Goal: Information Seeking & Learning: Learn about a topic

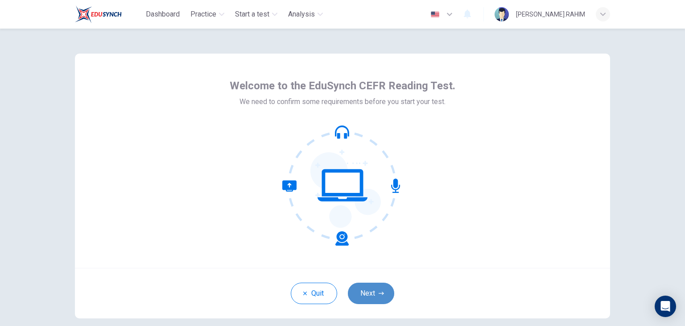
click at [380, 291] on icon "button" at bounding box center [381, 292] width 5 height 5
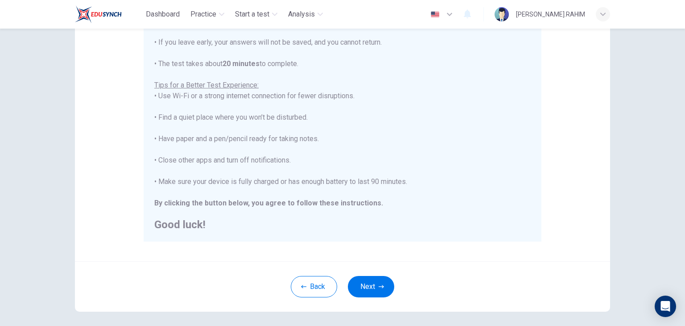
scroll to position [133, 0]
click at [378, 287] on button "Next" at bounding box center [371, 284] width 46 height 21
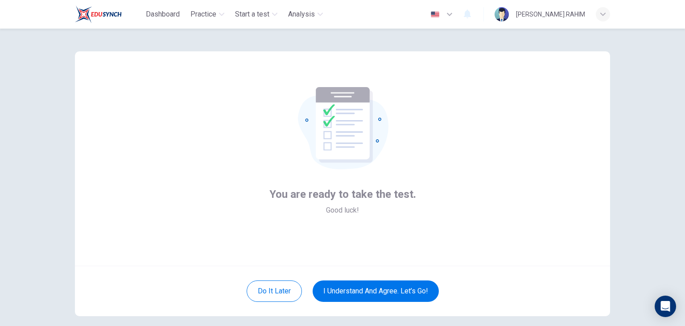
scroll to position [2, 0]
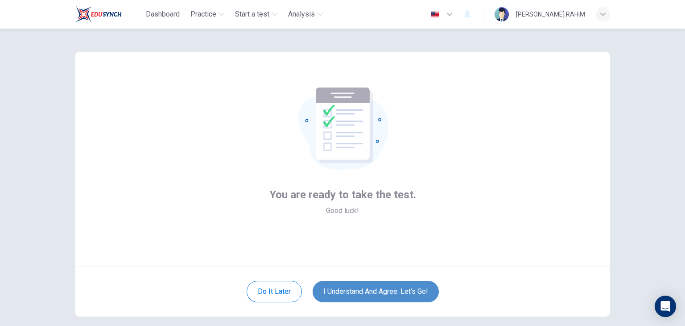
click at [395, 288] on button "I understand and agree. Let’s go!" at bounding box center [376, 291] width 126 height 21
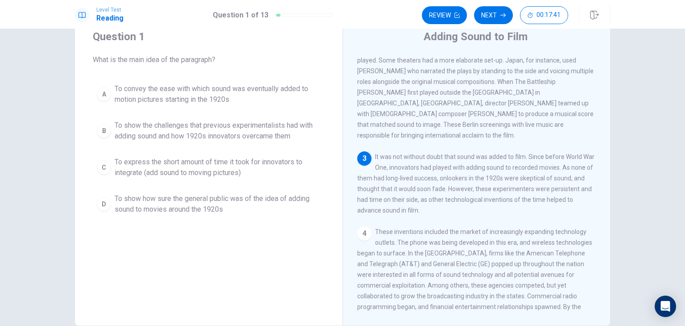
scroll to position [31, 0]
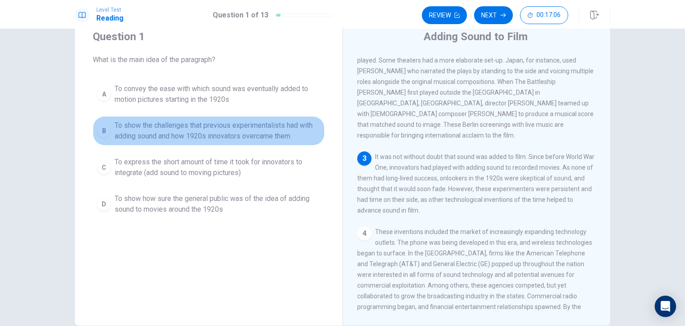
click at [187, 124] on span "To show the challenges that previous experimentalists had with adding sound and…" at bounding box center [218, 130] width 206 height 21
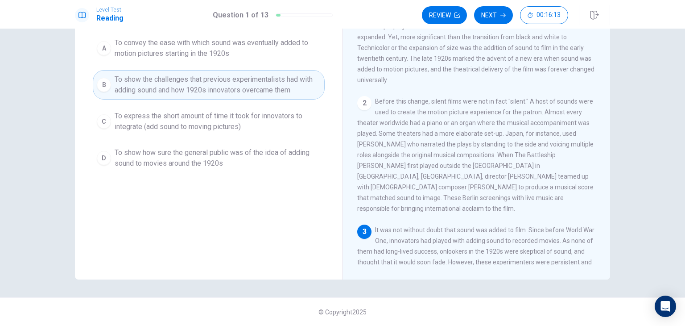
scroll to position [20, 0]
click at [482, 18] on button "Next" at bounding box center [493, 15] width 39 height 18
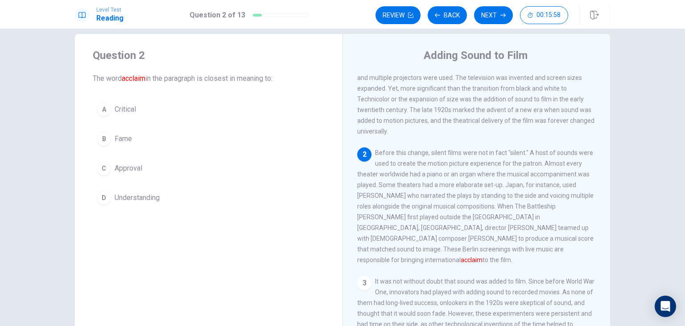
scroll to position [12, 0]
click at [122, 175] on button "C Approval" at bounding box center [209, 168] width 232 height 22
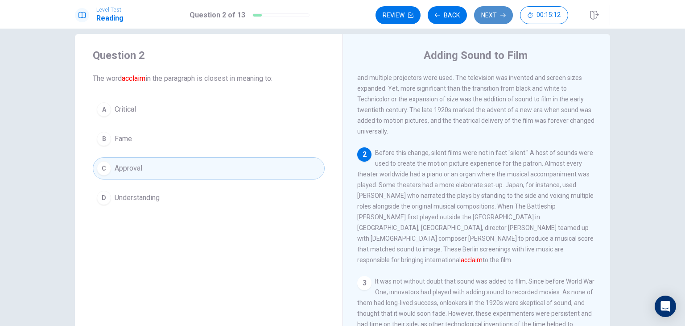
click at [480, 14] on button "Next" at bounding box center [493, 15] width 39 height 18
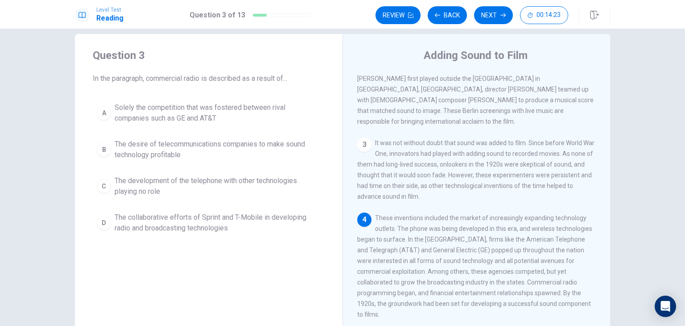
scroll to position [239, 0]
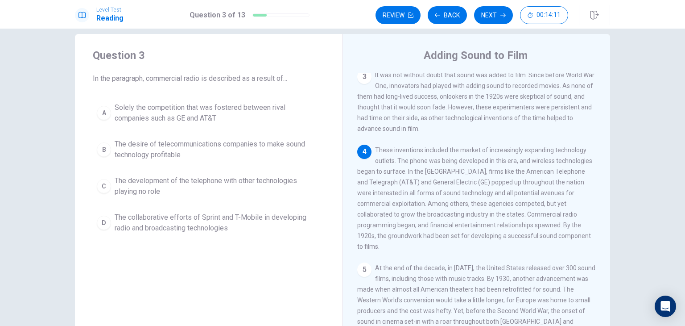
click at [500, 154] on div "4 These inventions included the market of increasingly expanding technology out…" at bounding box center [476, 198] width 239 height 107
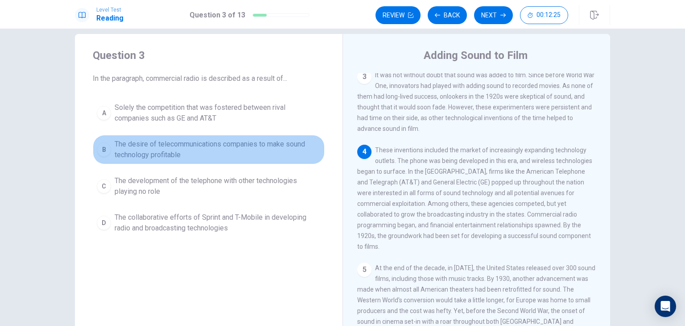
click at [184, 147] on span "The desire of telecommunications companies to make sound technology profitable" at bounding box center [218, 149] width 206 height 21
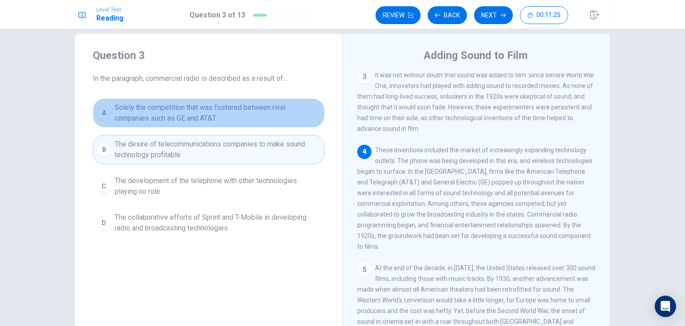
click at [255, 112] on span "Solely the competition that was fostered between rival companies such as GE and…" at bounding box center [218, 112] width 206 height 21
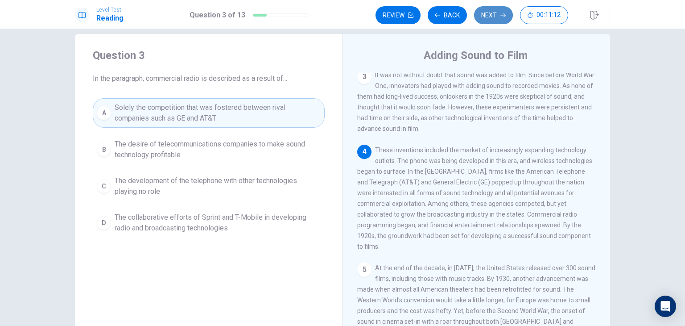
click at [492, 18] on button "Next" at bounding box center [493, 15] width 39 height 18
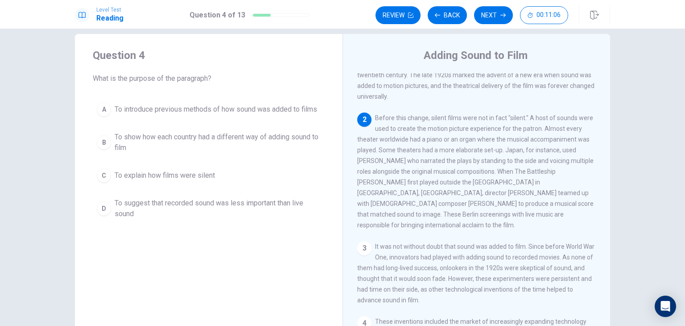
scroll to position [67, 0]
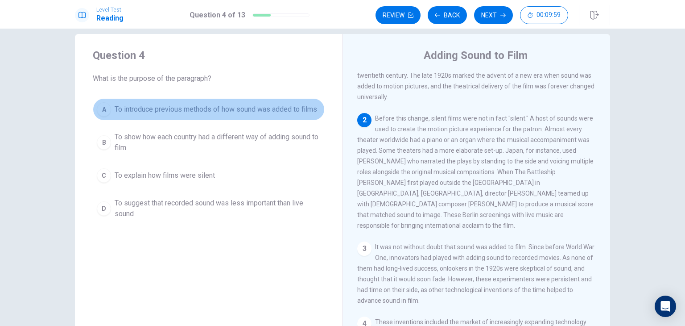
click at [280, 114] on span "To introduce previous methods of how sound was added to films" at bounding box center [216, 109] width 203 height 11
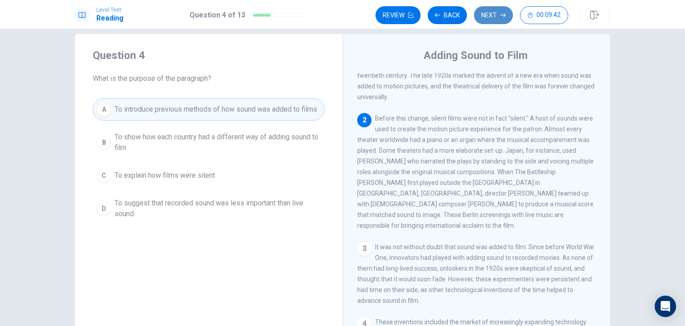
click at [502, 20] on button "Next" at bounding box center [493, 15] width 39 height 18
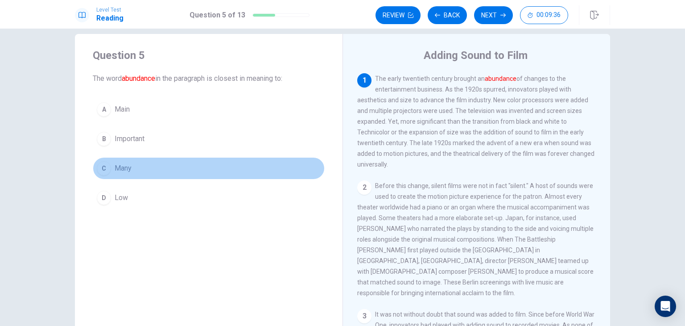
click at [136, 168] on button "C Many" at bounding box center [209, 168] width 232 height 22
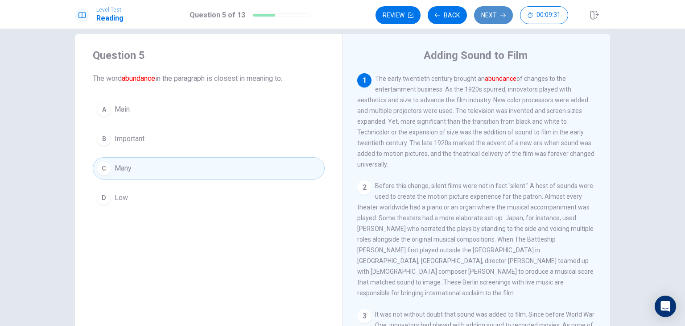
click at [497, 18] on button "Next" at bounding box center [493, 15] width 39 height 18
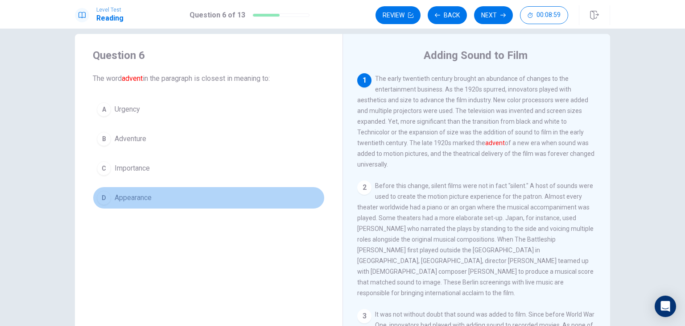
click at [145, 193] on span "Appearance" at bounding box center [133, 197] width 37 height 11
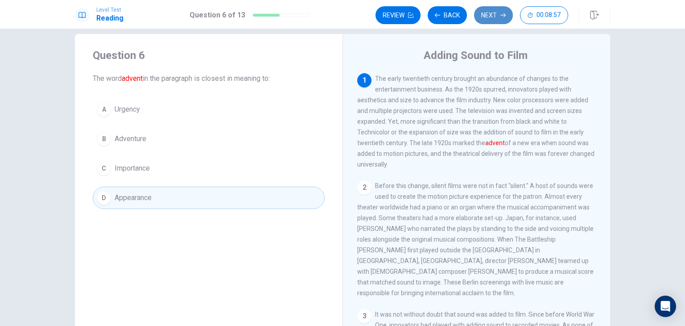
click at [491, 11] on button "Next" at bounding box center [493, 15] width 39 height 18
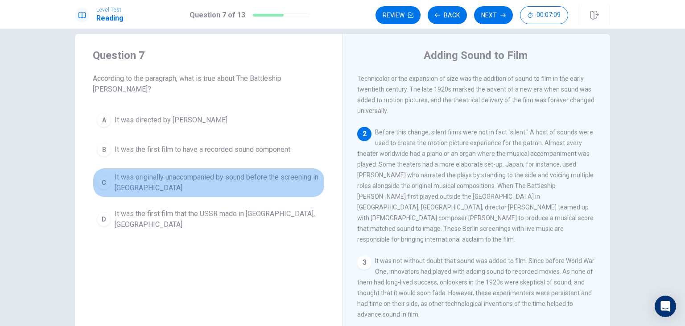
click at [173, 172] on span "It was originally unaccompanied by sound before the screening in Germany" at bounding box center [218, 182] width 206 height 21
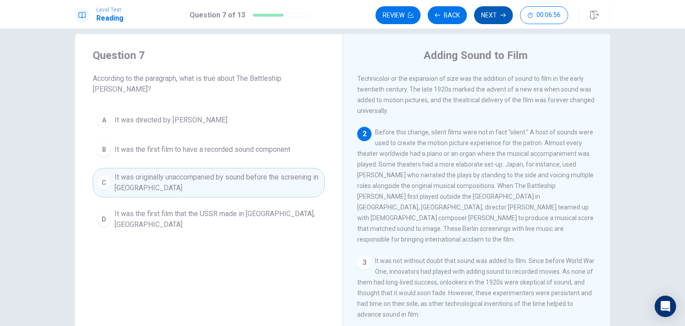
click at [498, 13] on button "Next" at bounding box center [493, 15] width 39 height 18
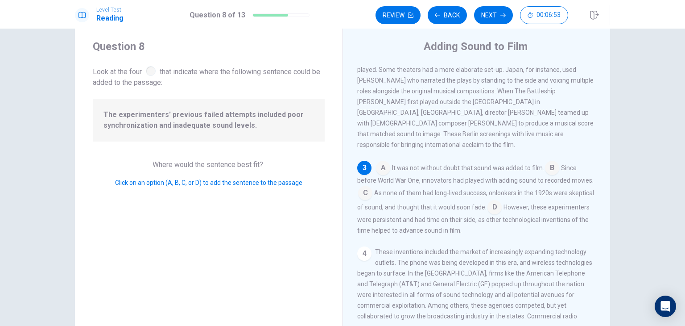
scroll to position [18, 0]
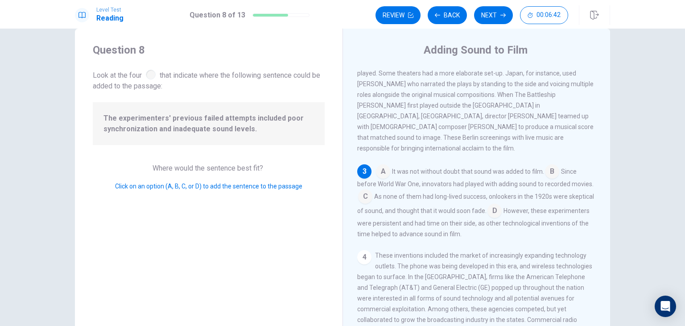
click at [555, 166] on input at bounding box center [552, 172] width 14 height 14
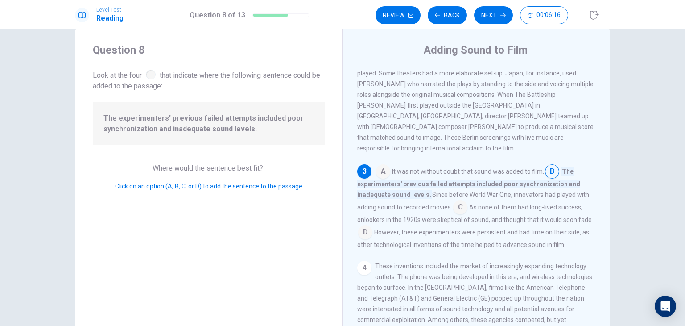
click at [459, 206] on input at bounding box center [460, 208] width 14 height 14
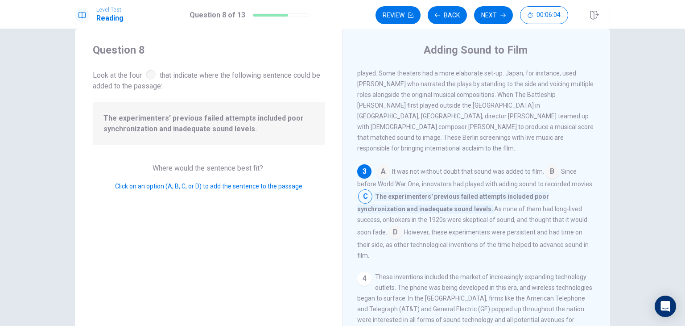
click at [402, 226] on input at bounding box center [395, 233] width 14 height 14
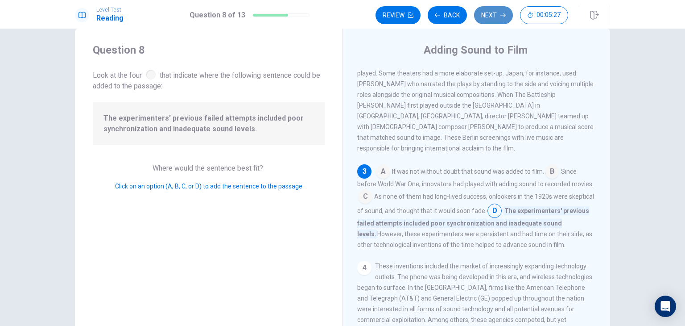
click at [500, 21] on button "Next" at bounding box center [493, 15] width 39 height 18
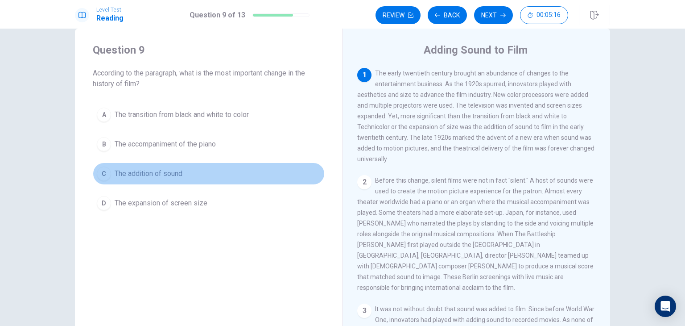
click at [162, 172] on span "The addition of sound" at bounding box center [149, 173] width 68 height 11
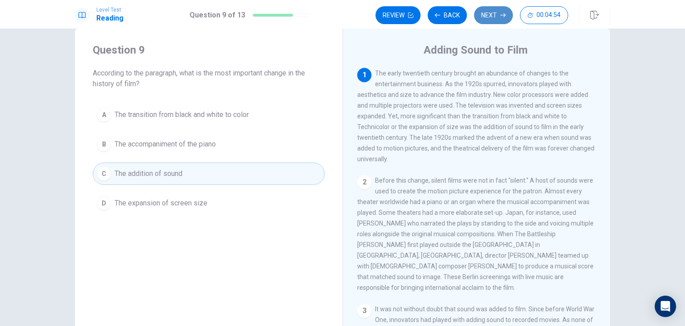
click at [505, 17] on icon "button" at bounding box center [503, 14] width 5 height 5
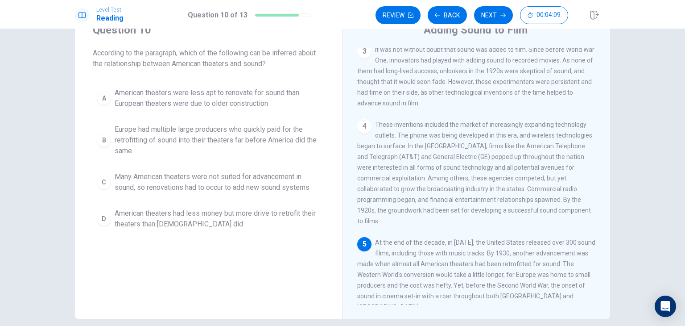
scroll to position [37, 0]
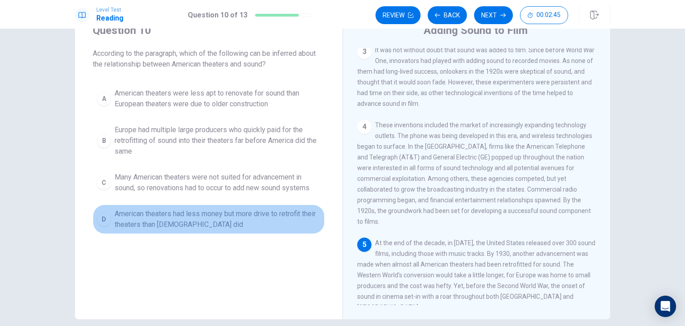
click at [223, 220] on span "American theaters had less money but more drive to retrofit their theaters than…" at bounding box center [218, 218] width 206 height 21
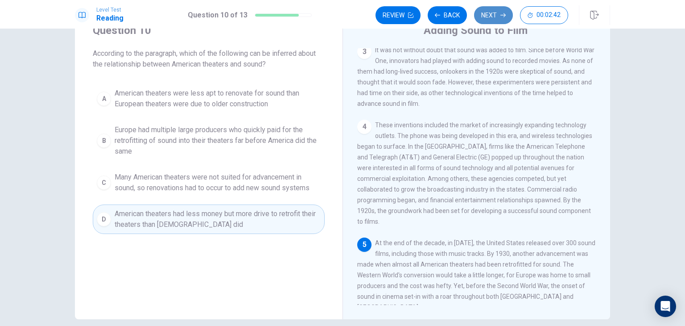
click at [496, 14] on button "Next" at bounding box center [493, 15] width 39 height 18
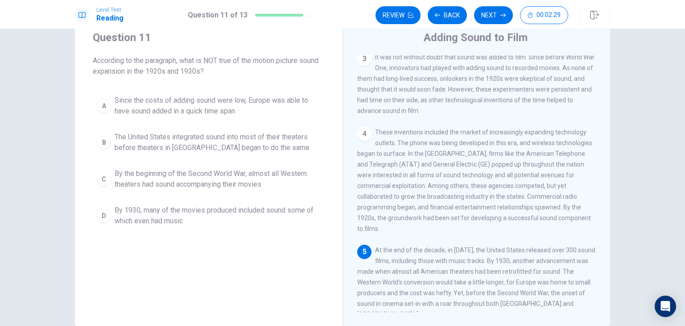
scroll to position [30, 0]
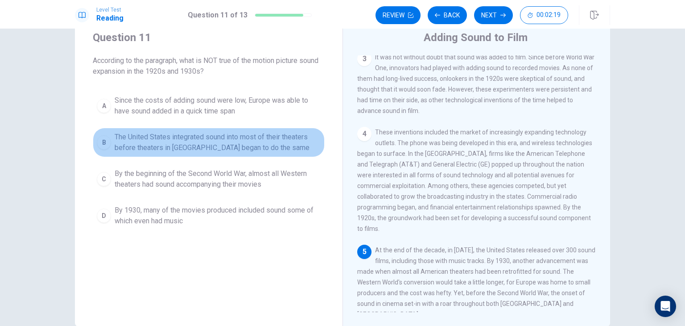
click at [195, 150] on span "The United States integrated sound into most of their theaters before theaters …" at bounding box center [218, 142] width 206 height 21
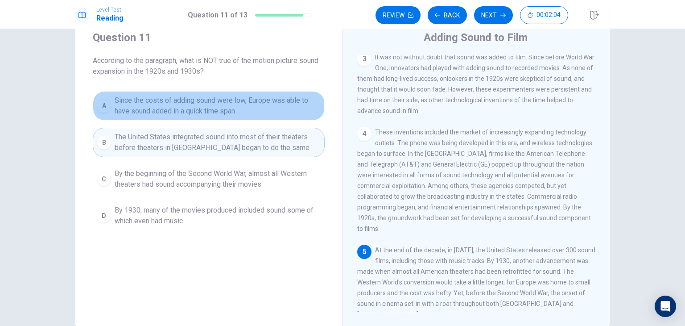
click at [219, 102] on span "Since the costs of adding sound were low, Europe was able to have sound added i…" at bounding box center [218, 105] width 206 height 21
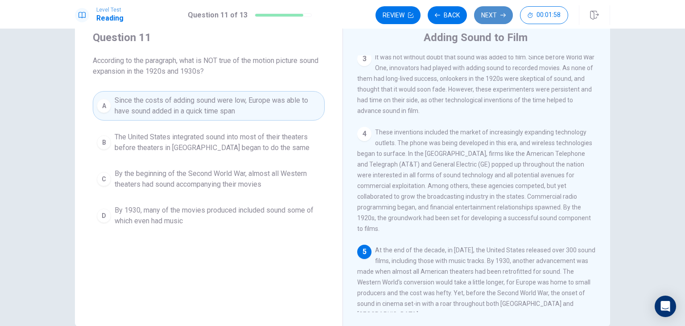
click at [484, 16] on button "Next" at bounding box center [493, 15] width 39 height 18
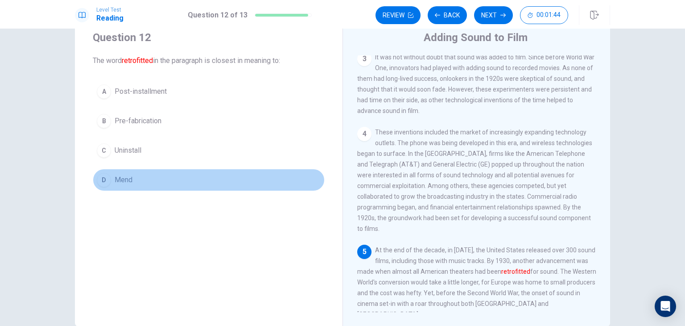
click at [133, 179] on button "D Mend" at bounding box center [209, 180] width 232 height 22
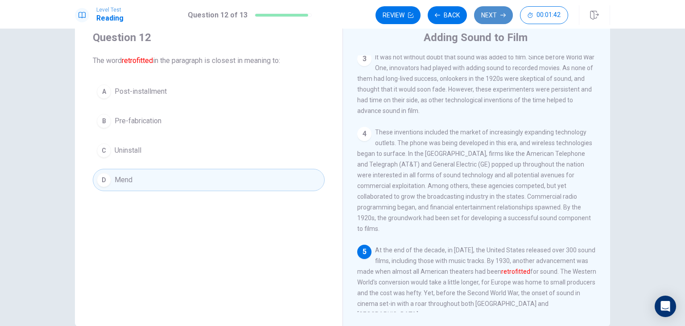
click at [485, 15] on button "Next" at bounding box center [493, 15] width 39 height 18
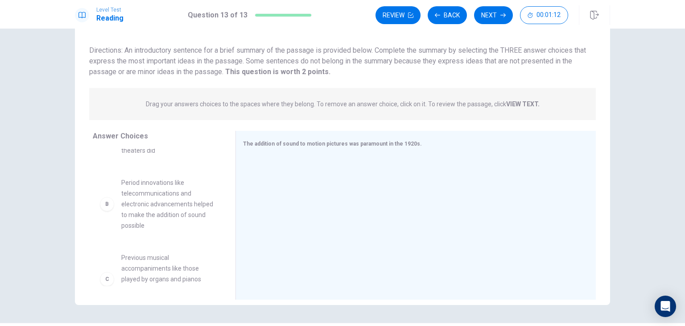
scroll to position [29, 0]
click at [190, 224] on span "Period innovations like telecommunications and electronic advancements helped t…" at bounding box center [167, 207] width 93 height 54
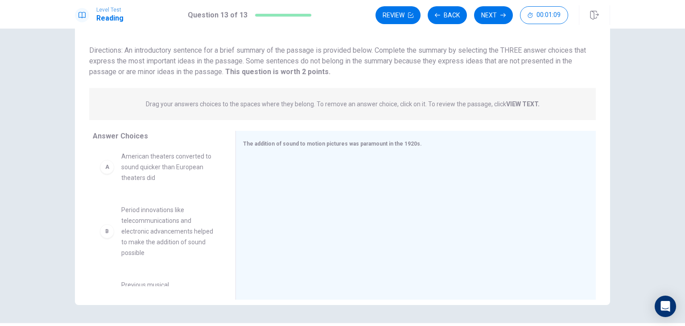
scroll to position [0, 0]
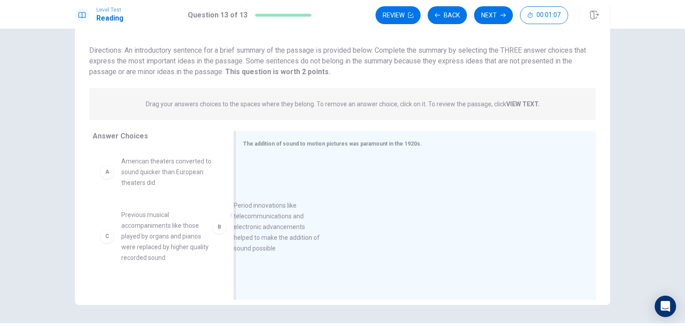
drag, startPoint x: 160, startPoint y: 243, endPoint x: 283, endPoint y: 234, distance: 123.9
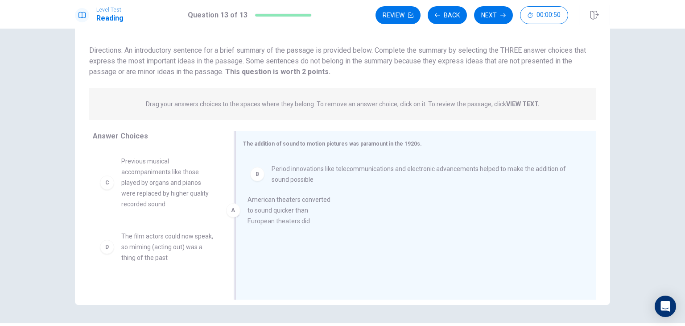
drag, startPoint x: 157, startPoint y: 172, endPoint x: 291, endPoint y: 211, distance: 139.3
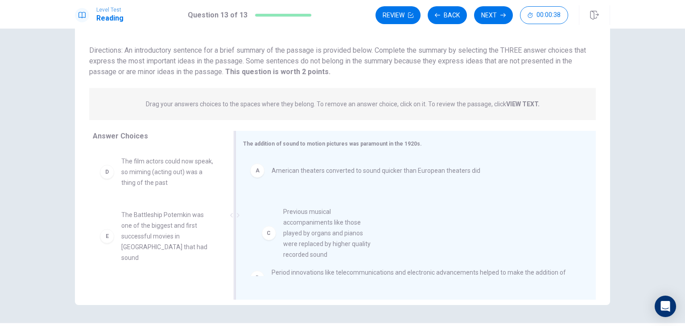
drag, startPoint x: 179, startPoint y: 201, endPoint x: 351, endPoint y: 253, distance: 178.9
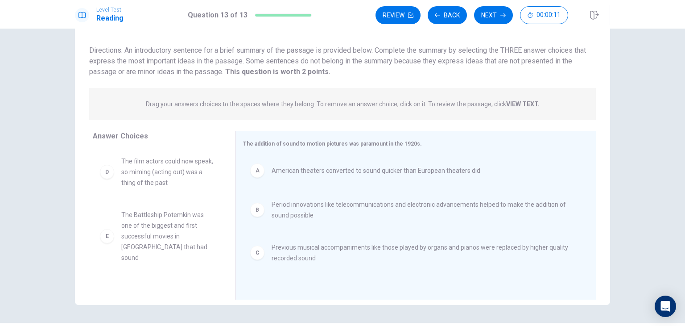
scroll to position [37, 0]
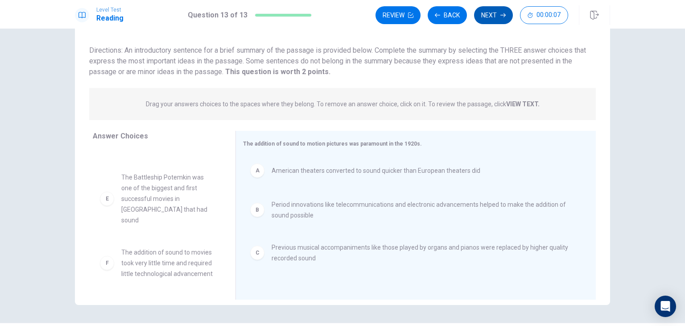
click at [498, 13] on button "Next" at bounding box center [493, 15] width 39 height 18
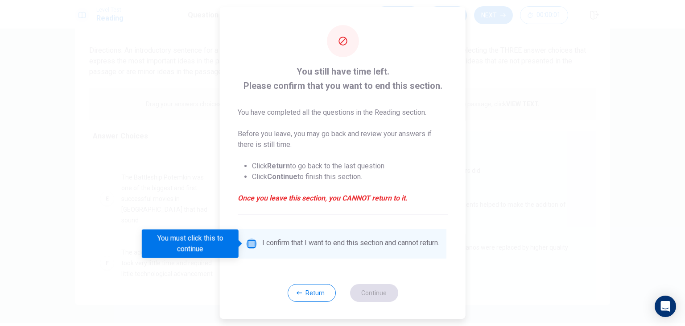
click at [251, 244] on input "You must click this to continue" at bounding box center [251, 243] width 11 height 11
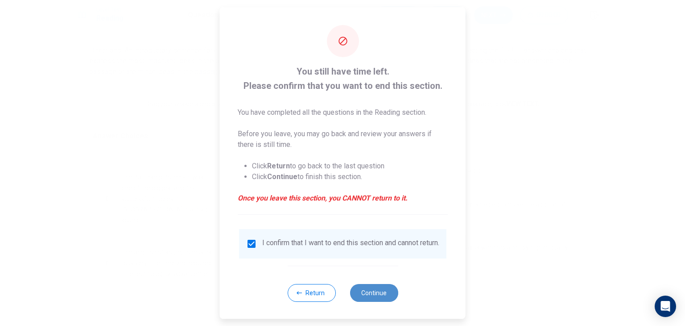
click at [371, 295] on button "Continue" at bounding box center [374, 293] width 48 height 18
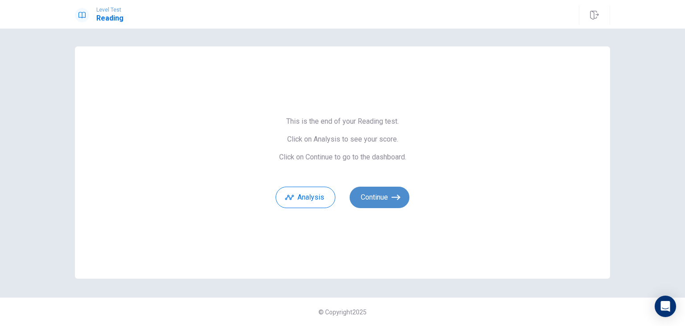
click at [381, 192] on button "Continue" at bounding box center [380, 197] width 60 height 21
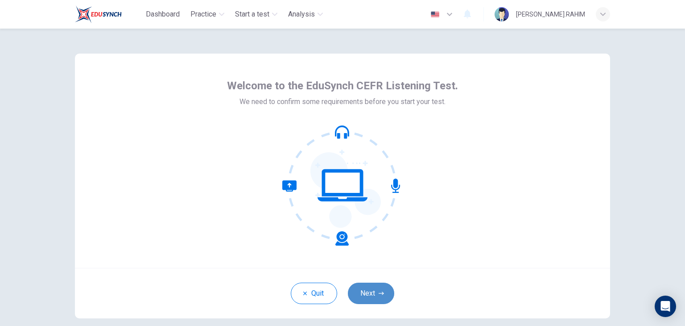
click at [379, 293] on icon "button" at bounding box center [381, 292] width 5 height 5
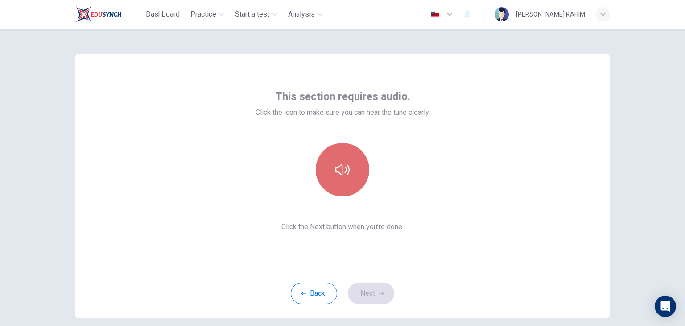
click at [330, 161] on button "button" at bounding box center [343, 170] width 54 height 54
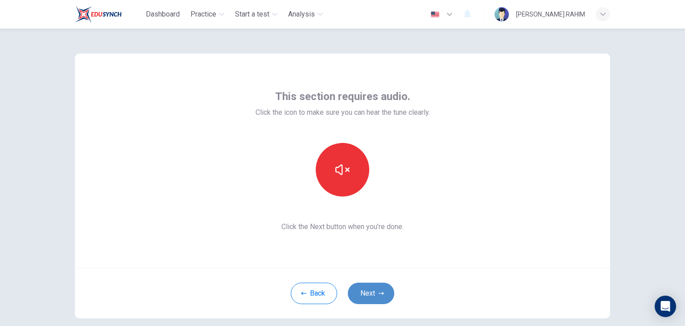
click at [362, 291] on button "Next" at bounding box center [371, 292] width 46 height 21
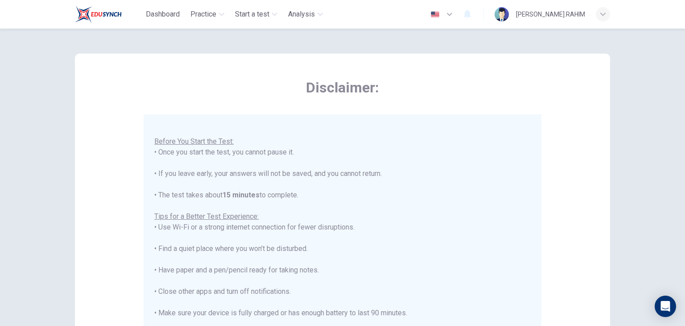
scroll to position [170, 0]
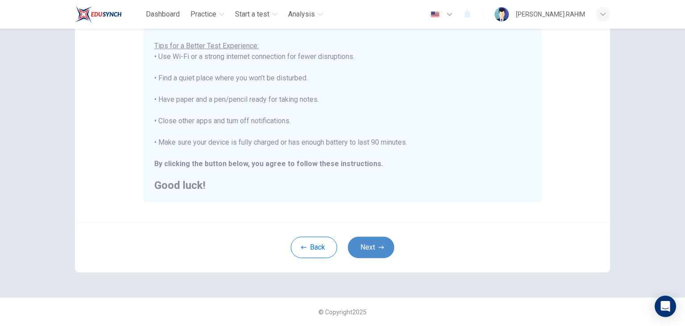
click at [382, 250] on button "Next" at bounding box center [371, 246] width 46 height 21
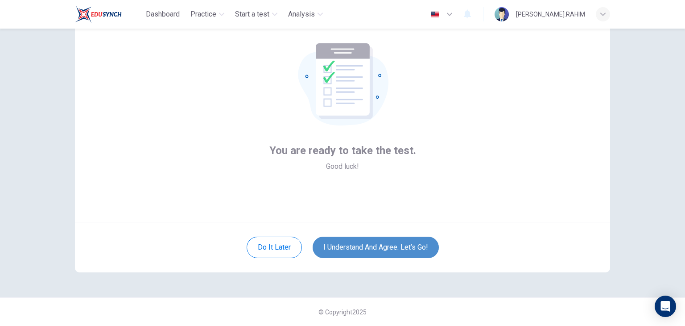
click at [382, 250] on button "I understand and agree. Let’s go!" at bounding box center [376, 246] width 126 height 21
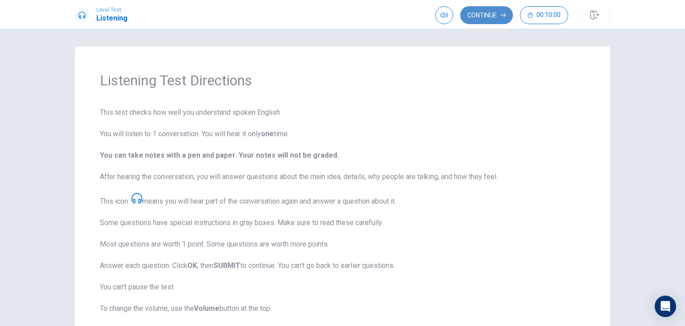
click at [495, 10] on button "Continue" at bounding box center [486, 15] width 53 height 18
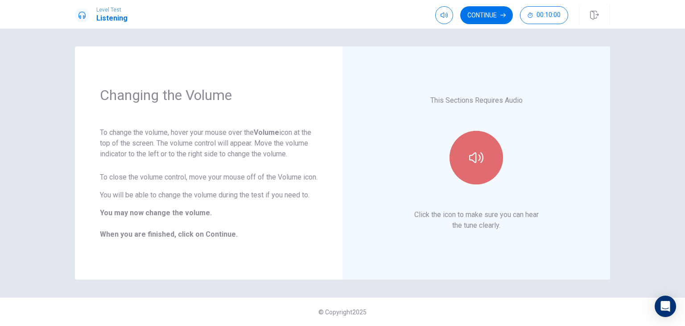
click at [478, 161] on icon "button" at bounding box center [476, 157] width 14 height 14
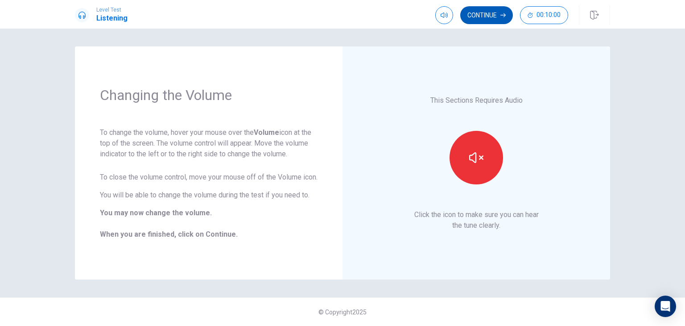
click at [502, 15] on icon "button" at bounding box center [503, 14] width 5 height 5
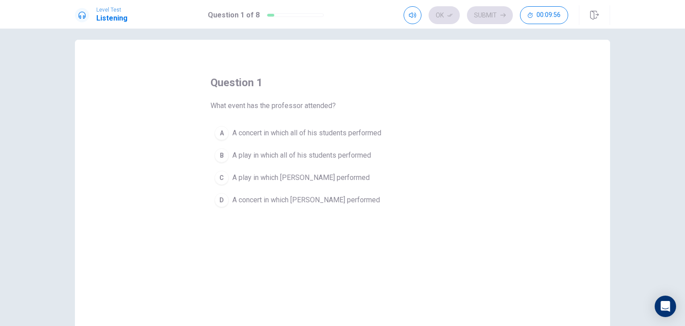
scroll to position [7, 0]
click at [293, 202] on span "A concert in which Julia performed" at bounding box center [306, 199] width 148 height 11
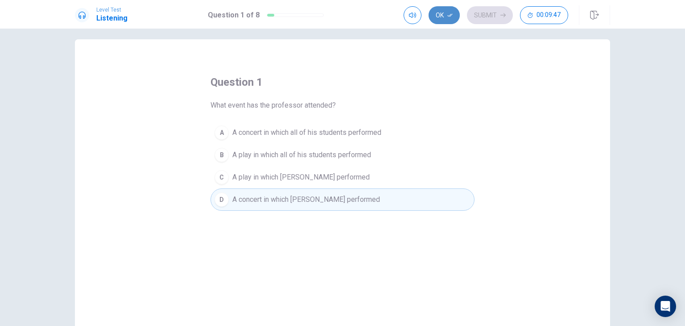
click at [446, 14] on button "Ok" at bounding box center [444, 15] width 31 height 18
click at [481, 15] on button "Submit" at bounding box center [490, 15] width 46 height 18
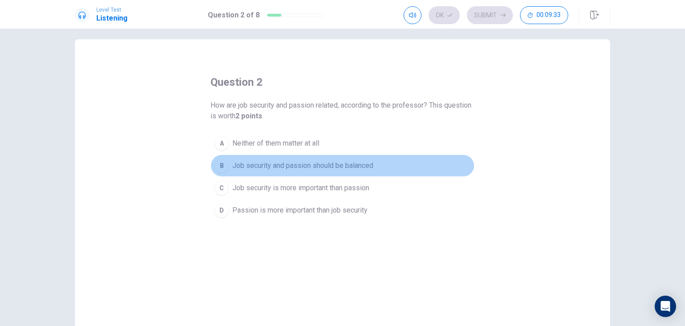
click at [285, 169] on span "Job security and passion should be balanced" at bounding box center [302, 165] width 141 height 11
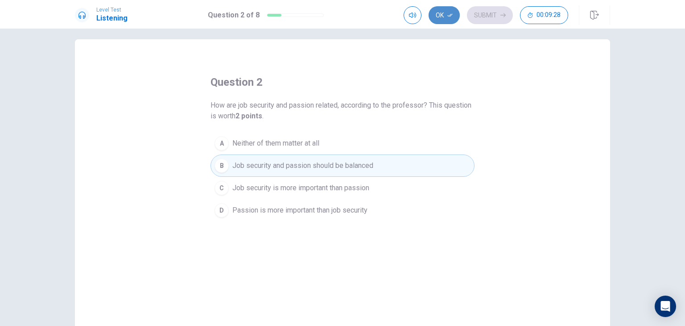
click at [446, 19] on button "Ok" at bounding box center [444, 15] width 31 height 18
click at [492, 15] on button "Submit" at bounding box center [490, 15] width 46 height 18
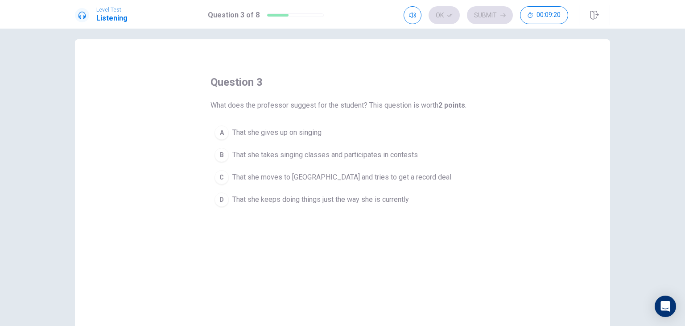
click at [270, 154] on span "That she takes singing classes and participates in contests" at bounding box center [325, 154] width 186 height 11
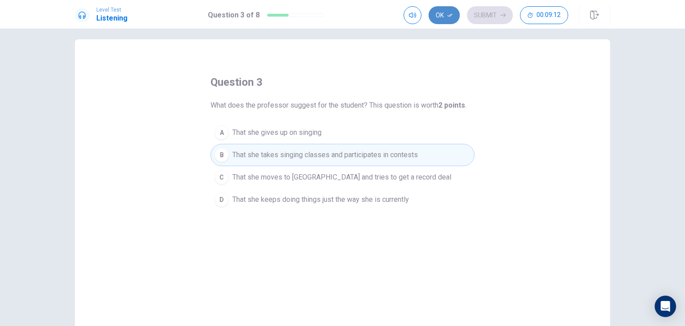
click at [437, 15] on button "Ok" at bounding box center [444, 15] width 31 height 18
click at [480, 16] on button "Submit" at bounding box center [490, 15] width 46 height 18
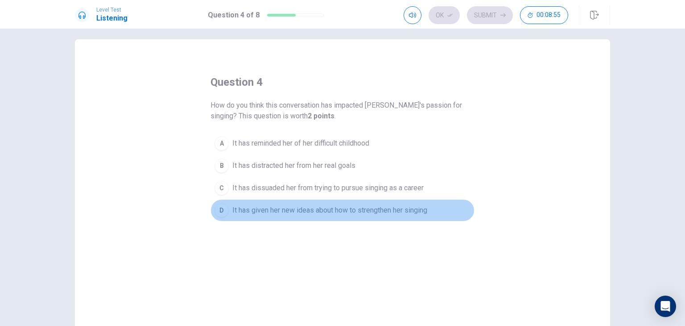
click at [340, 209] on span "It has given her new ideas about how to strengthen her singing" at bounding box center [329, 210] width 195 height 11
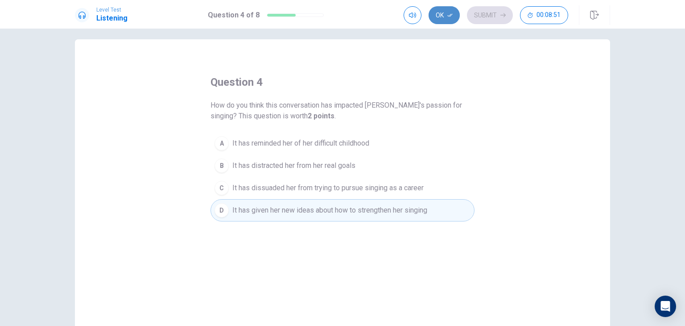
click at [448, 15] on icon "button" at bounding box center [450, 14] width 5 height 5
click at [493, 18] on button "Submit" at bounding box center [490, 15] width 46 height 18
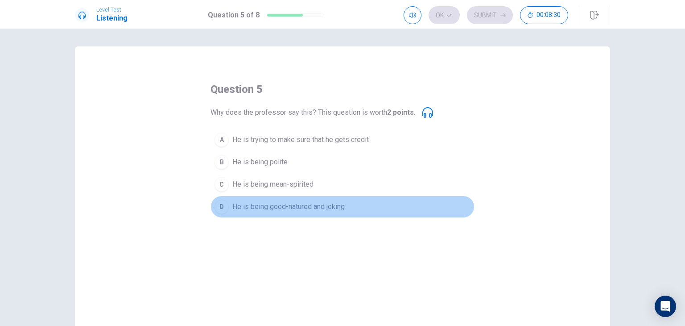
click at [311, 204] on span "He is being good-natured and joking" at bounding box center [288, 206] width 112 height 11
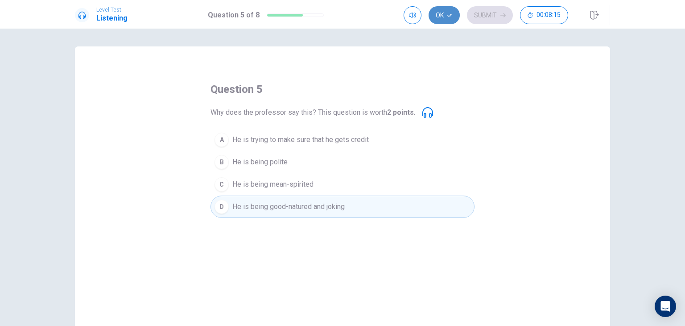
click at [446, 17] on button "Ok" at bounding box center [444, 15] width 31 height 18
click at [491, 18] on button "Submit" at bounding box center [490, 15] width 46 height 18
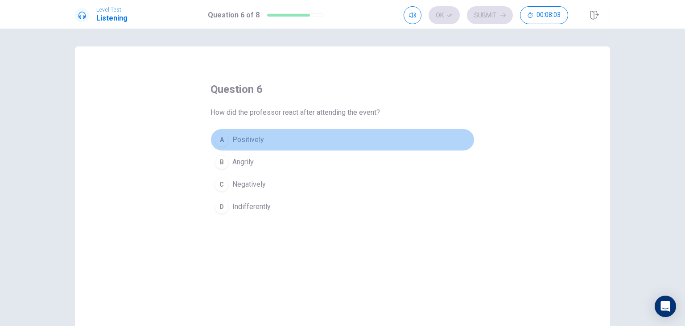
click at [240, 137] on span "Positively" at bounding box center [248, 139] width 32 height 11
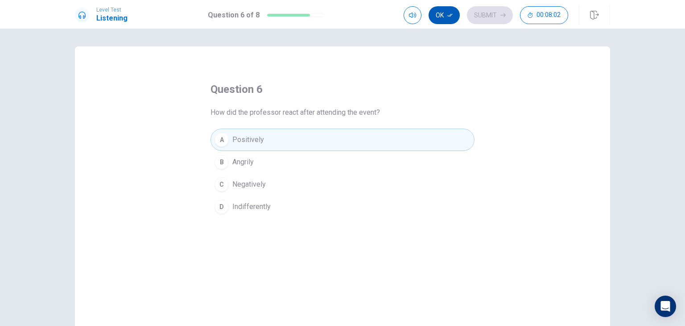
click at [440, 13] on button "Ok" at bounding box center [444, 15] width 31 height 18
click at [478, 18] on button "Submit" at bounding box center [490, 15] width 46 height 18
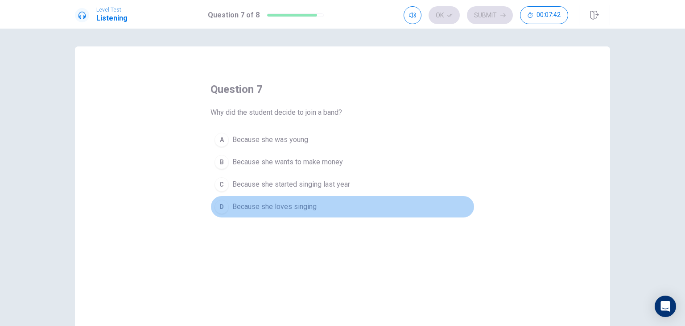
click at [278, 209] on span "Because she loves singing" at bounding box center [274, 206] width 84 height 11
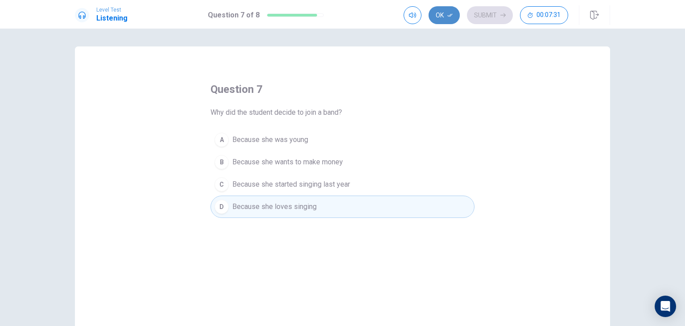
click at [444, 18] on button "Ok" at bounding box center [444, 15] width 31 height 18
click at [496, 17] on button "Submit" at bounding box center [490, 15] width 46 height 18
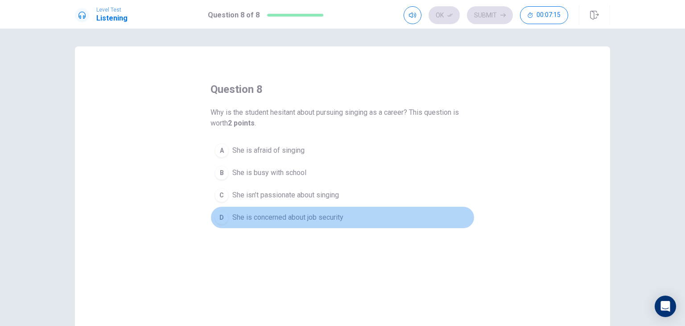
click at [248, 219] on span "She is concerned about job security" at bounding box center [287, 217] width 111 height 11
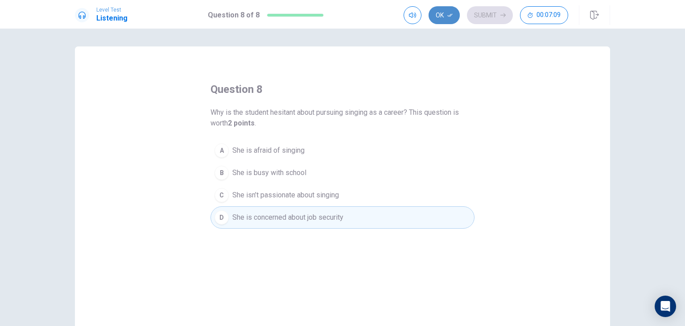
click at [447, 12] on button "Ok" at bounding box center [444, 15] width 31 height 18
click at [475, 20] on button "Submit" at bounding box center [490, 15] width 46 height 18
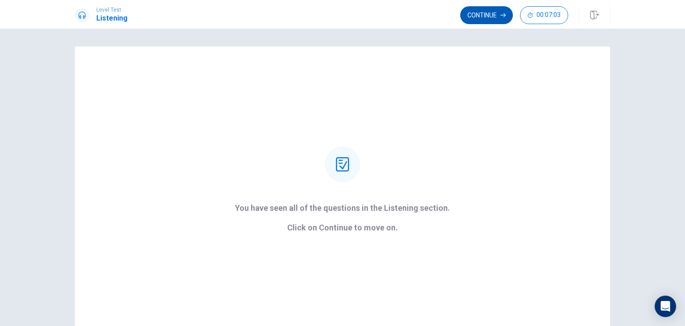
click at [485, 13] on button "Continue" at bounding box center [486, 15] width 53 height 18
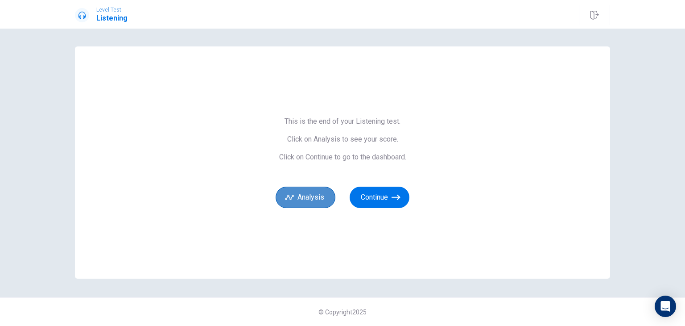
click at [295, 195] on button "Analysis" at bounding box center [306, 197] width 60 height 21
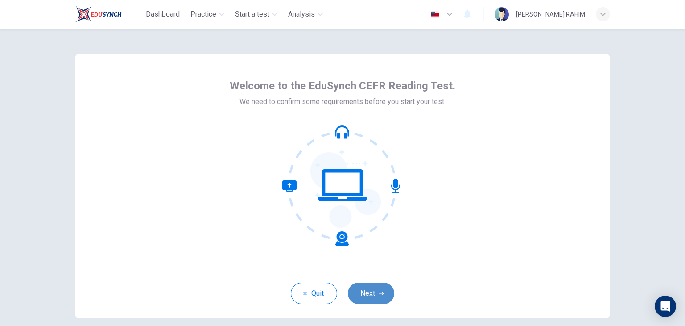
click at [361, 291] on button "Next" at bounding box center [371, 292] width 46 height 21
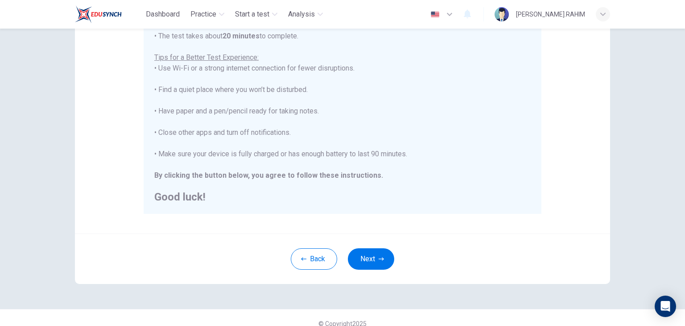
scroll to position [170, 0]
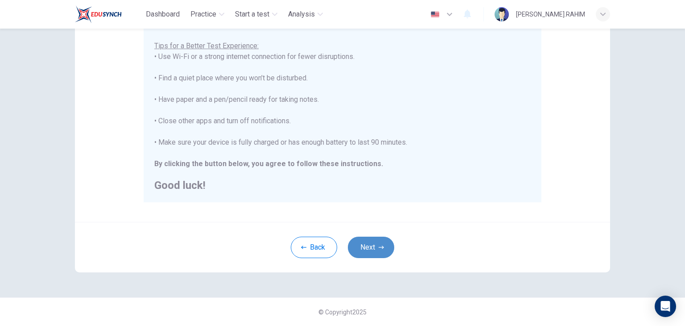
click at [376, 241] on button "Next" at bounding box center [371, 246] width 46 height 21
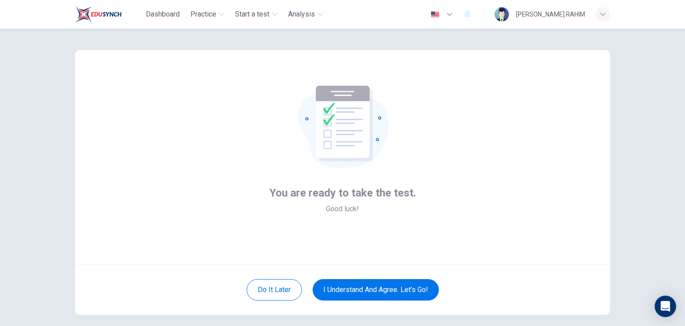
scroll to position [4, 0]
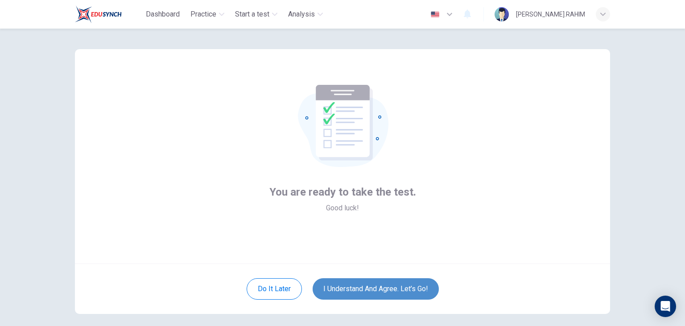
click at [368, 286] on button "I understand and agree. Let’s go!" at bounding box center [376, 288] width 126 height 21
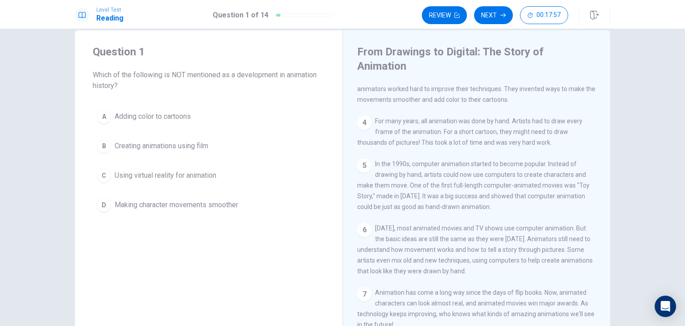
scroll to position [17, 0]
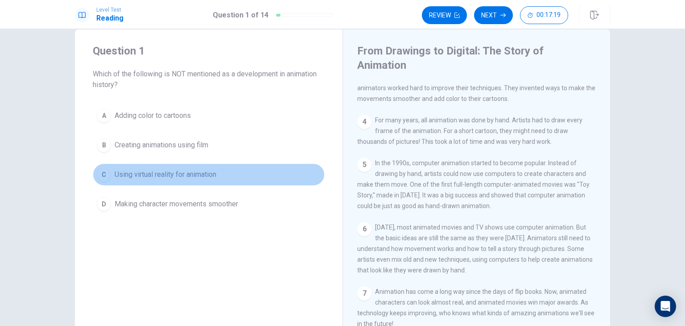
click at [173, 173] on span "Using virtual reality for animation" at bounding box center [166, 174] width 102 height 11
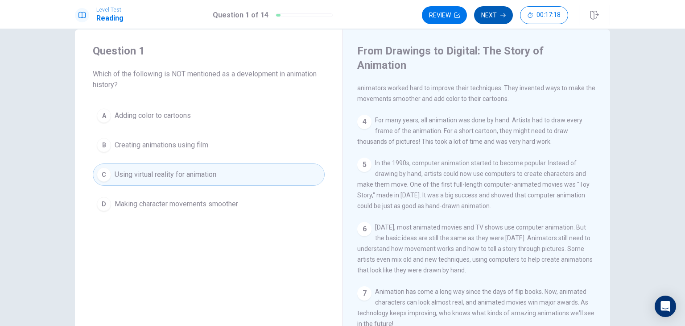
click at [495, 12] on button "Next" at bounding box center [493, 15] width 39 height 18
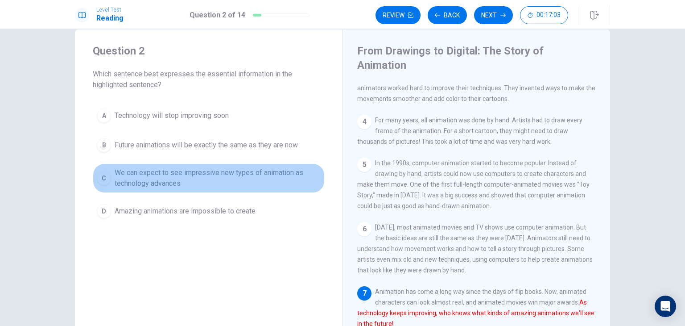
click at [180, 178] on span "We can expect to see impressive new types of animation as technology advances" at bounding box center [218, 177] width 206 height 21
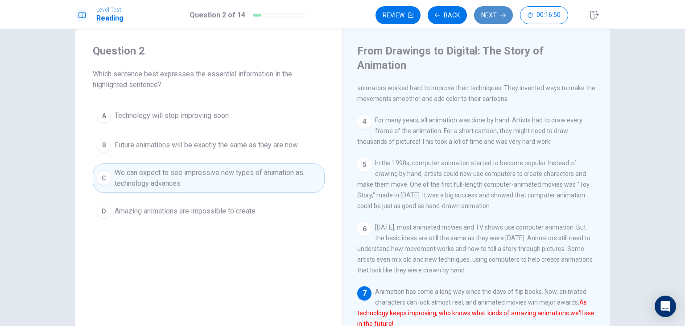
click at [498, 16] on button "Next" at bounding box center [493, 15] width 39 height 18
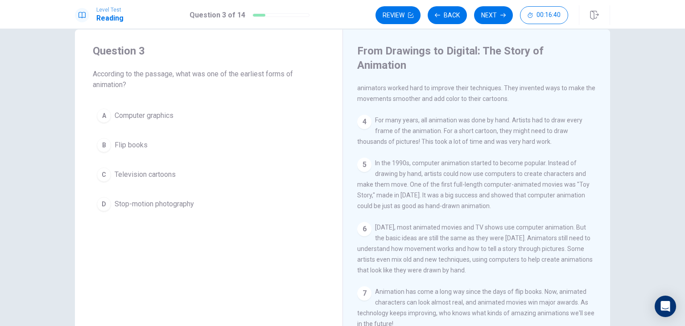
scroll to position [0, 0]
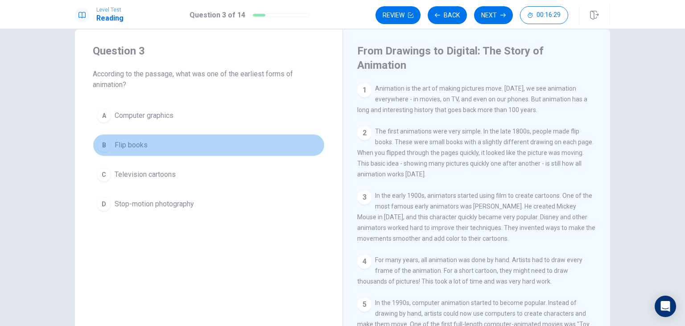
click at [146, 142] on button "B Flip books" at bounding box center [209, 145] width 232 height 22
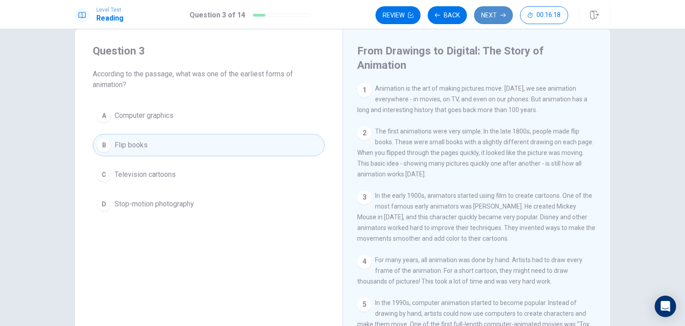
click at [489, 18] on button "Next" at bounding box center [493, 15] width 39 height 18
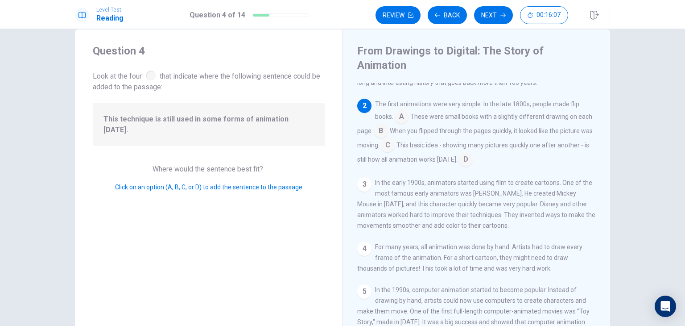
scroll to position [26, 0]
click at [473, 154] on input at bounding box center [466, 161] width 14 height 14
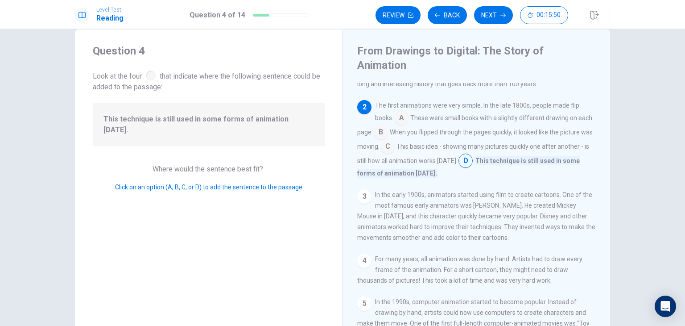
click at [473, 154] on input at bounding box center [466, 161] width 14 height 14
click at [402, 112] on input at bounding box center [401, 119] width 14 height 14
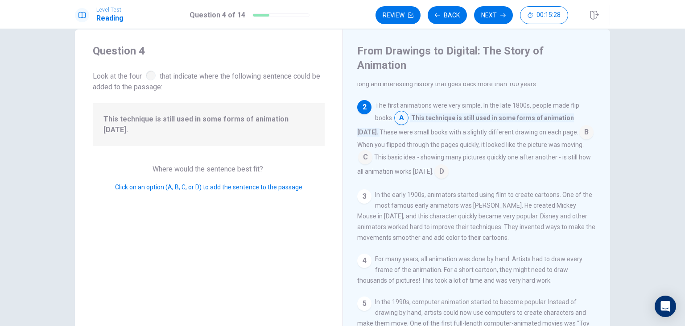
click at [580, 126] on input at bounding box center [587, 133] width 14 height 14
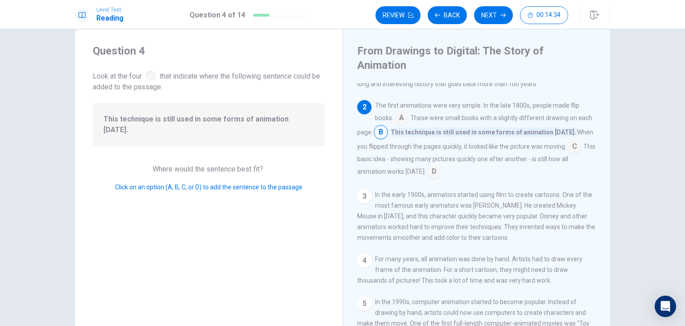
click at [568, 140] on input at bounding box center [575, 147] width 14 height 14
click at [388, 126] on input at bounding box center [381, 133] width 14 height 14
click at [568, 145] on input at bounding box center [575, 147] width 14 height 14
click at [388, 126] on input at bounding box center [381, 133] width 14 height 14
click at [486, 17] on button "Next" at bounding box center [493, 15] width 39 height 18
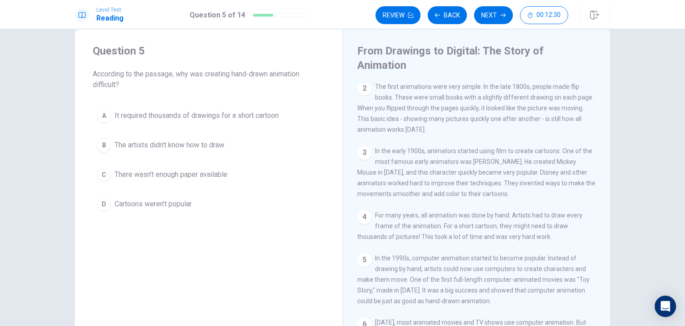
scroll to position [43, 0]
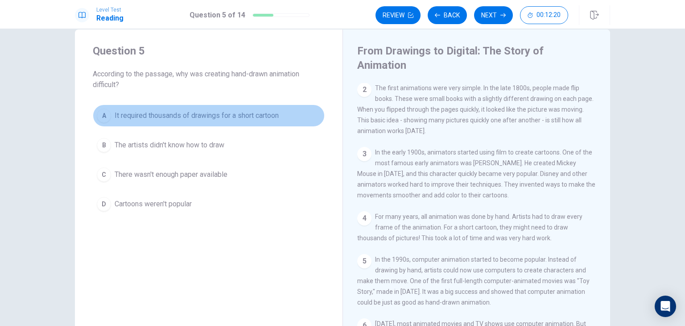
click at [197, 116] on span "It required thousands of drawings for a short cartoon" at bounding box center [197, 115] width 164 height 11
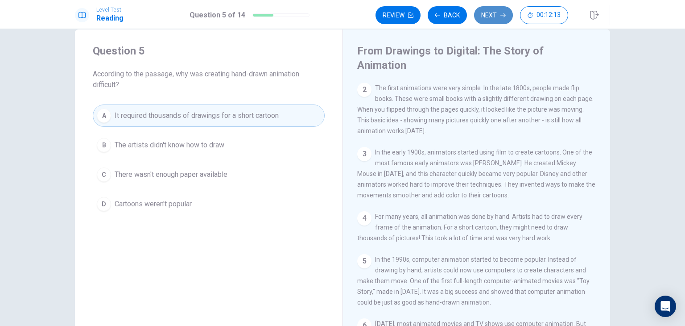
click at [484, 20] on button "Next" at bounding box center [493, 15] width 39 height 18
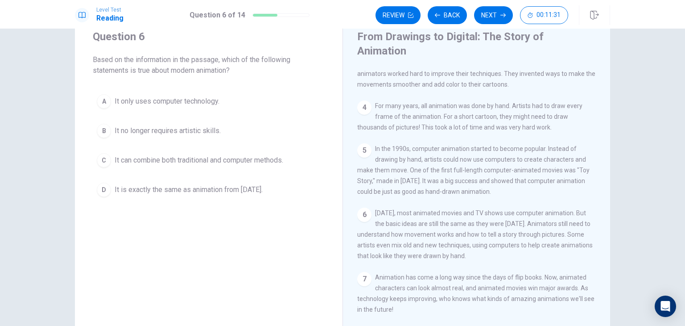
scroll to position [150, 0]
click at [202, 97] on span "It only uses computer technology." at bounding box center [167, 101] width 105 height 11
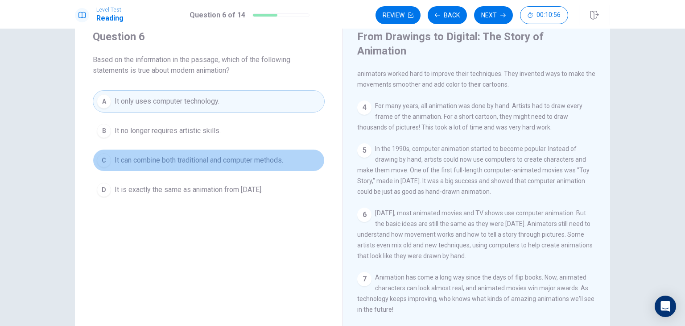
click at [264, 159] on span "It can combine both traditional and computer methods." at bounding box center [199, 160] width 169 height 11
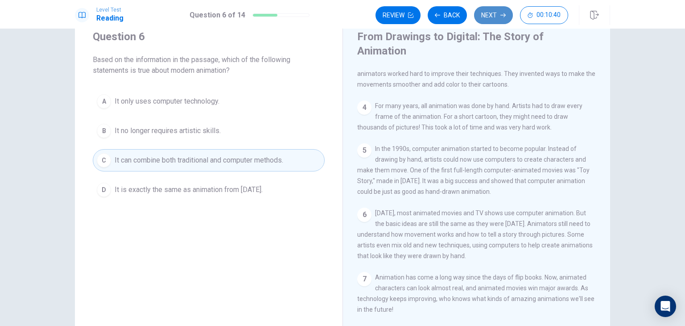
click at [495, 14] on button "Next" at bounding box center [493, 15] width 39 height 18
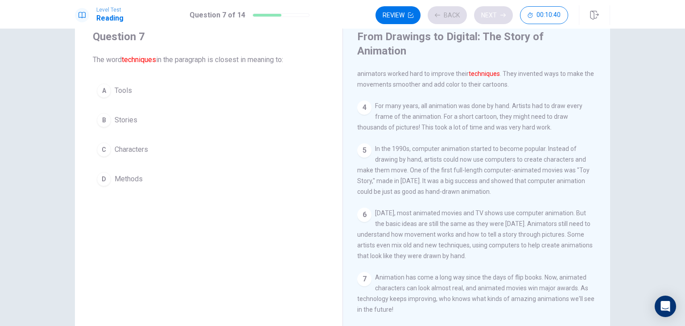
scroll to position [110, 0]
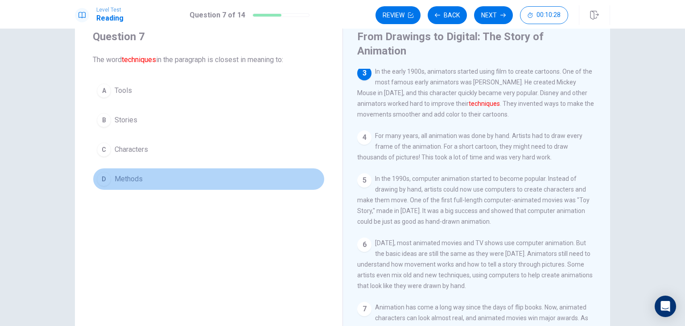
click at [126, 179] on span "Methods" at bounding box center [129, 179] width 28 height 11
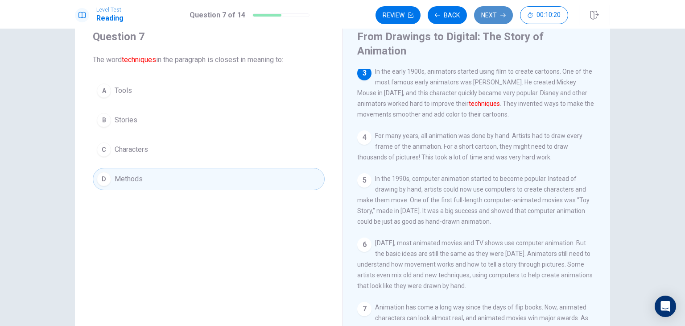
click at [490, 15] on button "Next" at bounding box center [493, 15] width 39 height 18
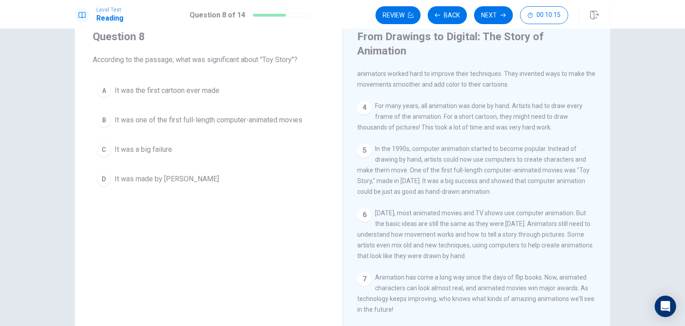
scroll to position [150, 0]
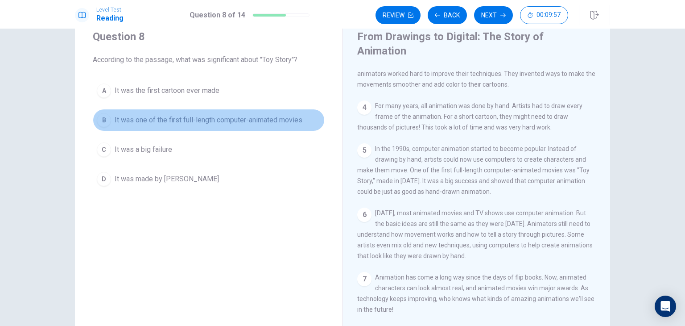
click at [279, 115] on span "It was one of the first full-length computer-animated movies" at bounding box center [209, 120] width 188 height 11
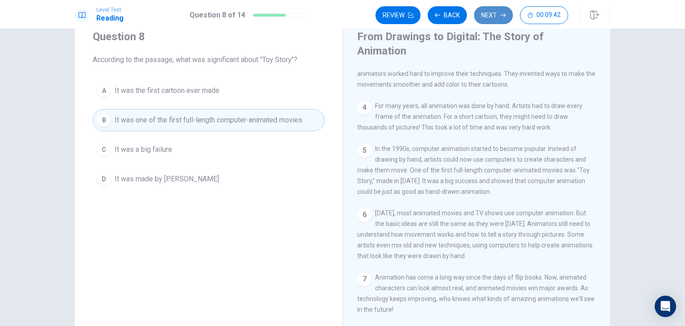
click at [487, 15] on button "Next" at bounding box center [493, 15] width 39 height 18
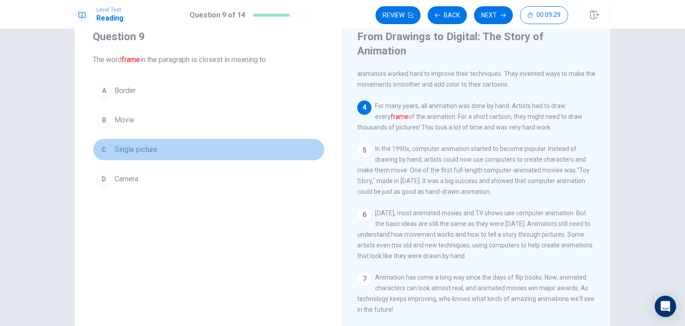
click at [120, 149] on span "Single picture" at bounding box center [136, 149] width 43 height 11
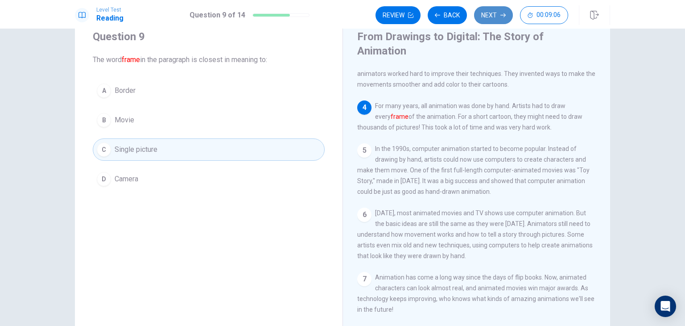
click at [494, 17] on button "Next" at bounding box center [493, 15] width 39 height 18
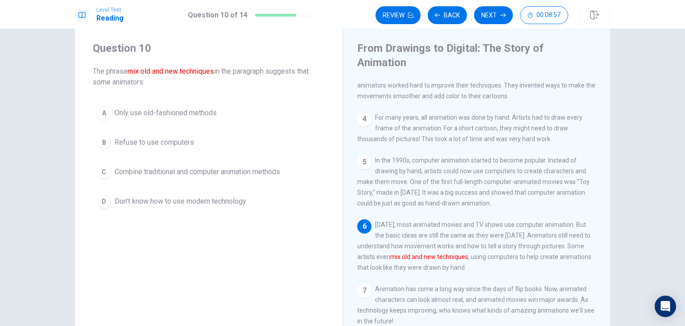
scroll to position [19, 0]
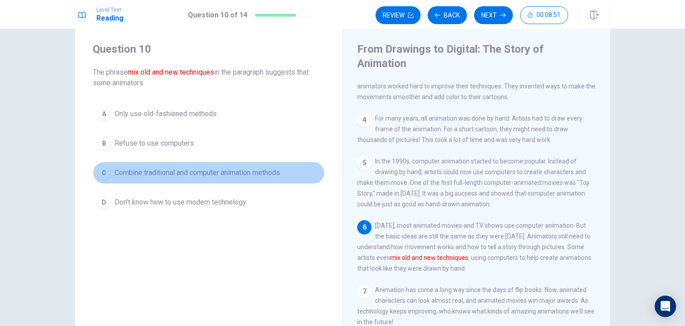
click at [172, 174] on span "Combine traditional and computer animation methods" at bounding box center [198, 172] width 166 height 11
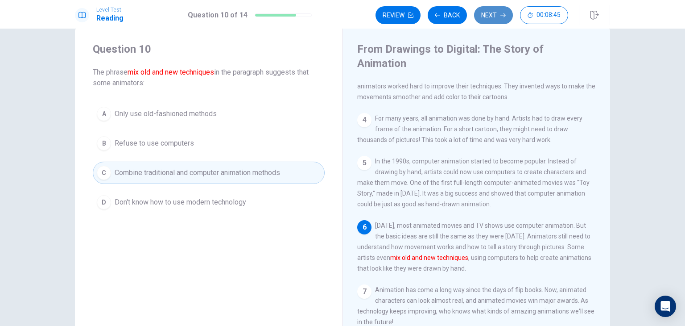
click at [498, 12] on button "Next" at bounding box center [493, 15] width 39 height 18
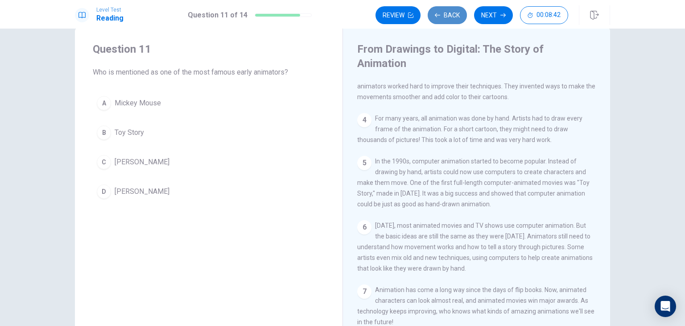
click at [439, 17] on icon "button" at bounding box center [437, 14] width 5 height 5
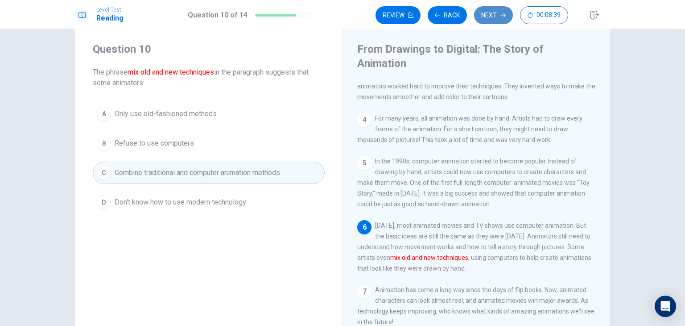
click at [499, 11] on button "Next" at bounding box center [493, 15] width 39 height 18
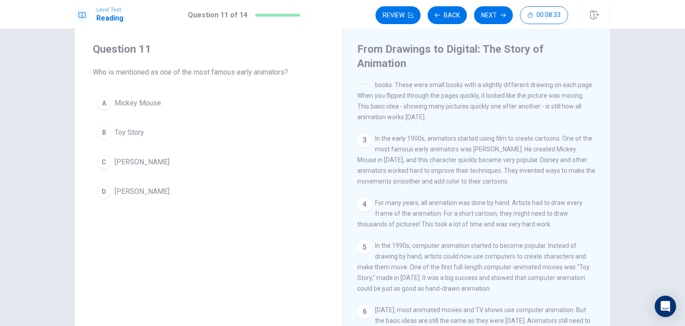
scroll to position [55, 0]
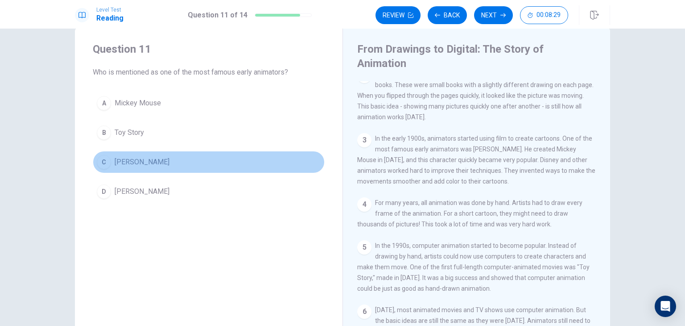
click at [122, 164] on span "[PERSON_NAME]" at bounding box center [142, 162] width 55 height 11
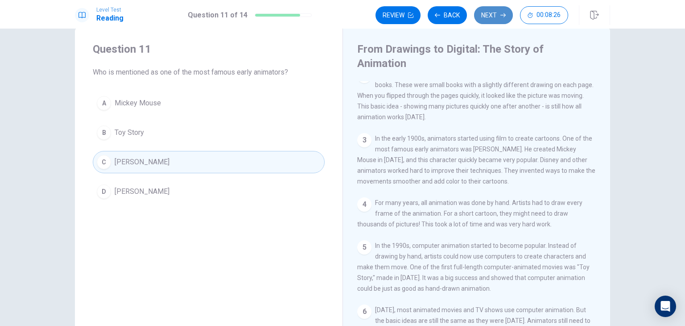
click at [498, 16] on button "Next" at bounding box center [493, 15] width 39 height 18
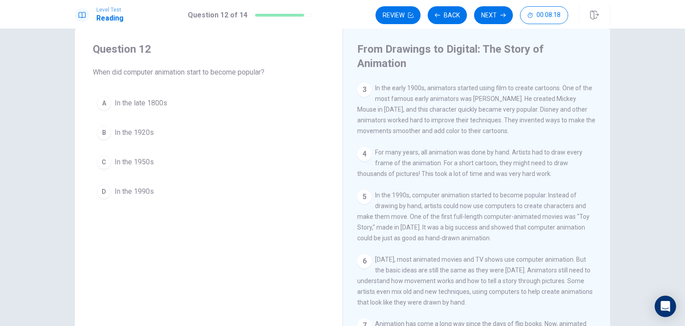
scroll to position [107, 0]
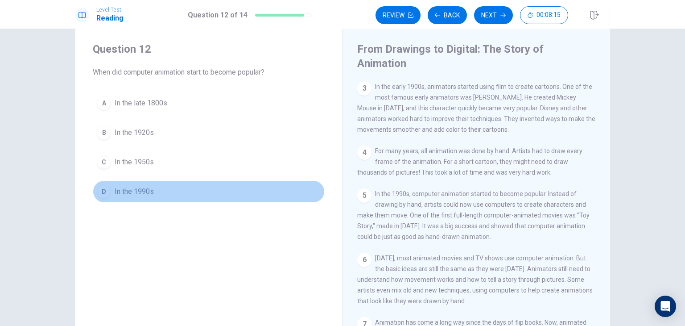
click at [145, 188] on span "In the 1990s" at bounding box center [134, 191] width 39 height 11
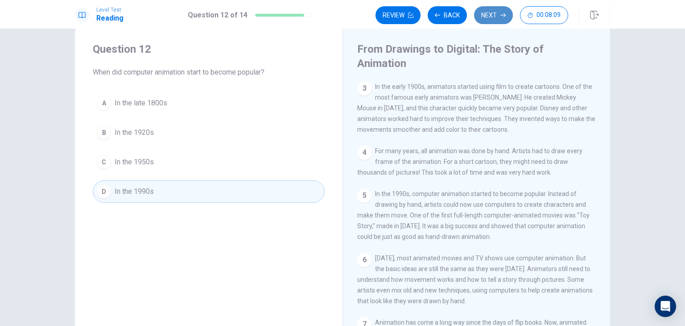
click at [493, 15] on button "Next" at bounding box center [493, 15] width 39 height 18
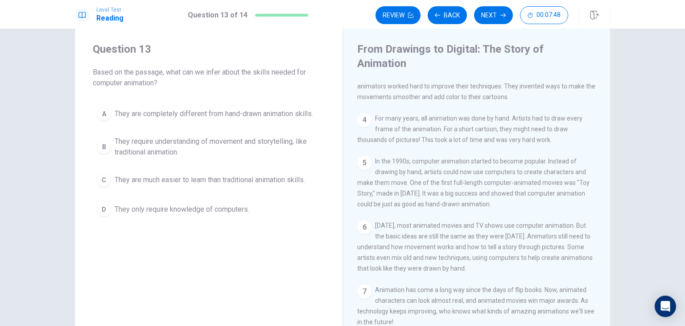
scroll to position [150, 0]
click at [207, 141] on span "They require understanding of movement and storytelling, like traditional anima…" at bounding box center [218, 146] width 206 height 21
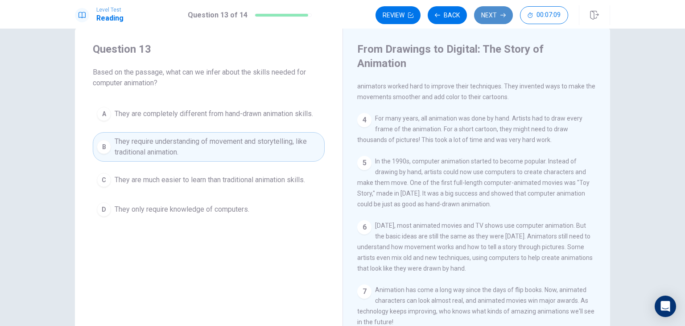
click at [482, 11] on button "Next" at bounding box center [493, 15] width 39 height 18
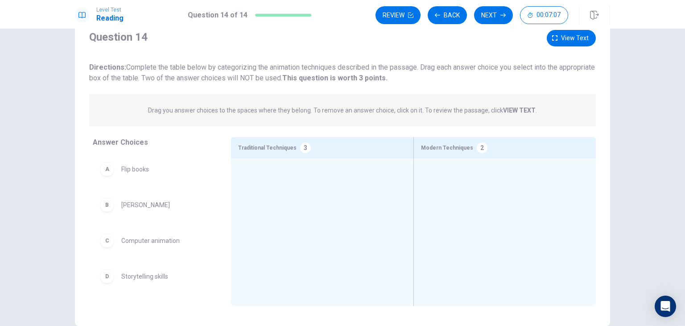
scroll to position [31, 0]
drag, startPoint x: 137, startPoint y: 168, endPoint x: 303, endPoint y: 174, distance: 166.1
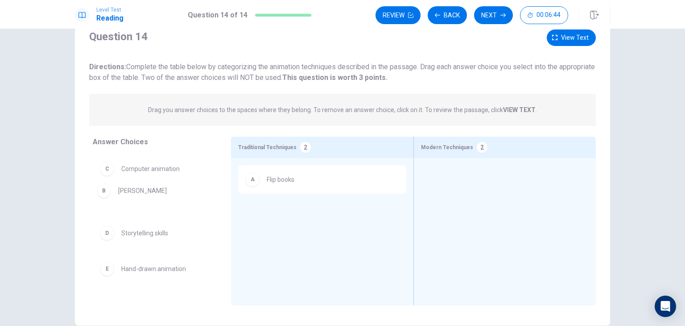
drag, startPoint x: 163, startPoint y: 172, endPoint x: 165, endPoint y: 189, distance: 17.0
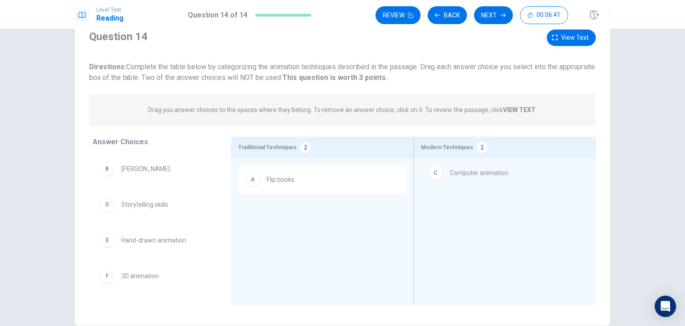
drag, startPoint x: 171, startPoint y: 206, endPoint x: 504, endPoint y: 174, distance: 334.9
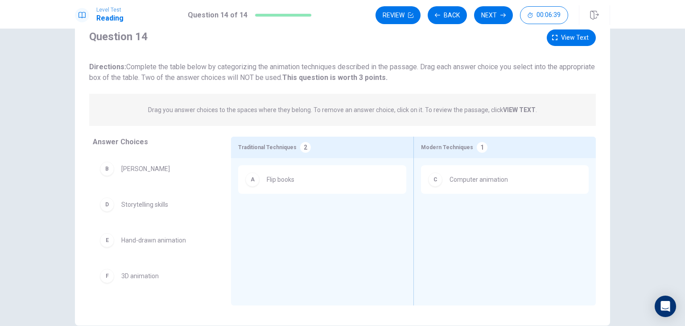
scroll to position [34, 0]
drag, startPoint x: 137, startPoint y: 209, endPoint x: 284, endPoint y: 215, distance: 147.8
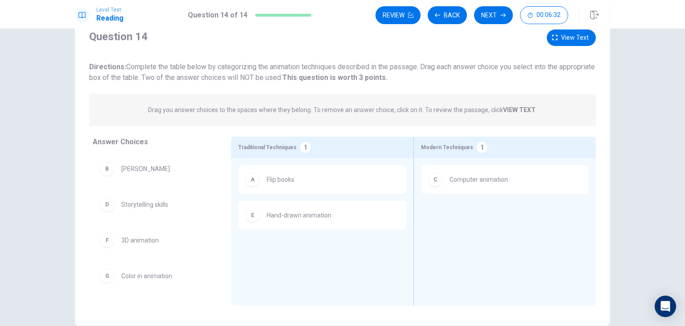
scroll to position [0, 0]
drag, startPoint x: 159, startPoint y: 281, endPoint x: 521, endPoint y: 225, distance: 366.6
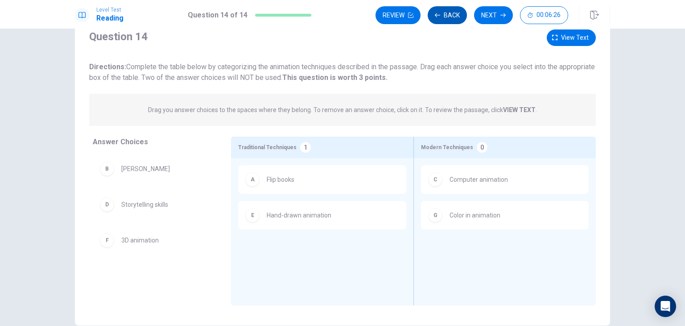
click at [443, 13] on button "Back" at bounding box center [447, 15] width 39 height 18
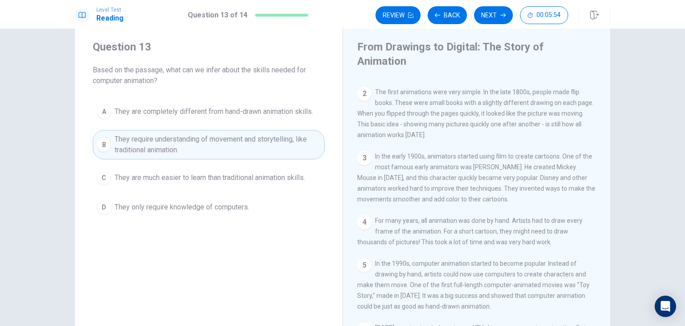
scroll to position [34, 0]
click at [502, 20] on button "Next" at bounding box center [493, 15] width 39 height 18
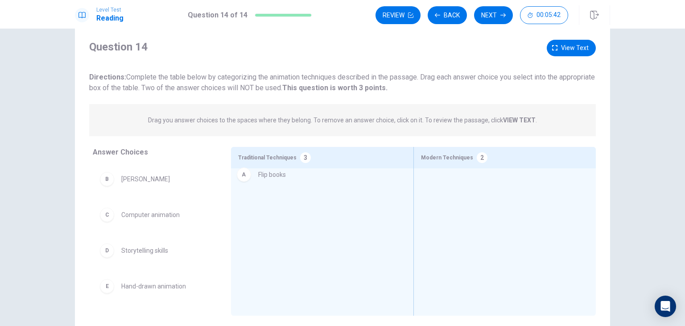
drag, startPoint x: 137, startPoint y: 184, endPoint x: 290, endPoint y: 181, distance: 153.1
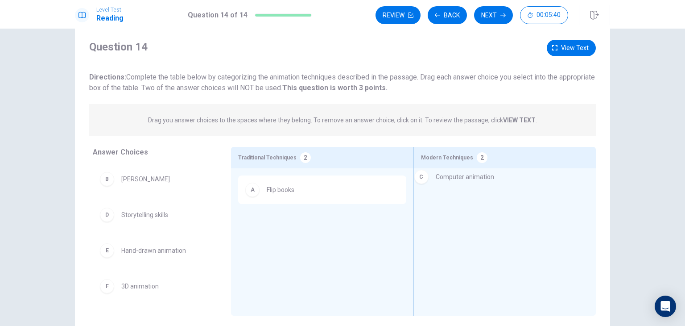
drag, startPoint x: 158, startPoint y: 219, endPoint x: 482, endPoint y: 178, distance: 327.3
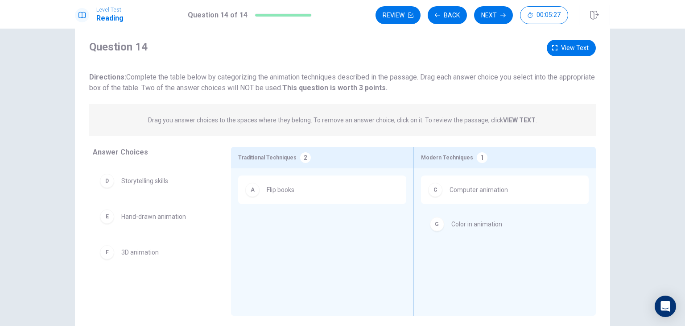
drag, startPoint x: 147, startPoint y: 290, endPoint x: 482, endPoint y: 225, distance: 341.7
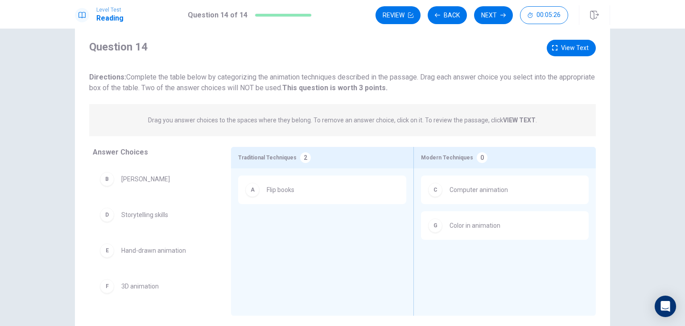
scroll to position [0, 0]
drag, startPoint x: 133, startPoint y: 252, endPoint x: 300, endPoint y: 213, distance: 171.4
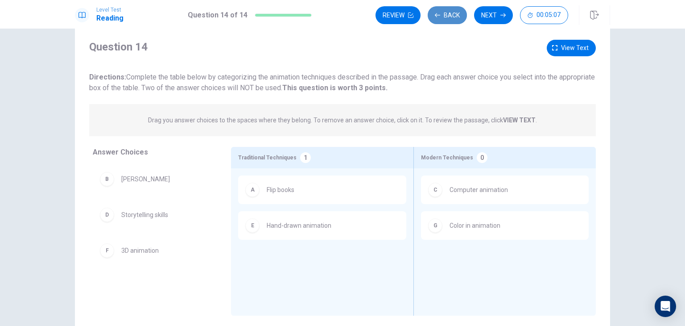
click at [443, 13] on button "Back" at bounding box center [447, 15] width 39 height 18
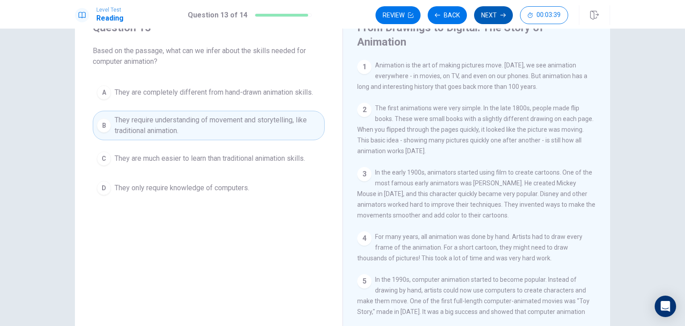
click at [492, 12] on button "Next" at bounding box center [493, 15] width 39 height 18
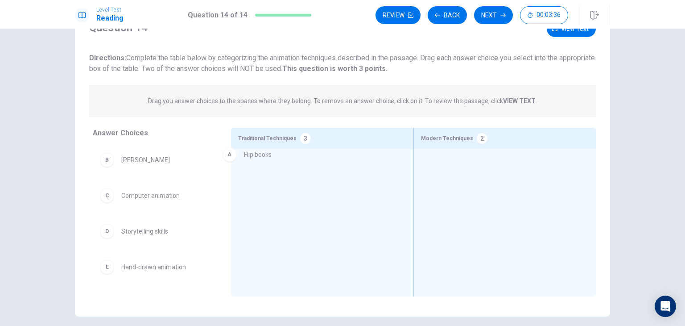
drag, startPoint x: 139, startPoint y: 159, endPoint x: 275, endPoint y: 154, distance: 135.8
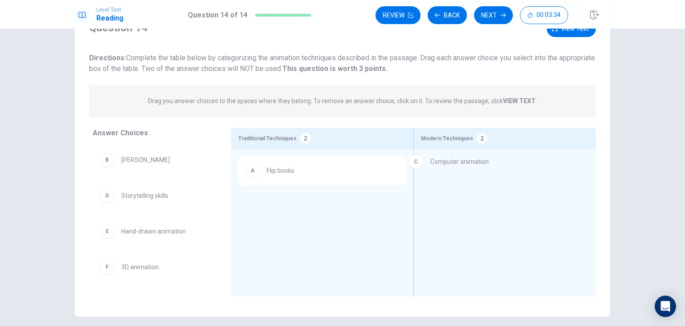
drag, startPoint x: 162, startPoint y: 200, endPoint x: 503, endPoint y: 162, distance: 342.6
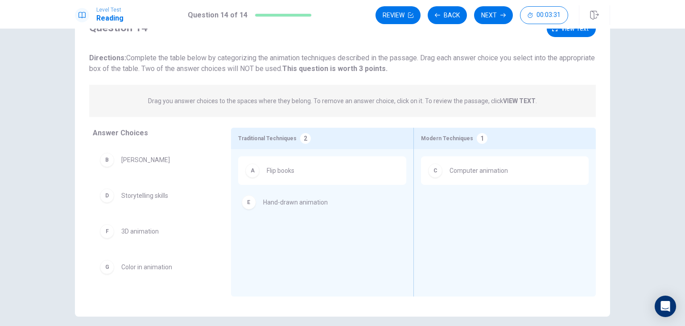
drag, startPoint x: 157, startPoint y: 237, endPoint x: 311, endPoint y: 205, distance: 157.3
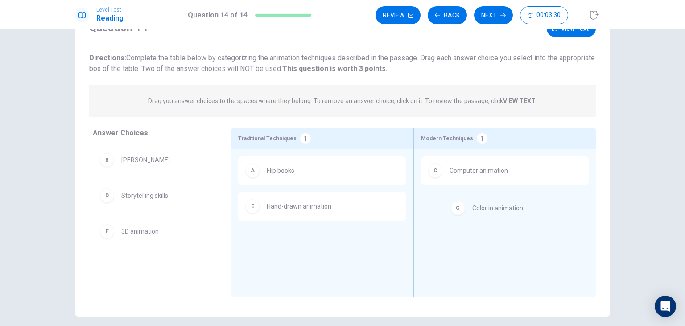
drag, startPoint x: 156, startPoint y: 272, endPoint x: 515, endPoint y: 211, distance: 364.3
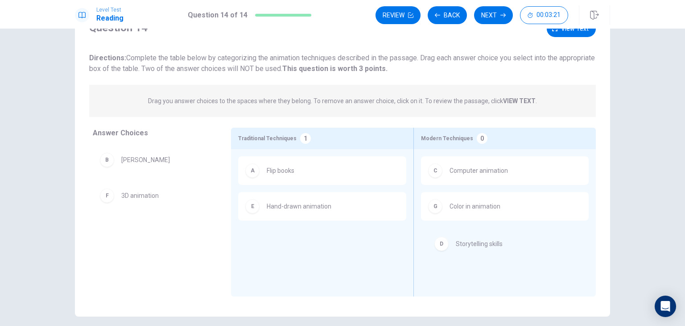
drag, startPoint x: 151, startPoint y: 196, endPoint x: 501, endPoint y: 251, distance: 354.2
drag, startPoint x: 136, startPoint y: 197, endPoint x: 257, endPoint y: 221, distance: 123.8
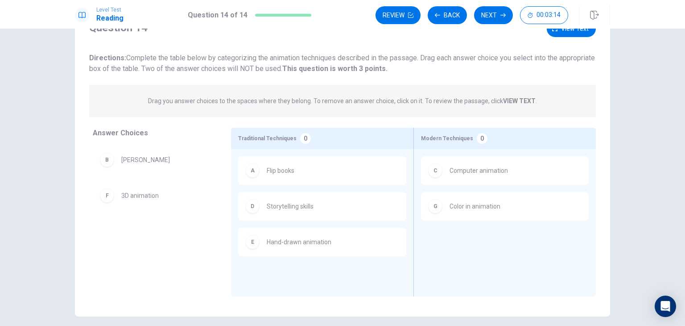
click at [309, 204] on span "Storytelling skills" at bounding box center [290, 206] width 47 height 11
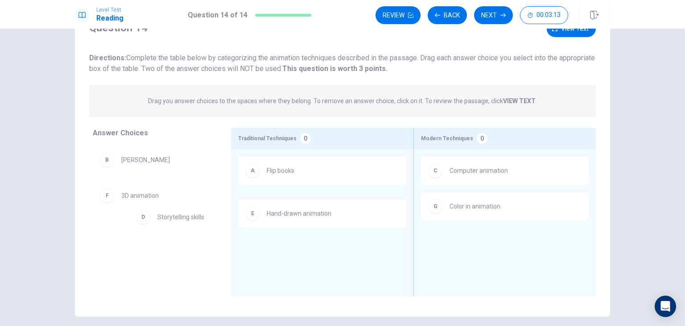
drag, startPoint x: 300, startPoint y: 206, endPoint x: 181, endPoint y: 220, distance: 120.0
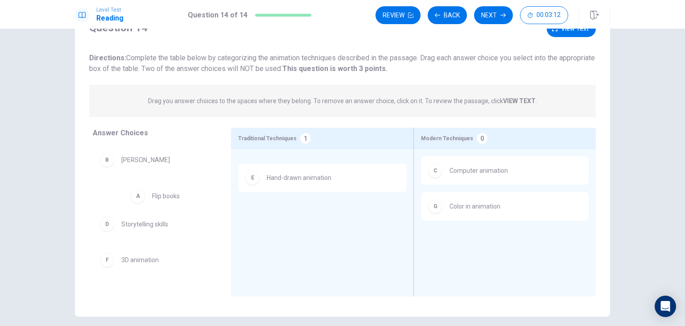
drag, startPoint x: 286, startPoint y: 166, endPoint x: 145, endPoint y: 196, distance: 144.1
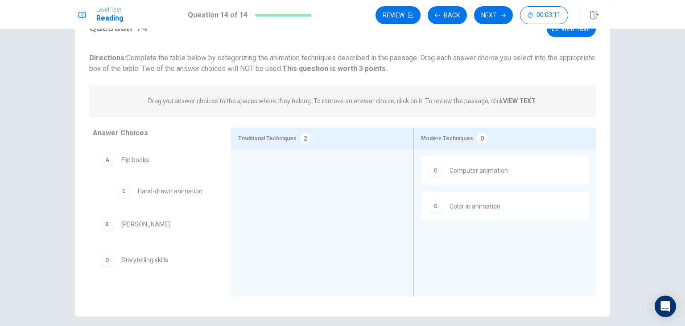
drag, startPoint x: 287, startPoint y: 171, endPoint x: 157, endPoint y: 192, distance: 132.5
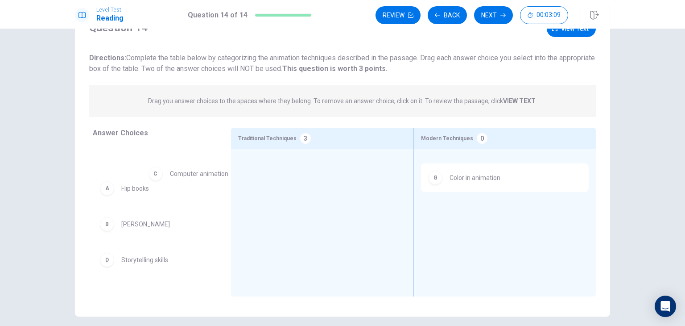
drag, startPoint x: 438, startPoint y: 172, endPoint x: 133, endPoint y: 175, distance: 304.8
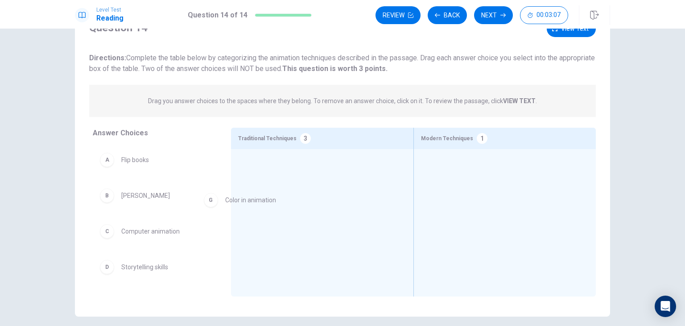
drag, startPoint x: 481, startPoint y: 169, endPoint x: 180, endPoint y: 191, distance: 301.1
drag, startPoint x: 129, startPoint y: 156, endPoint x: 279, endPoint y: 175, distance: 151.6
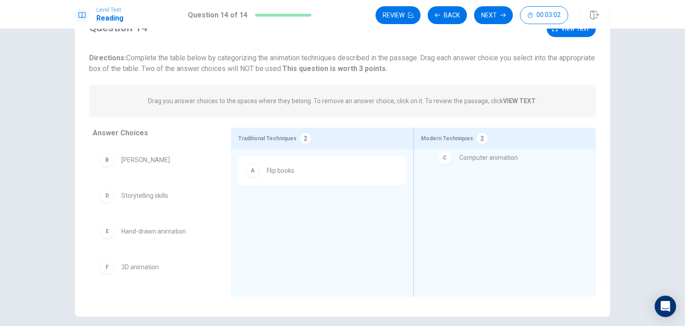
drag, startPoint x: 153, startPoint y: 200, endPoint x: 518, endPoint y: 159, distance: 366.8
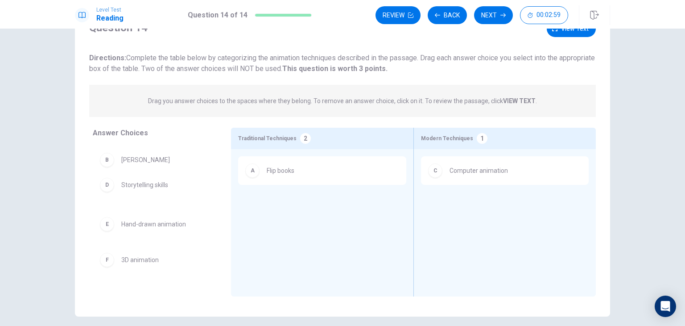
drag, startPoint x: 129, startPoint y: 199, endPoint x: 140, endPoint y: 187, distance: 15.5
drag, startPoint x: 166, startPoint y: 230, endPoint x: 314, endPoint y: 191, distance: 153.6
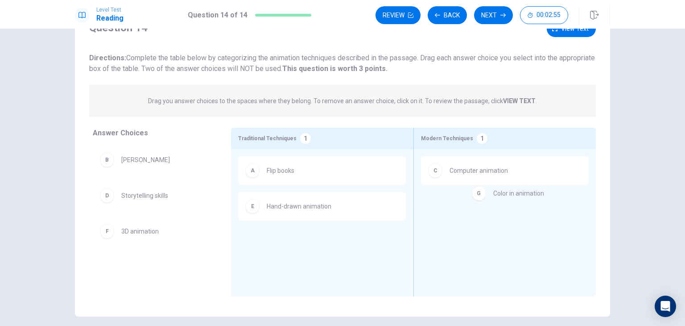
drag, startPoint x: 157, startPoint y: 270, endPoint x: 534, endPoint y: 195, distance: 384.8
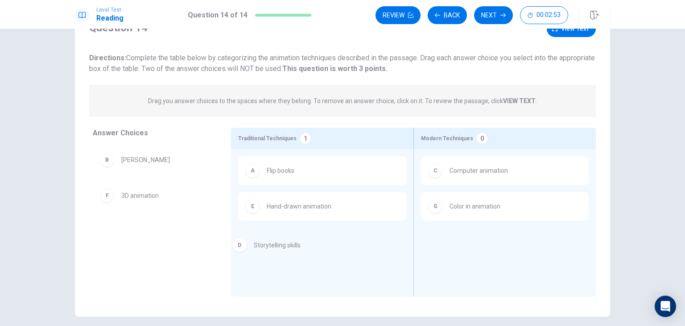
drag, startPoint x: 132, startPoint y: 200, endPoint x: 282, endPoint y: 253, distance: 158.8
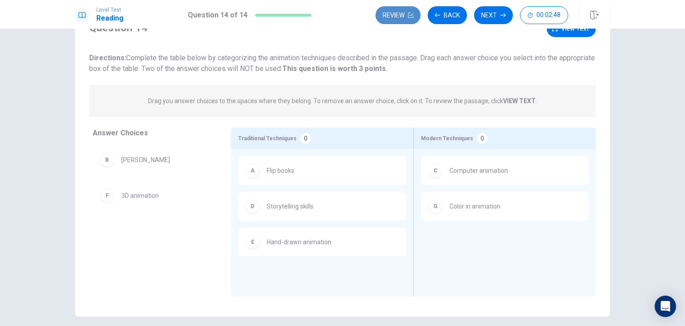
click at [396, 15] on button "Review" at bounding box center [398, 15] width 45 height 18
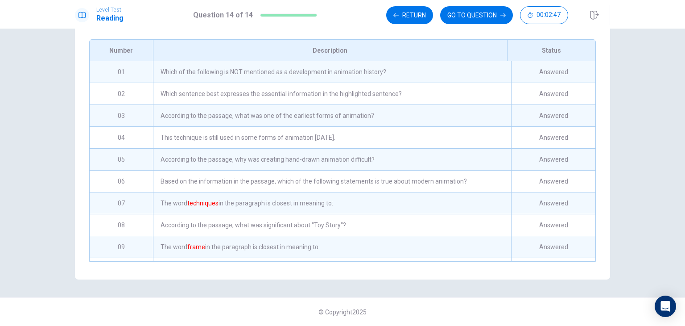
scroll to position [123, 0]
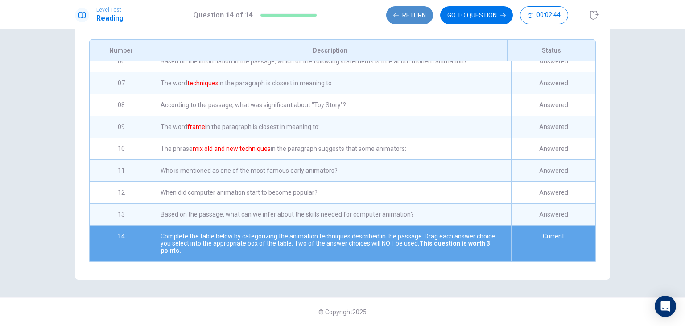
click at [411, 13] on button "Return" at bounding box center [409, 15] width 47 height 18
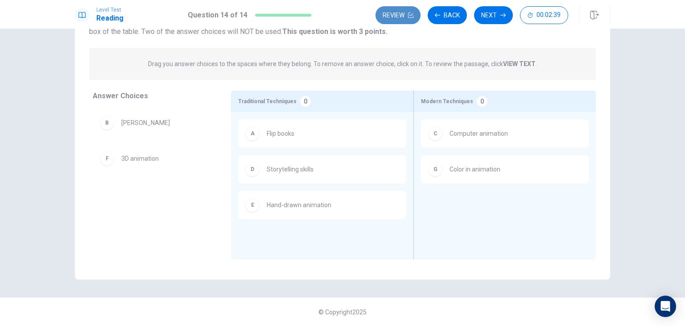
click at [400, 13] on button "Review" at bounding box center [398, 15] width 45 height 18
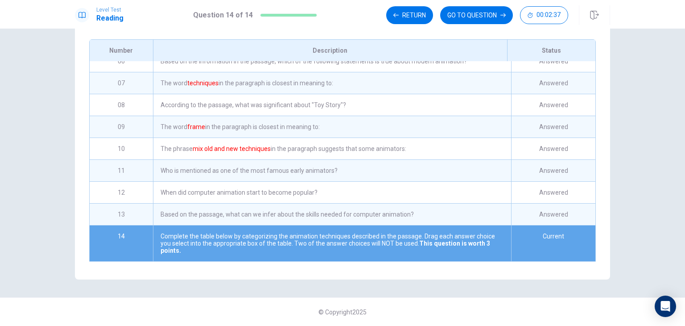
scroll to position [0, 0]
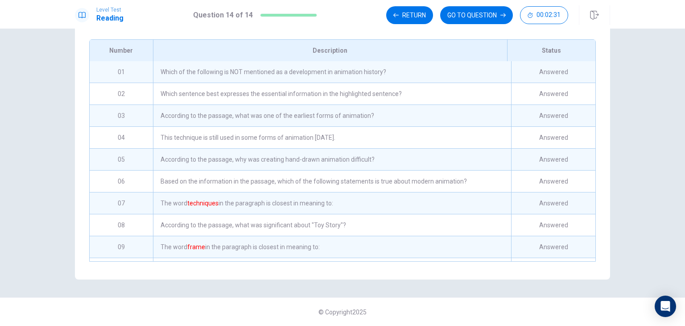
click at [132, 132] on div "04" at bounding box center [121, 137] width 63 height 21
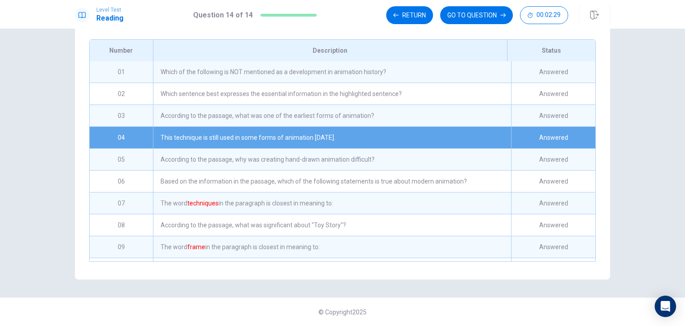
click at [132, 132] on div "04" at bounding box center [121, 137] width 63 height 21
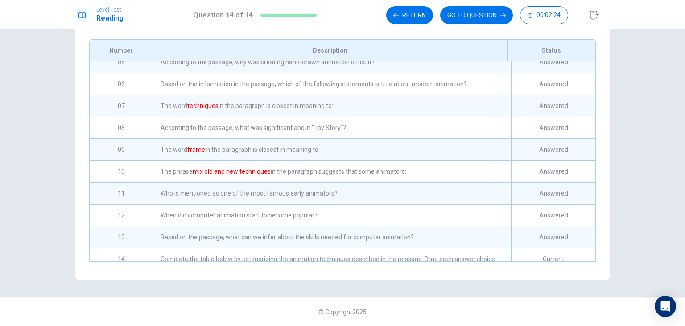
scroll to position [123, 0]
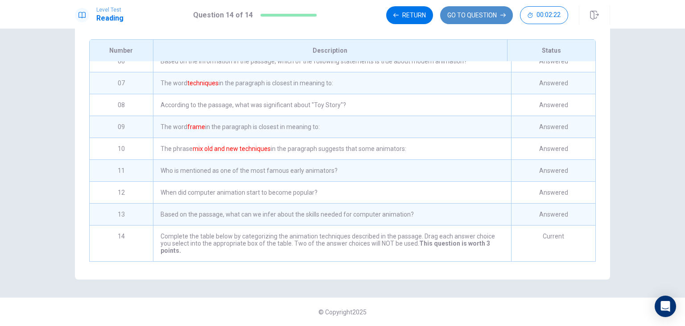
click at [465, 17] on button "GO TO QUESTION" at bounding box center [476, 15] width 73 height 18
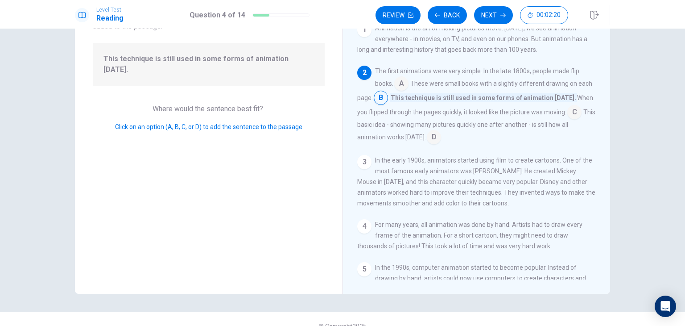
scroll to position [0, 0]
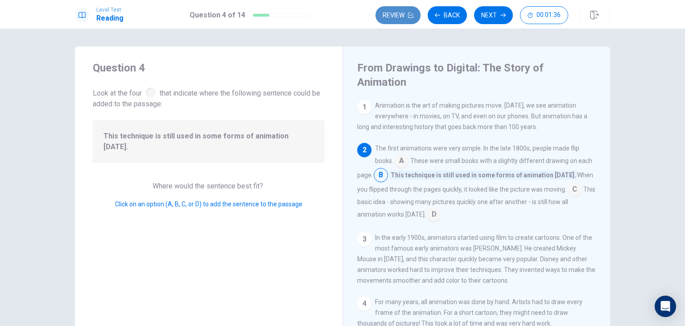
click at [396, 20] on button "Review" at bounding box center [398, 15] width 45 height 18
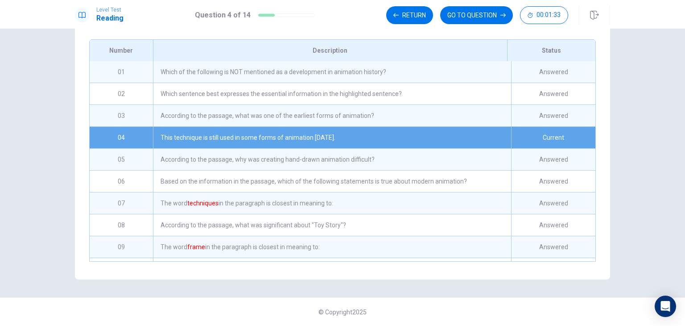
click at [224, 69] on div "Which of the following is NOT mentioned as a development in animation history?" at bounding box center [332, 71] width 358 height 21
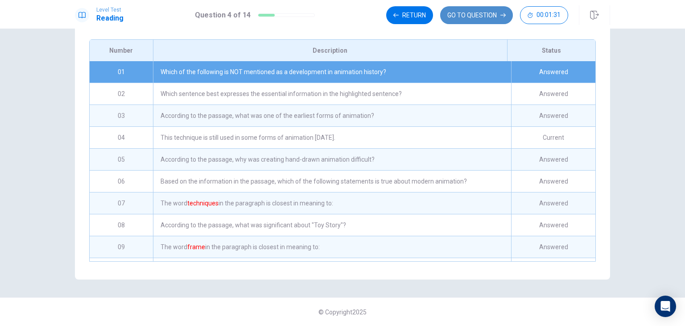
click at [457, 14] on button "GO TO QUESTION" at bounding box center [476, 15] width 73 height 18
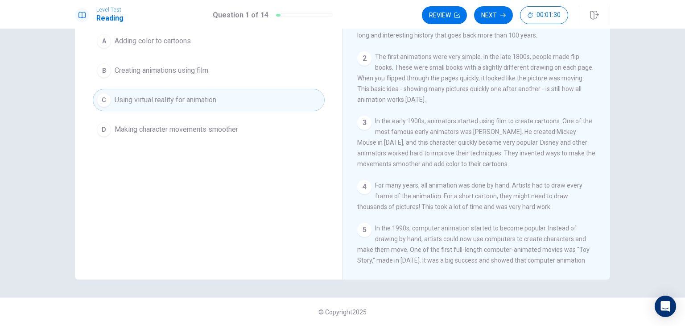
scroll to position [77, 0]
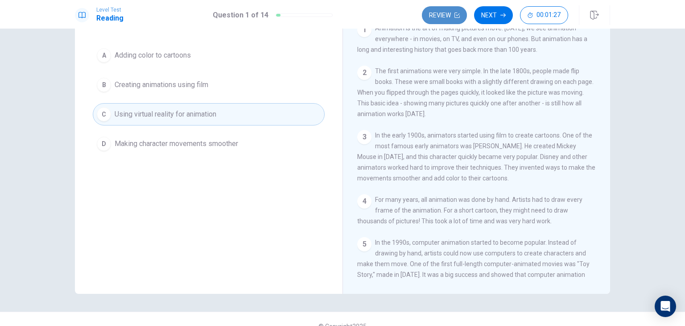
click at [437, 21] on button "Review" at bounding box center [444, 15] width 45 height 18
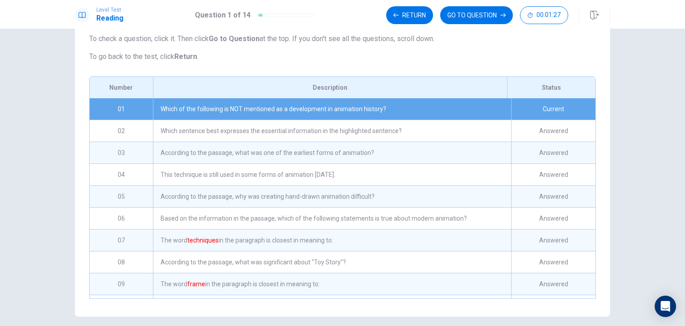
scroll to position [125, 0]
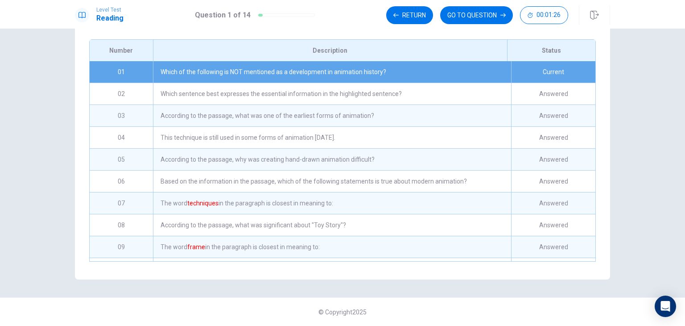
click at [321, 100] on div "Which sentence best expresses the essential information in the highlighted sent…" at bounding box center [332, 93] width 358 height 21
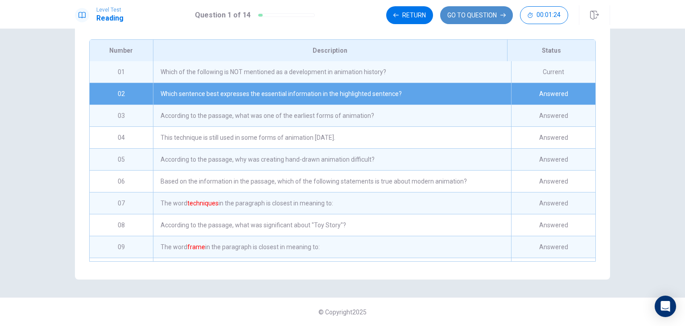
click at [455, 11] on button "GO TO QUESTION" at bounding box center [476, 15] width 73 height 18
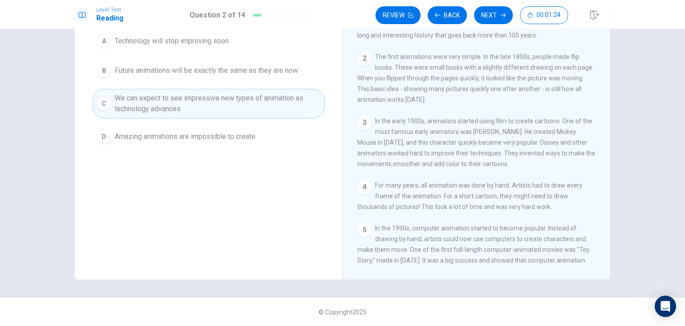
scroll to position [77, 0]
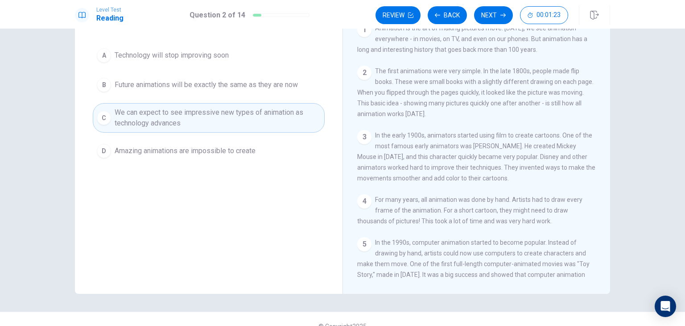
click at [402, 110] on div "1 Animation is the art of making pictures move. Today, we see animation everywh…" at bounding box center [482, 151] width 251 height 257
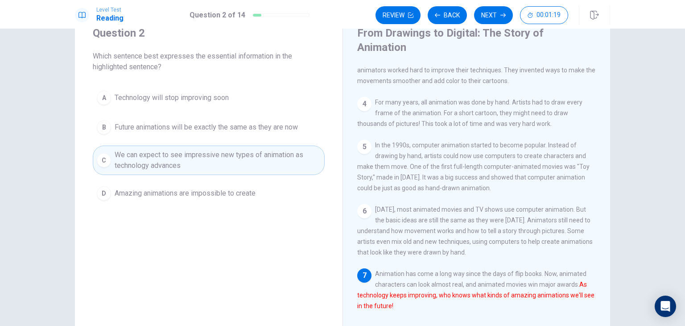
scroll to position [150, 0]
click at [412, 17] on icon "button" at bounding box center [410, 14] width 5 height 5
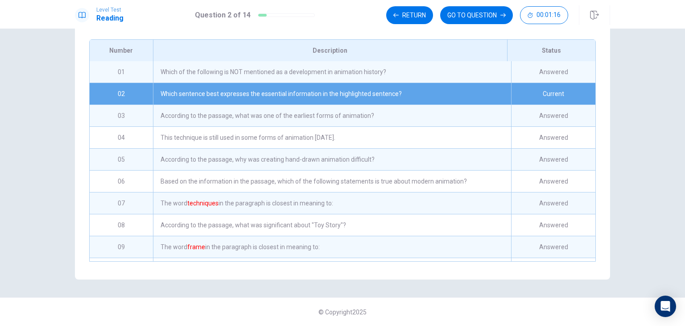
scroll to position [21, 0]
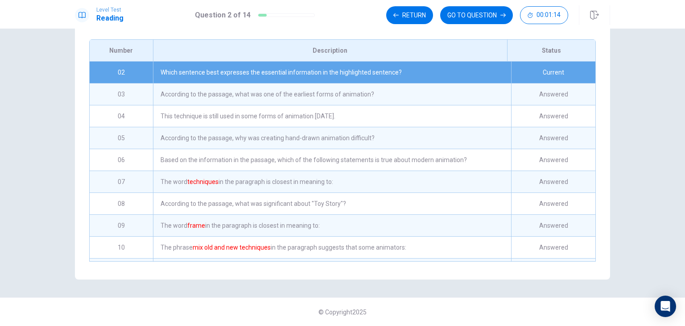
click at [355, 88] on div "According to the passage, what was one of the earliest forms of animation?" at bounding box center [332, 93] width 358 height 21
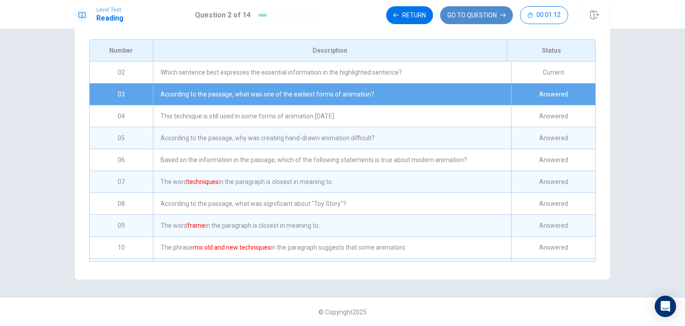
click at [454, 19] on button "GO TO QUESTION" at bounding box center [476, 15] width 73 height 18
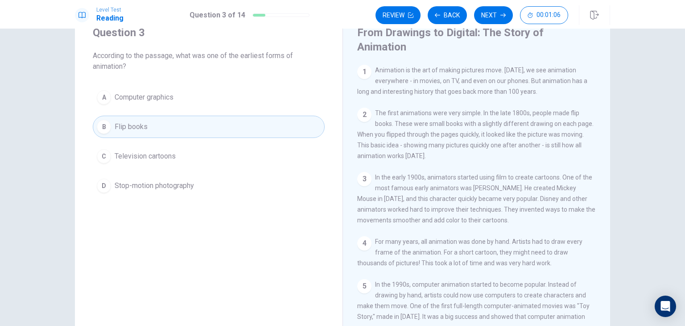
scroll to position [35, 0]
click at [406, 12] on button "Review" at bounding box center [398, 15] width 45 height 18
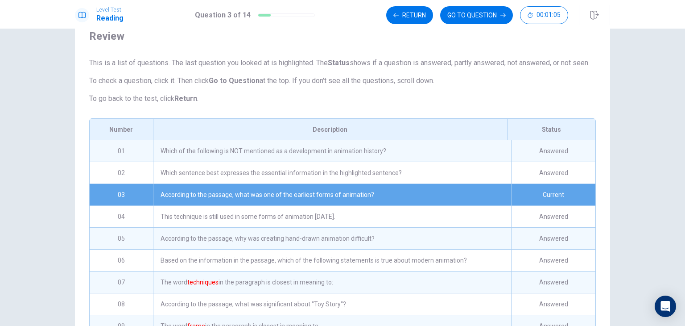
scroll to position [43, 0]
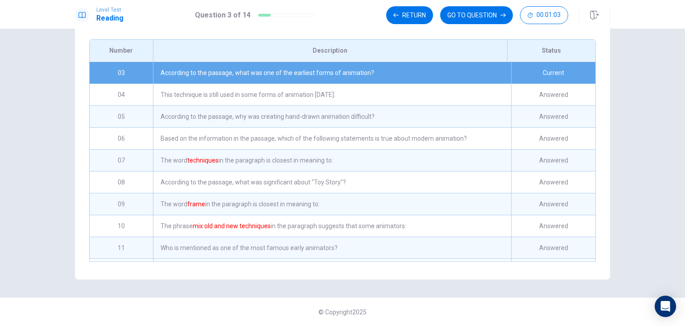
click at [298, 89] on div "This technique is still used in some forms of animation [DATE]." at bounding box center [332, 94] width 358 height 21
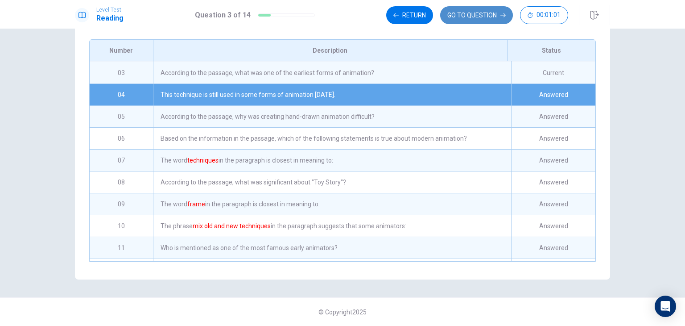
click at [481, 22] on button "GO TO QUESTION" at bounding box center [476, 15] width 73 height 18
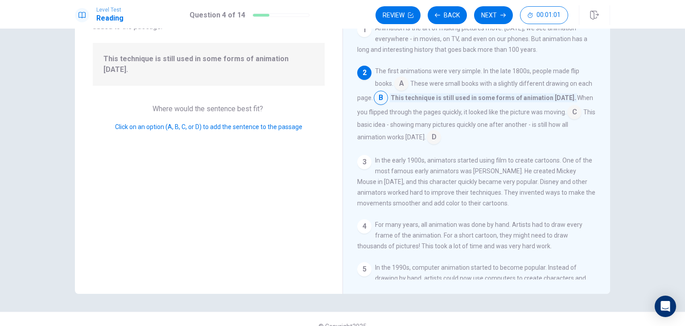
scroll to position [44, 0]
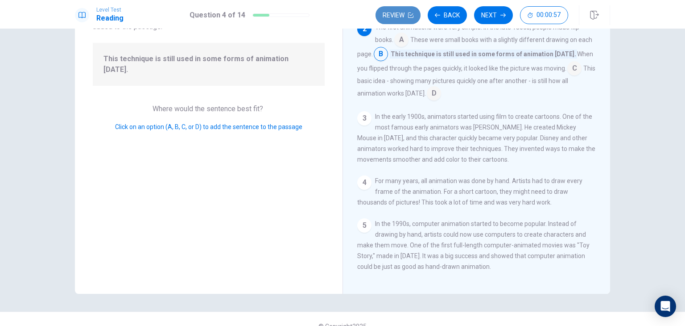
click at [406, 12] on button "Review" at bounding box center [398, 15] width 45 height 18
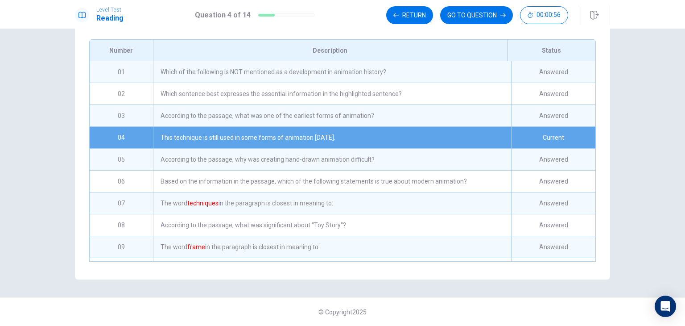
scroll to position [65, 0]
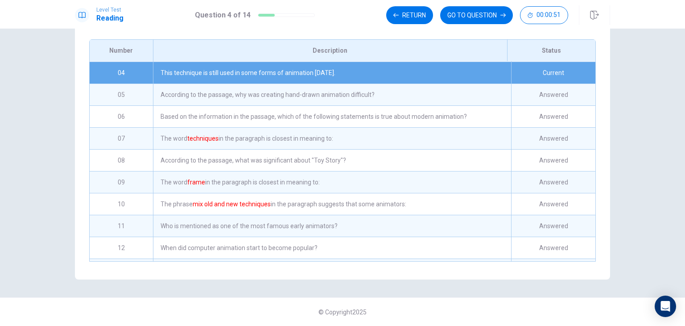
click at [323, 118] on div "Based on the information in the passage, which of the following statements is t…" at bounding box center [332, 116] width 358 height 21
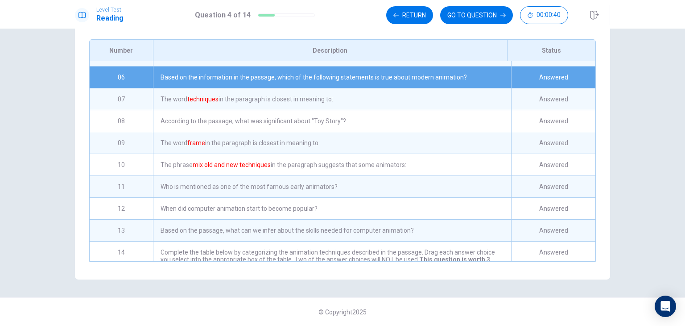
scroll to position [104, 0]
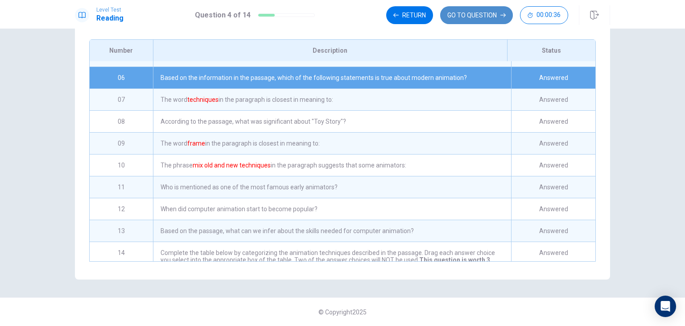
click at [443, 13] on button "GO TO QUESTION" at bounding box center [476, 15] width 73 height 18
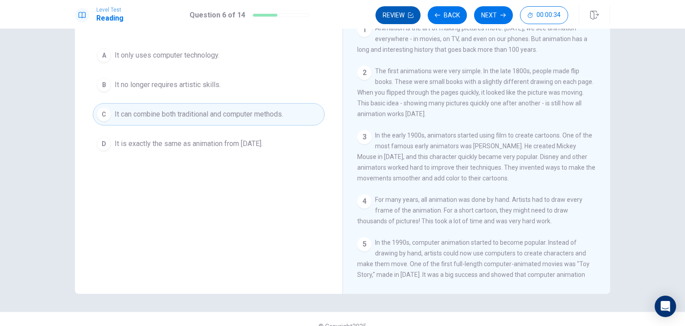
click at [409, 18] on button "Review" at bounding box center [398, 15] width 45 height 18
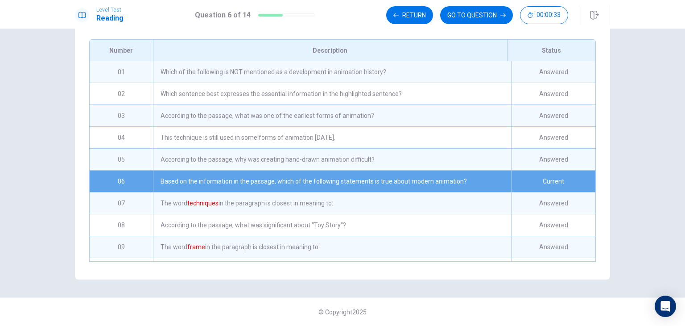
scroll to position [108, 0]
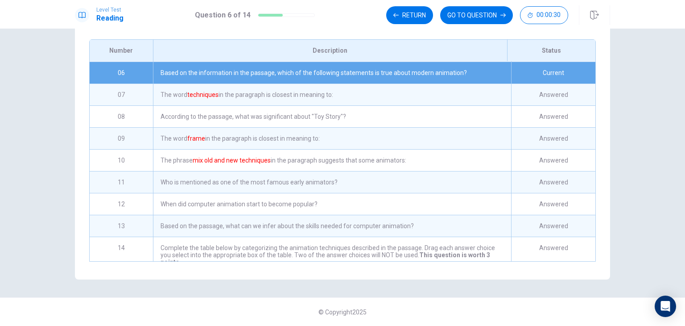
click at [314, 107] on div "According to the passage, what was significant about "Toy Story"?" at bounding box center [332, 116] width 358 height 21
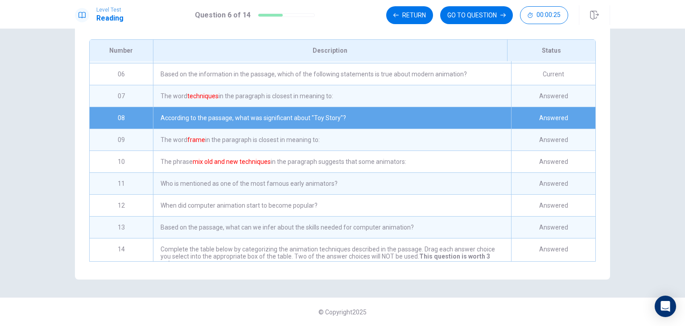
scroll to position [123, 0]
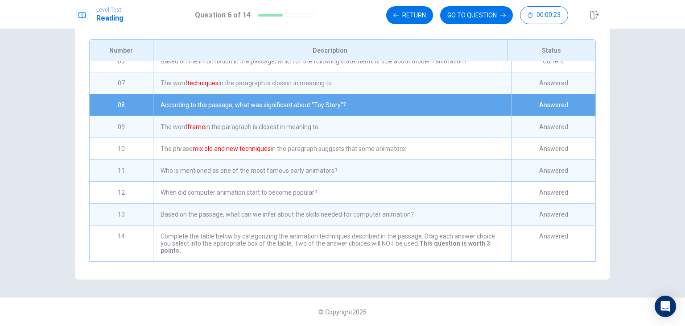
click at [265, 204] on div "Based on the passage, what can we infer about the skills needed for computer an…" at bounding box center [332, 213] width 358 height 21
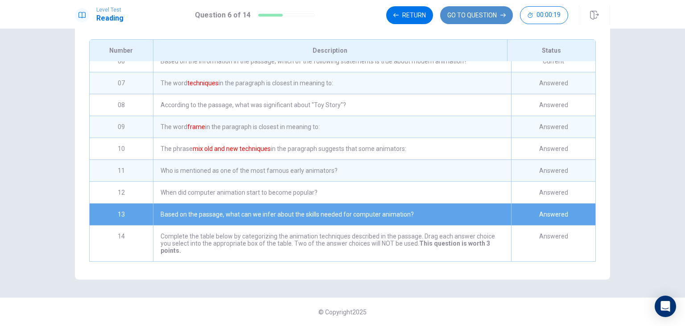
click at [491, 7] on button "GO TO QUESTION" at bounding box center [476, 15] width 73 height 18
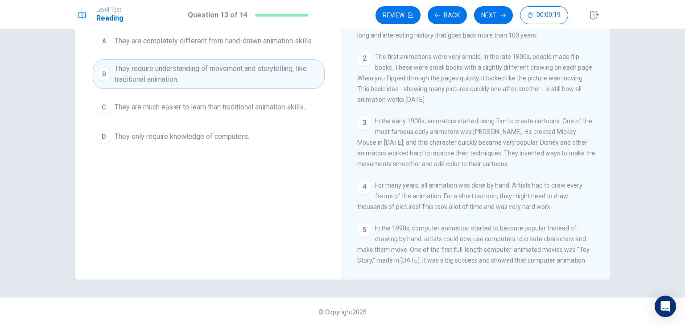
scroll to position [77, 0]
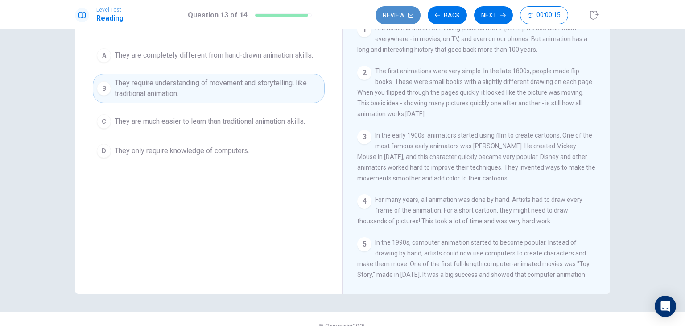
click at [404, 18] on button "Review" at bounding box center [398, 15] width 45 height 18
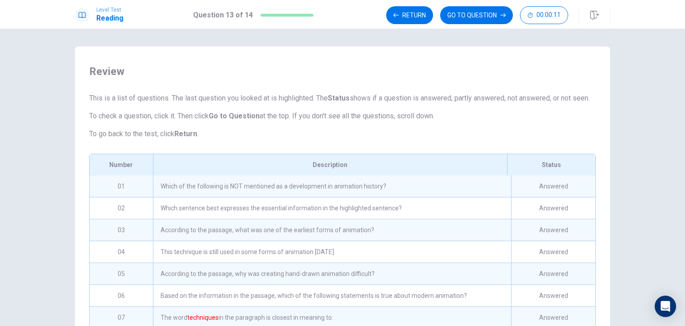
scroll to position [0, 0]
click at [419, 13] on button "Return" at bounding box center [409, 15] width 47 height 18
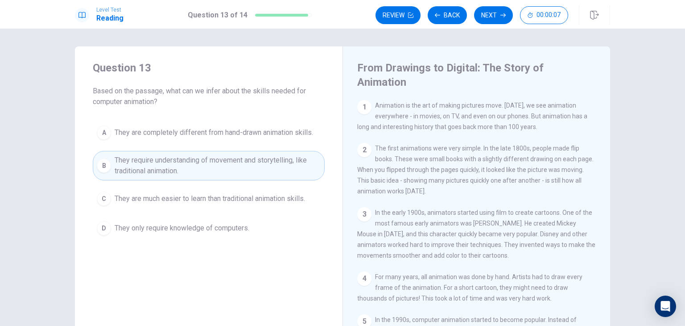
scroll to position [150, 0]
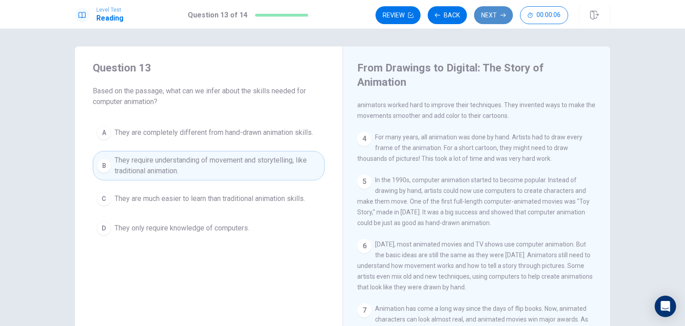
click at [481, 18] on button "Next" at bounding box center [493, 15] width 39 height 18
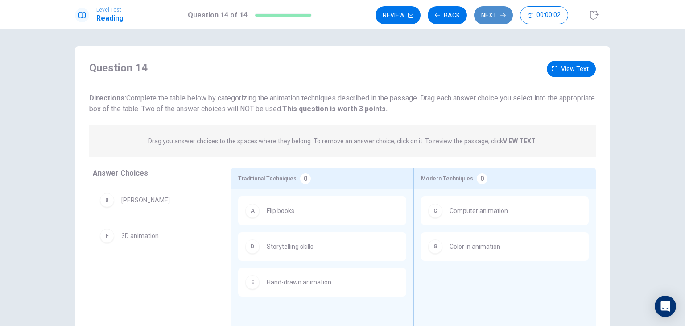
click at [494, 12] on button "Next" at bounding box center [493, 15] width 39 height 18
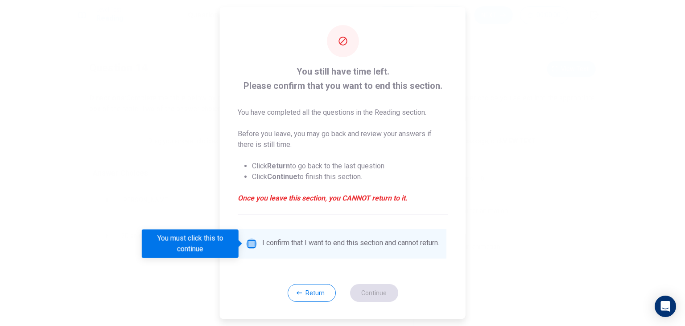
click at [255, 245] on input "You must click this to continue" at bounding box center [251, 243] width 11 height 11
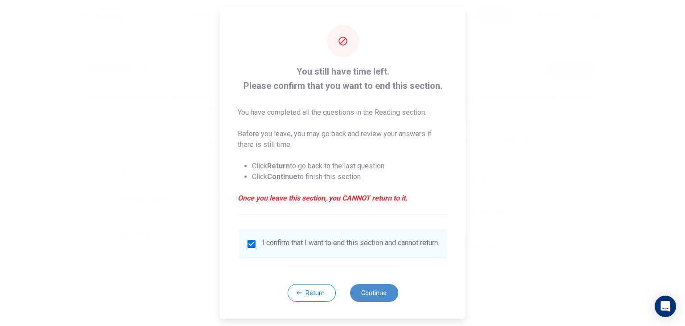
click at [373, 302] on button "Continue" at bounding box center [374, 293] width 48 height 18
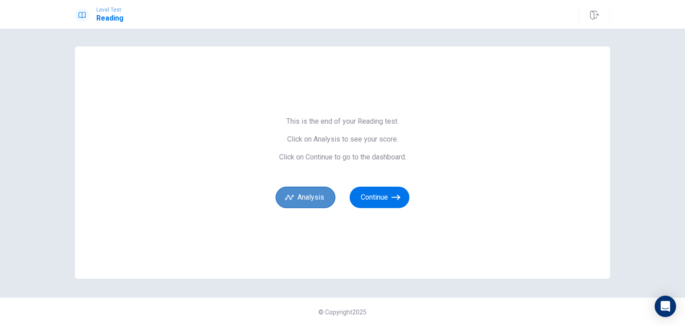
click at [282, 201] on button "Analysis" at bounding box center [306, 197] width 60 height 21
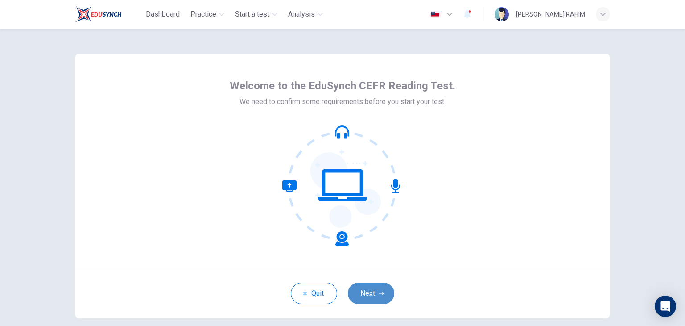
click at [377, 298] on button "Next" at bounding box center [371, 292] width 46 height 21
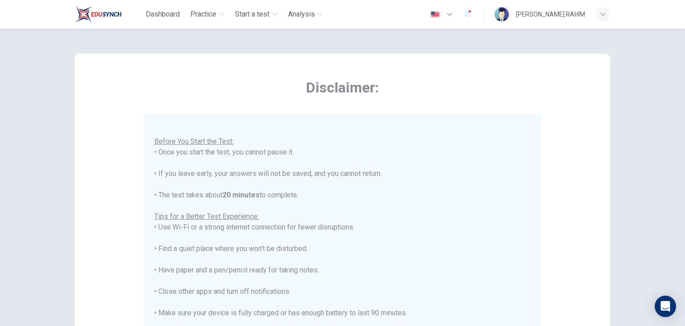
scroll to position [170, 0]
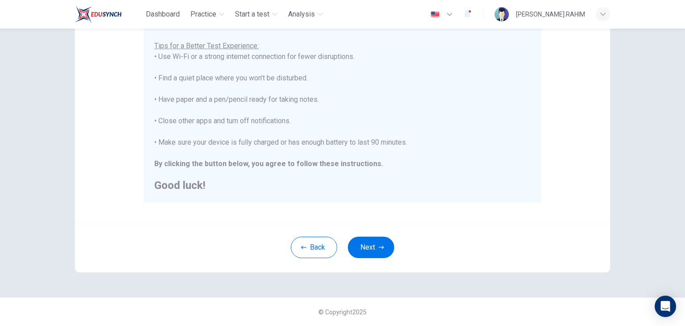
click at [375, 274] on div "Disclaimer: You are about to start a CEFR Reading Test . Before You Start the T…" at bounding box center [343, 77] width 564 height 439
click at [368, 246] on button "Next" at bounding box center [371, 246] width 46 height 21
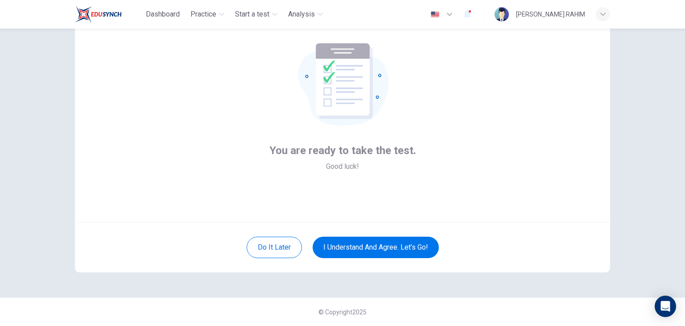
scroll to position [0, 0]
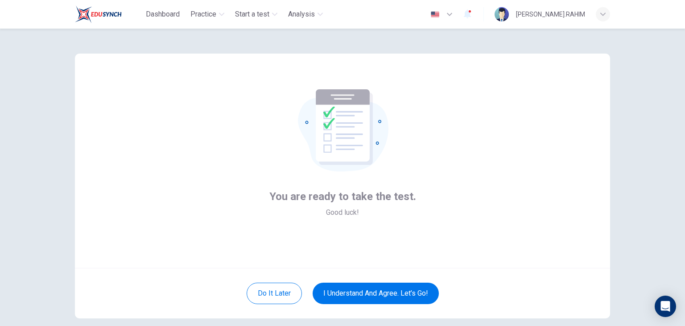
click at [385, 274] on div "Do it later I understand and agree. Let’s go!" at bounding box center [342, 293] width 535 height 50
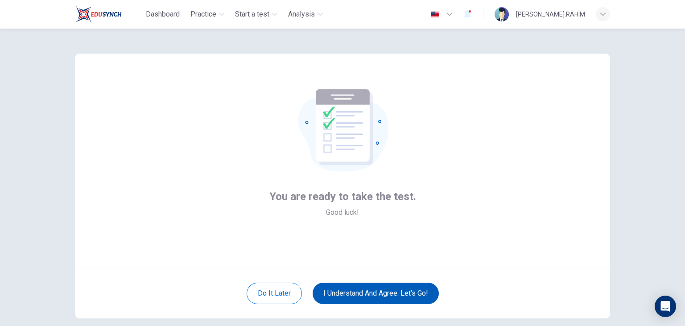
click at [396, 287] on button "I understand and agree. Let’s go!" at bounding box center [376, 292] width 126 height 21
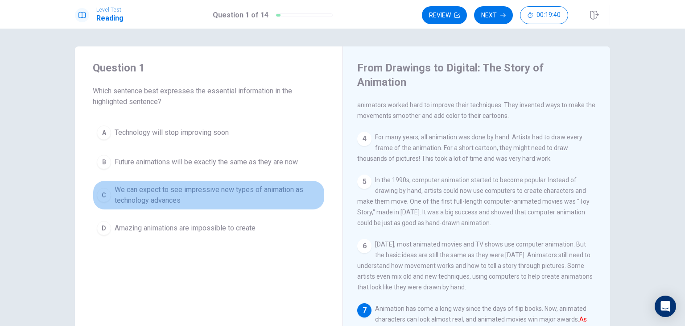
click at [275, 195] on span "We can expect to see impressive new types of animation as technology advances" at bounding box center [218, 194] width 206 height 21
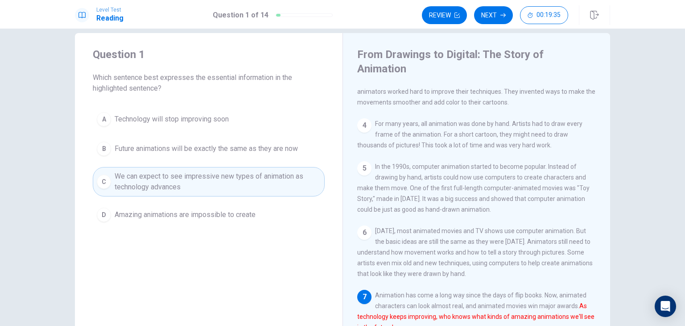
scroll to position [12, 0]
click at [498, 13] on button "Next" at bounding box center [493, 15] width 39 height 18
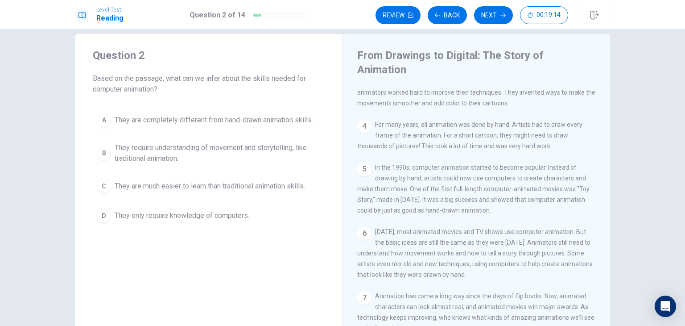
click at [216, 154] on span "They require understanding of movement and storytelling, like traditional anima…" at bounding box center [218, 152] width 206 height 21
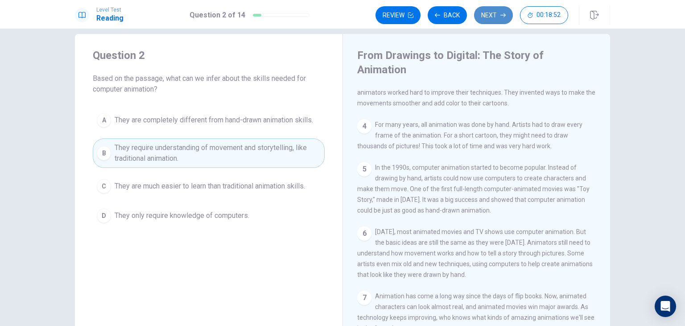
click at [493, 17] on button "Next" at bounding box center [493, 15] width 39 height 18
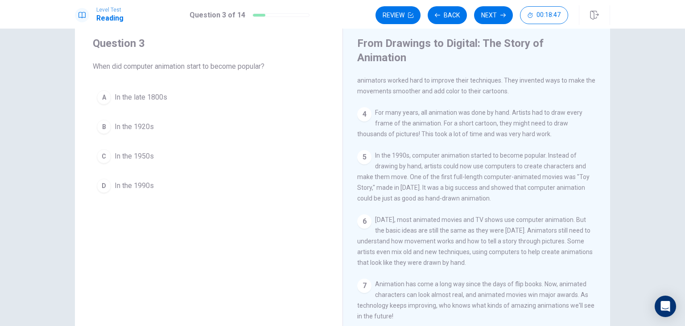
scroll to position [8, 0]
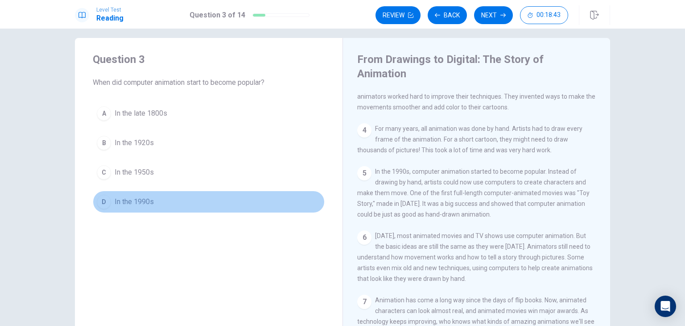
click at [133, 203] on span "In the 1990s" at bounding box center [134, 201] width 39 height 11
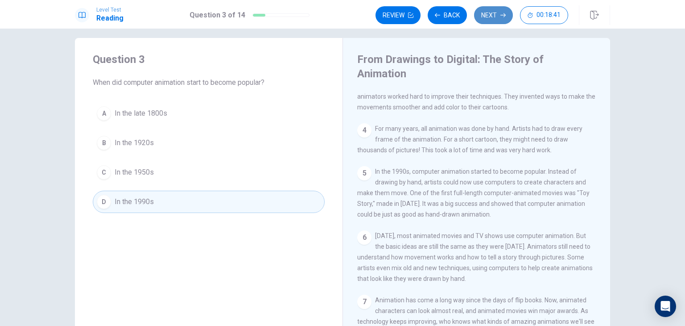
click at [499, 15] on button "Next" at bounding box center [493, 15] width 39 height 18
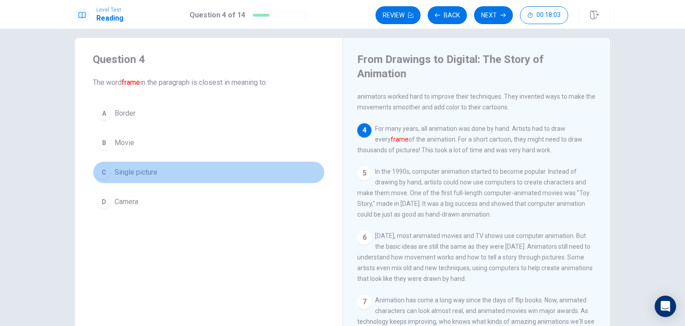
click at [166, 170] on button "C Single picture" at bounding box center [209, 172] width 232 height 22
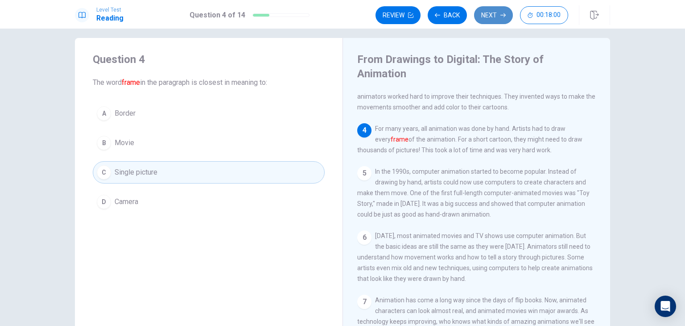
click at [488, 16] on button "Next" at bounding box center [493, 15] width 39 height 18
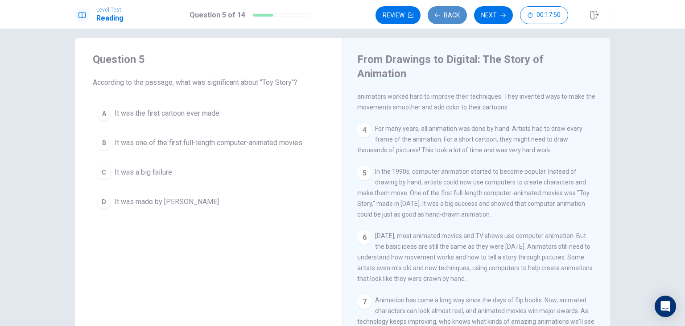
click at [450, 20] on button "Back" at bounding box center [447, 15] width 39 height 18
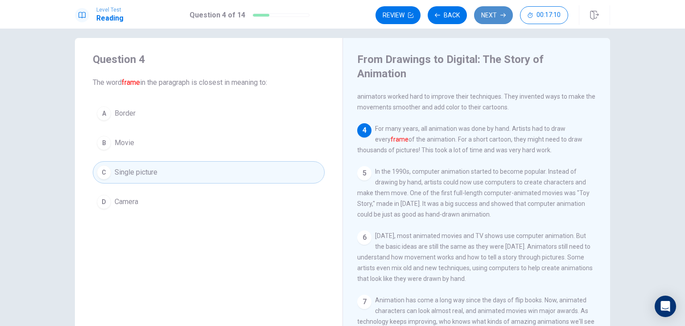
click at [485, 16] on button "Next" at bounding box center [493, 15] width 39 height 18
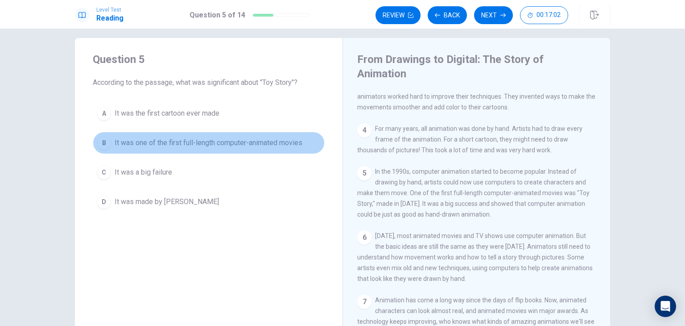
click at [232, 147] on span "It was one of the first full-length computer-animated movies" at bounding box center [209, 142] width 188 height 11
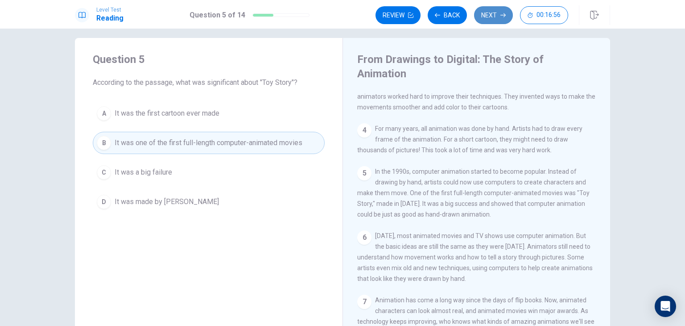
click at [498, 14] on button "Next" at bounding box center [493, 15] width 39 height 18
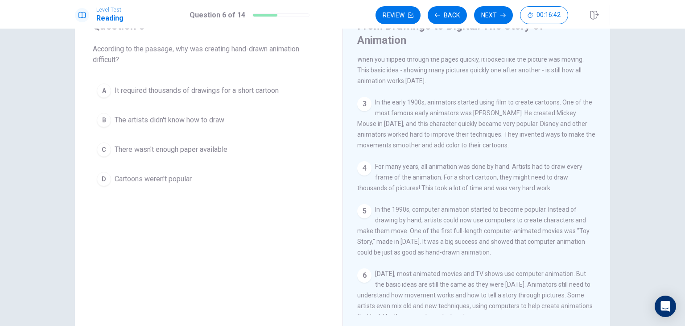
scroll to position [46, 0]
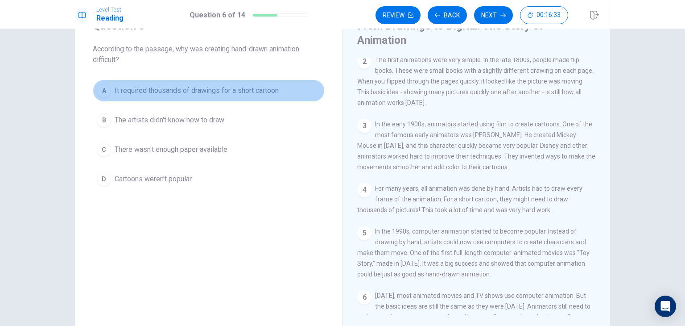
click at [168, 91] on span "It required thousands of drawings for a short cartoon" at bounding box center [197, 90] width 164 height 11
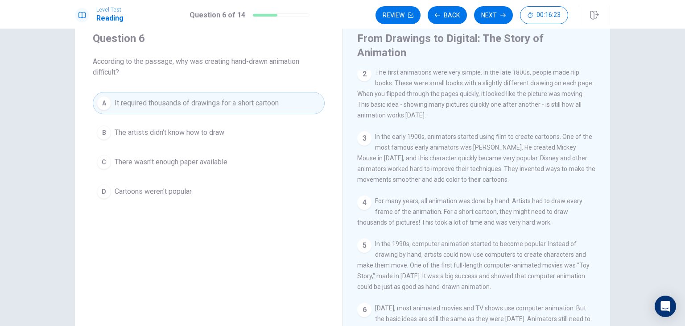
scroll to position [29, 0]
click at [486, 15] on button "Next" at bounding box center [493, 15] width 39 height 18
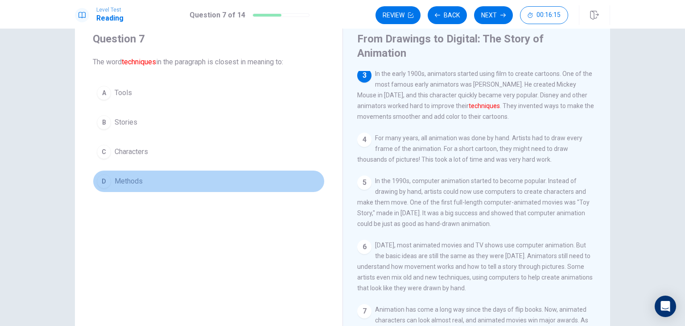
click at [121, 178] on span "Methods" at bounding box center [129, 181] width 28 height 11
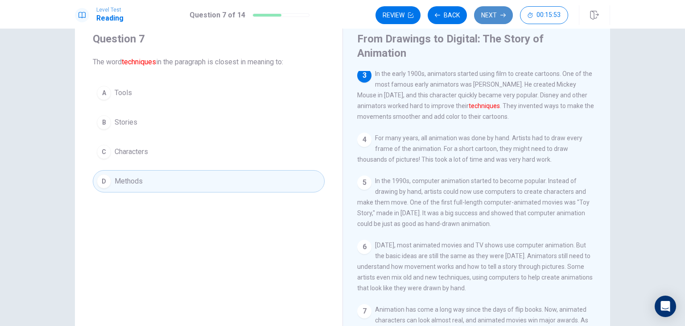
click at [495, 17] on button "Next" at bounding box center [493, 15] width 39 height 18
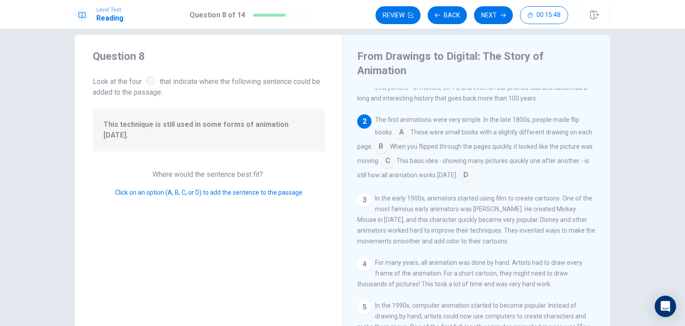
scroll to position [9, 0]
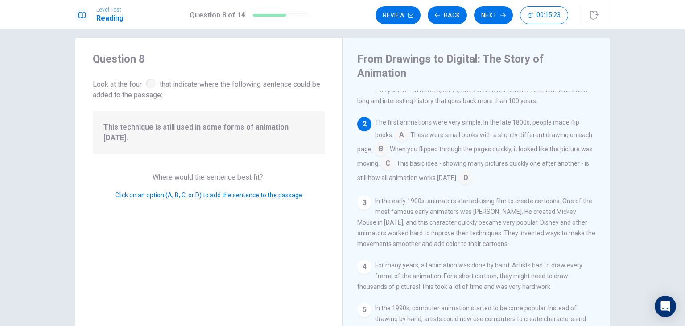
click at [402, 129] on input at bounding box center [401, 136] width 14 height 14
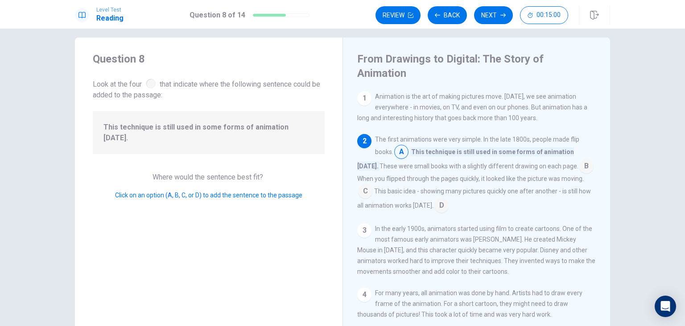
scroll to position [0, 0]
click at [493, 12] on button "Next" at bounding box center [493, 15] width 39 height 18
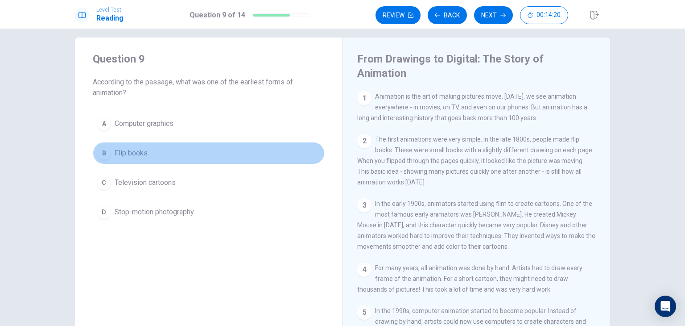
click at [137, 149] on span "Flip books" at bounding box center [131, 153] width 33 height 11
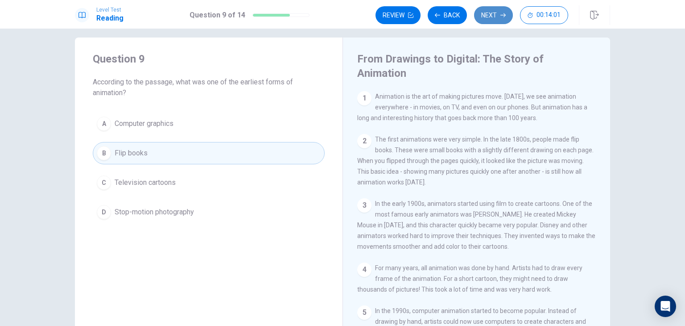
click at [504, 11] on button "Next" at bounding box center [493, 15] width 39 height 18
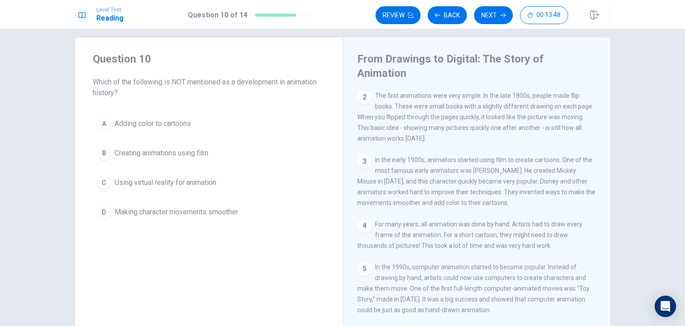
scroll to position [44, 0]
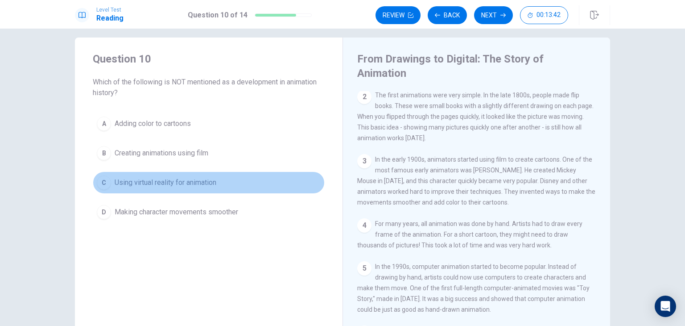
click at [202, 182] on span "Using virtual reality for animation" at bounding box center [166, 182] width 102 height 11
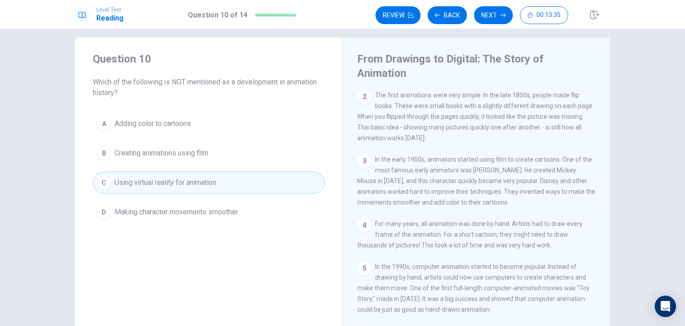
scroll to position [150, 0]
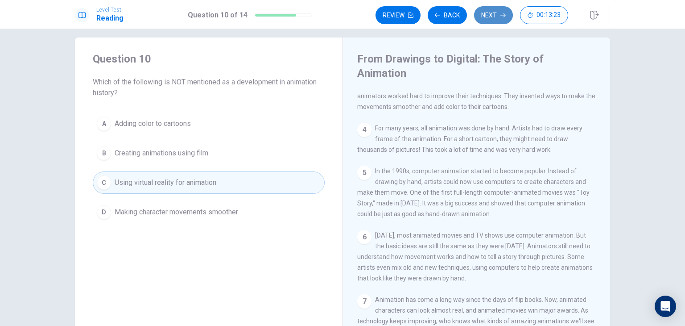
click at [481, 16] on button "Next" at bounding box center [493, 15] width 39 height 18
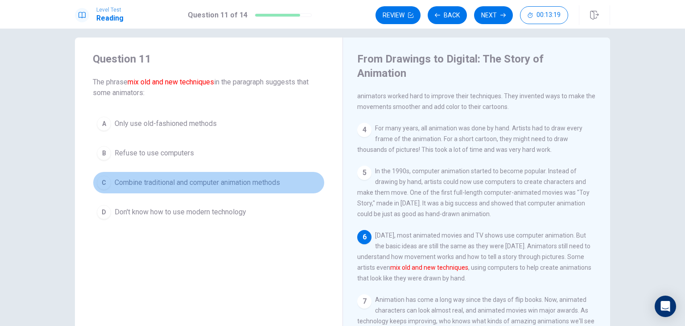
click at [191, 180] on span "Combine traditional and computer animation methods" at bounding box center [198, 182] width 166 height 11
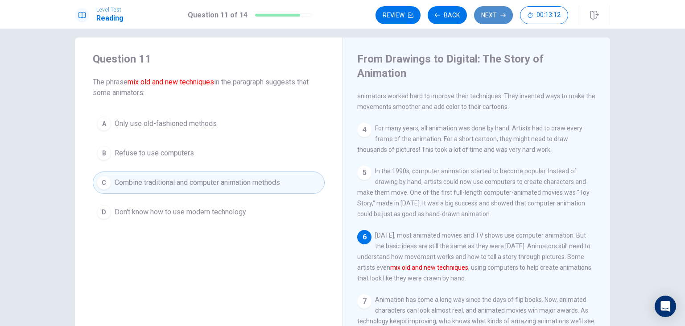
click at [493, 18] on button "Next" at bounding box center [493, 15] width 39 height 18
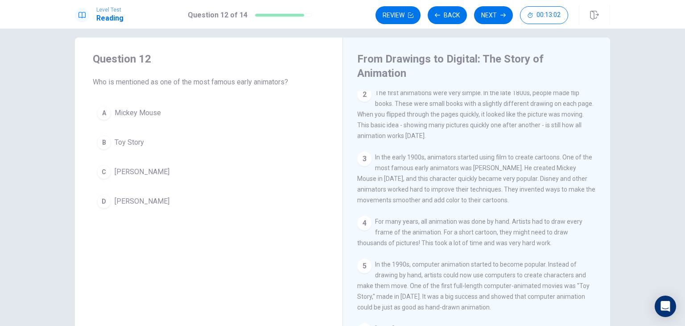
scroll to position [43, 0]
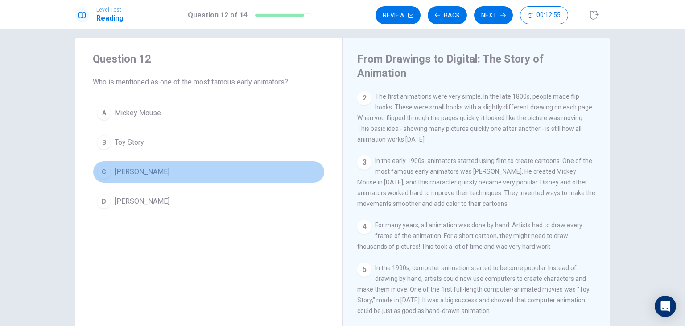
click at [138, 175] on span "Walt Disney" at bounding box center [142, 171] width 55 height 11
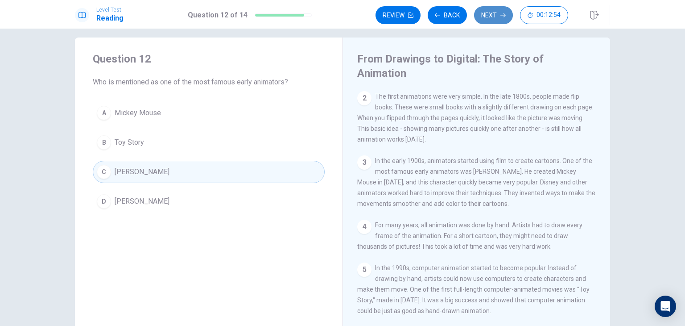
click at [482, 12] on button "Next" at bounding box center [493, 15] width 39 height 18
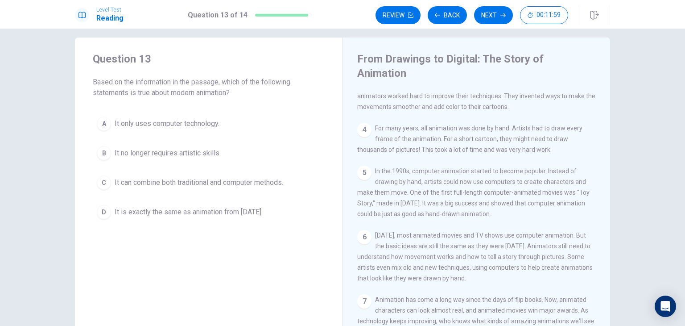
scroll to position [150, 0]
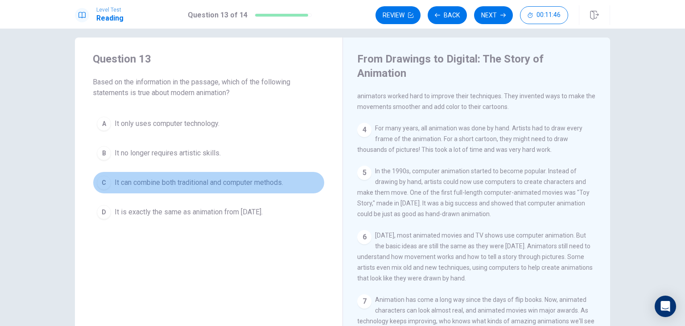
click at [283, 183] on span "It can combine both traditional and computer methods." at bounding box center [199, 182] width 169 height 11
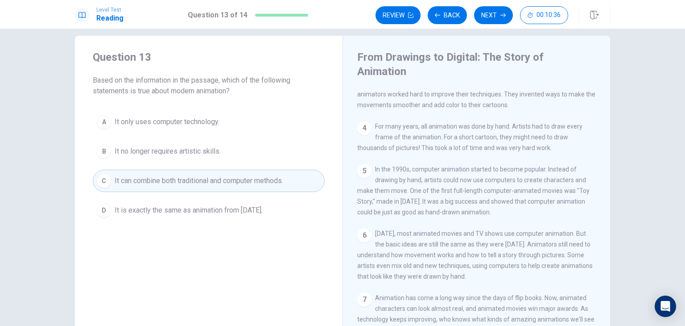
scroll to position [10, 0]
click at [478, 18] on button "Next" at bounding box center [493, 15] width 39 height 18
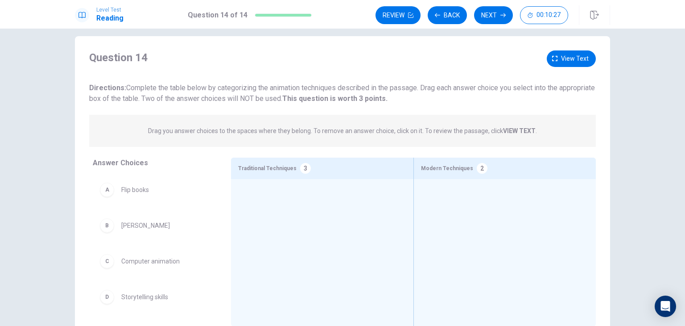
scroll to position [51, 0]
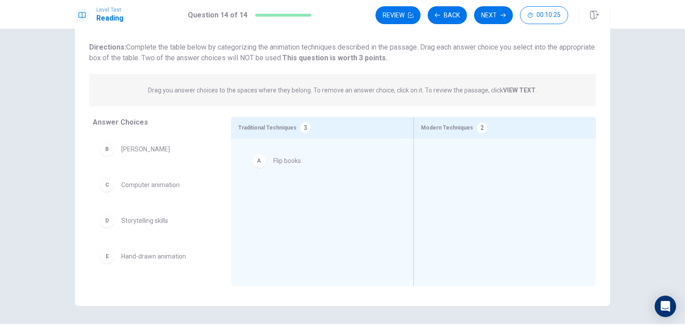
drag, startPoint x: 136, startPoint y: 152, endPoint x: 296, endPoint y: 165, distance: 160.7
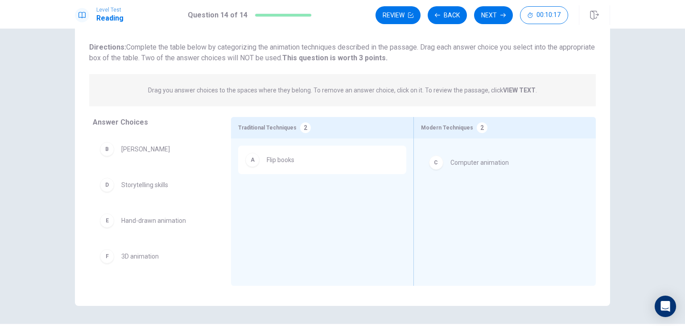
drag, startPoint x: 152, startPoint y: 187, endPoint x: 488, endPoint y: 165, distance: 336.8
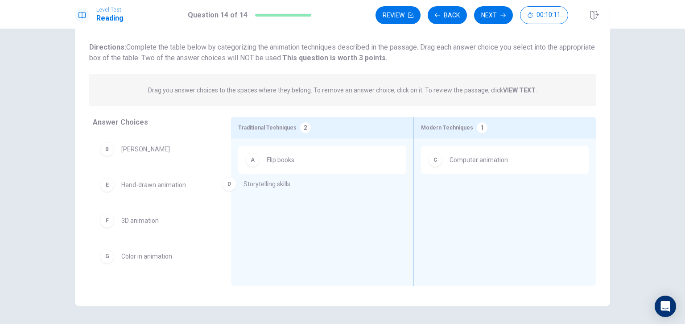
drag, startPoint x: 150, startPoint y: 190, endPoint x: 287, endPoint y: 188, distance: 137.0
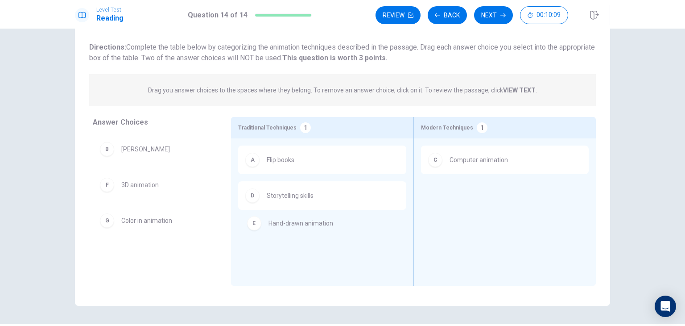
drag, startPoint x: 149, startPoint y: 189, endPoint x: 308, endPoint y: 228, distance: 163.7
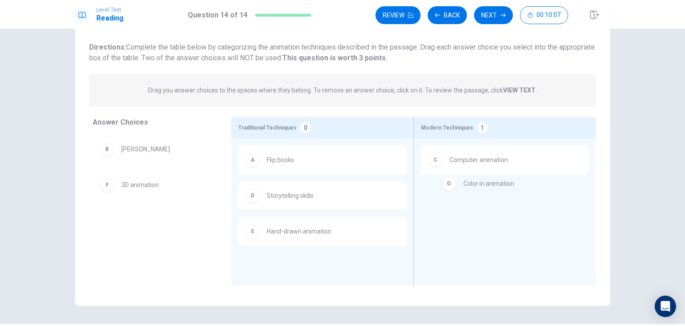
drag, startPoint x: 156, startPoint y: 220, endPoint x: 508, endPoint y: 182, distance: 354.0
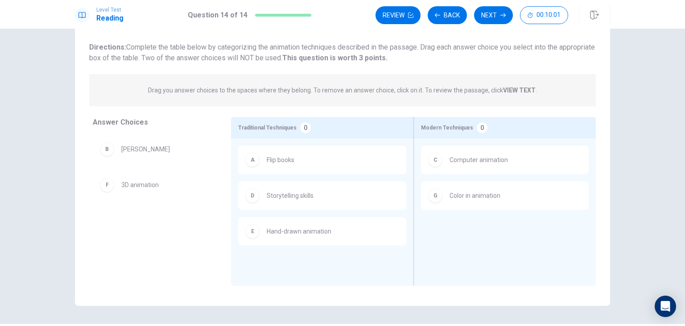
scroll to position [14, 0]
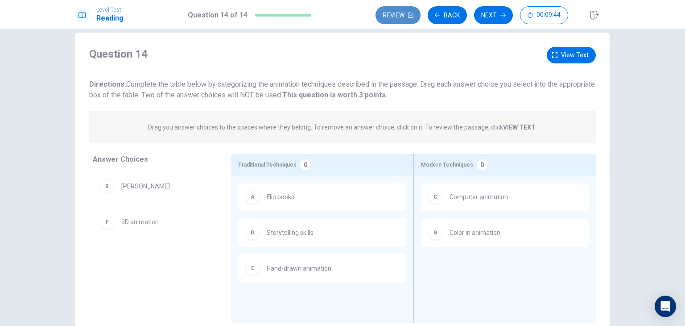
click at [400, 18] on button "Review" at bounding box center [398, 15] width 45 height 18
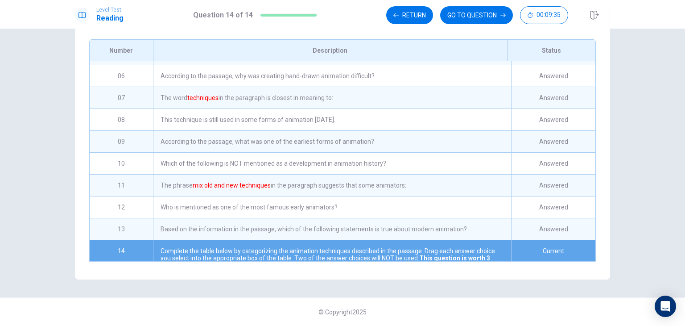
scroll to position [109, 0]
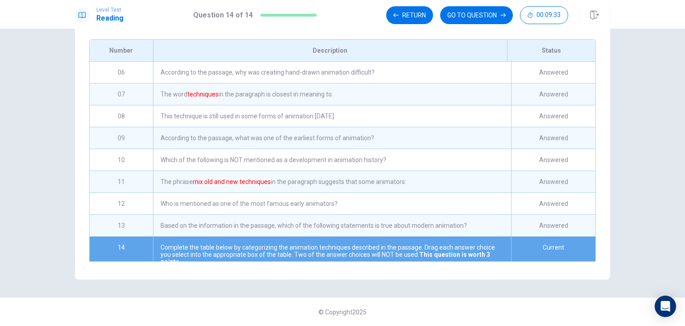
click at [376, 161] on div "Which of the following is NOT mentioned as a development in animation history?" at bounding box center [332, 159] width 358 height 21
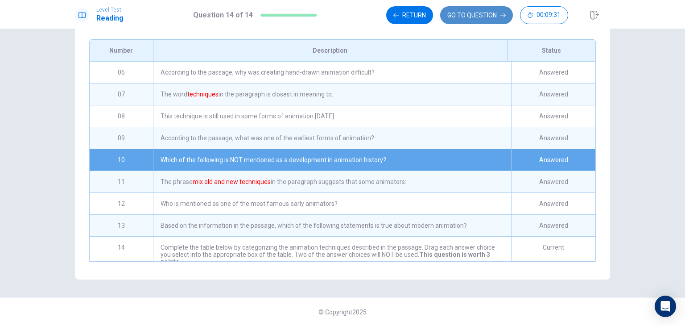
click at [477, 17] on button "GO TO QUESTION" at bounding box center [476, 15] width 73 height 18
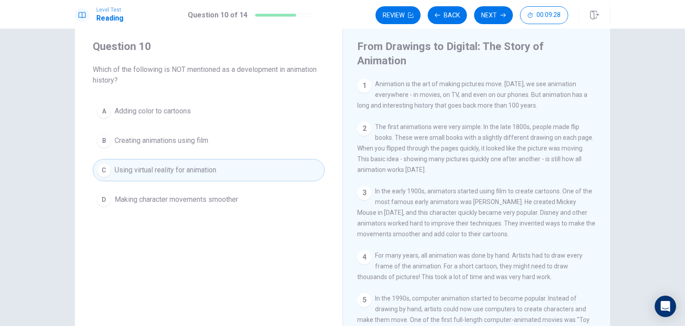
scroll to position [77, 0]
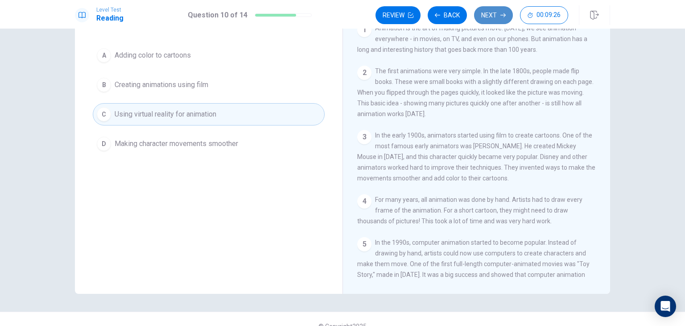
click at [489, 21] on button "Next" at bounding box center [493, 15] width 39 height 18
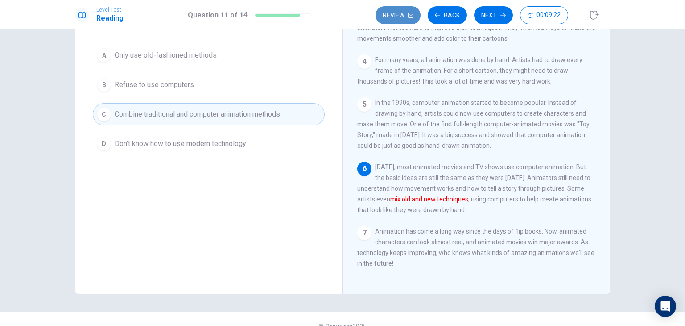
click at [414, 18] on button "Review" at bounding box center [398, 15] width 45 height 18
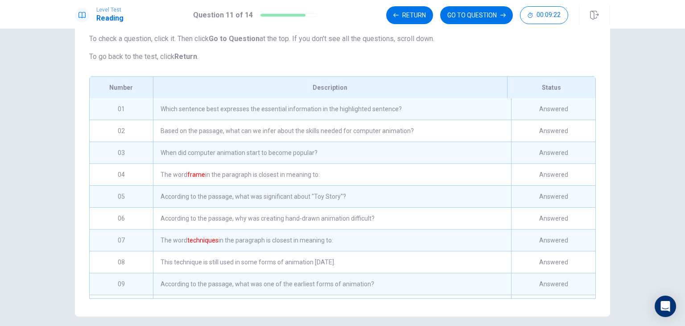
scroll to position [123, 0]
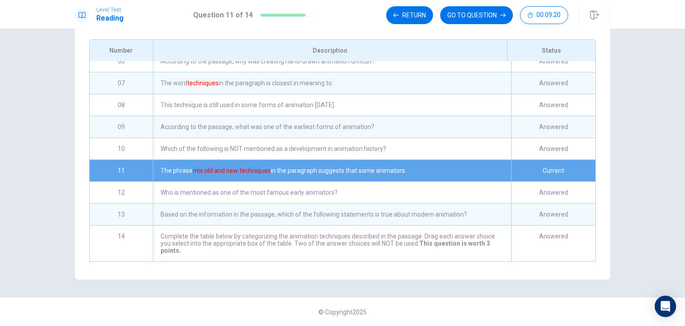
click at [440, 225] on div "Complete the table below by categorizing the animation techniques described in …" at bounding box center [332, 243] width 358 height 36
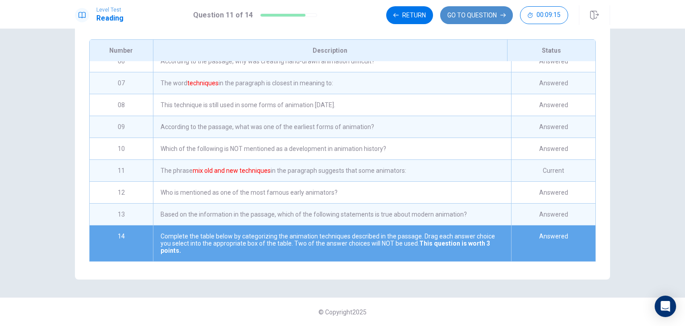
click at [466, 18] on button "GO TO QUESTION" at bounding box center [476, 15] width 73 height 18
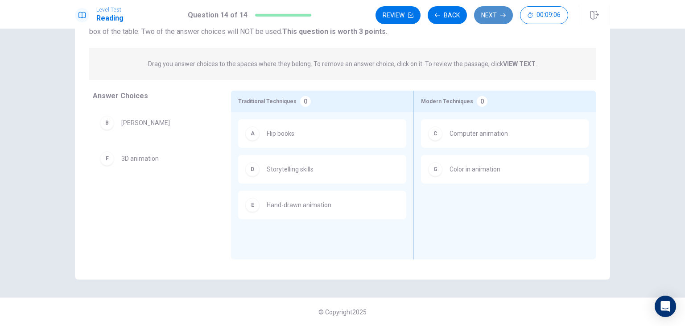
click at [485, 20] on button "Next" at bounding box center [493, 15] width 39 height 18
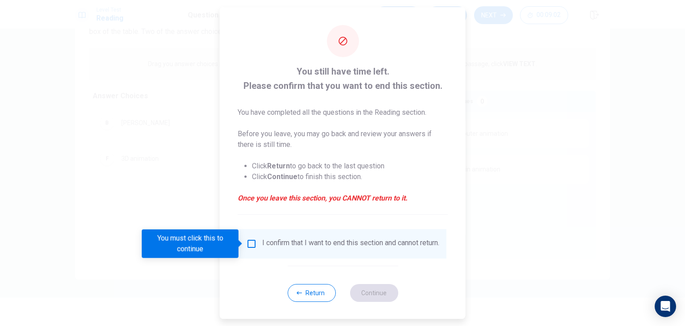
click at [247, 245] on input "You must click this to continue" at bounding box center [251, 243] width 11 height 11
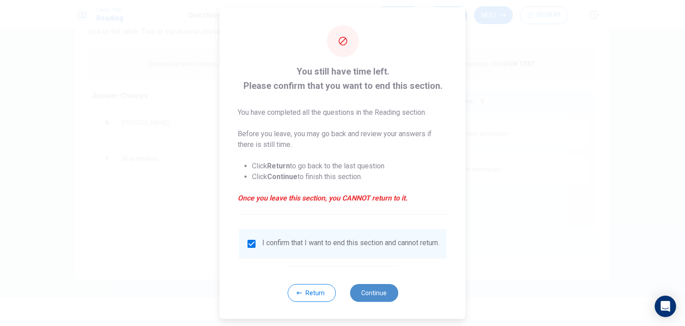
click at [373, 300] on button "Continue" at bounding box center [374, 293] width 48 height 18
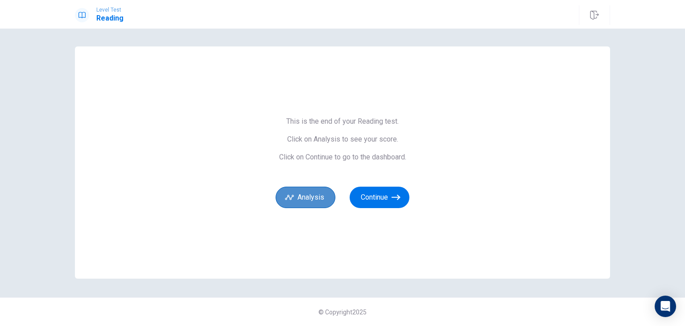
click at [303, 204] on button "Analysis" at bounding box center [306, 197] width 60 height 21
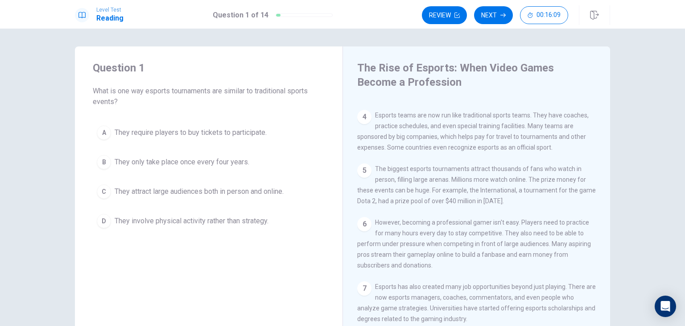
scroll to position [161, 0]
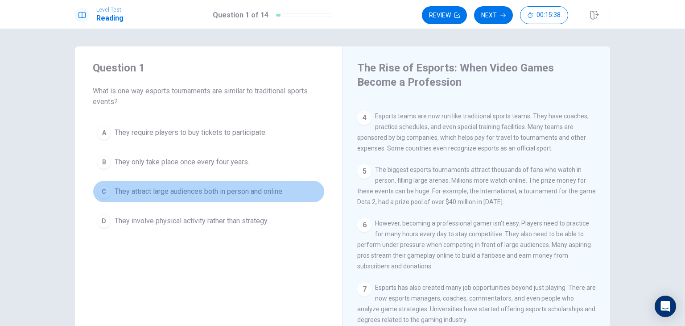
click at [186, 194] on span "They attract large audiences both in person and online." at bounding box center [199, 191] width 169 height 11
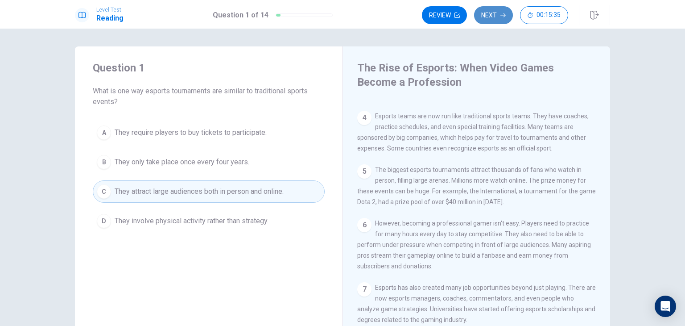
click at [484, 15] on button "Next" at bounding box center [493, 15] width 39 height 18
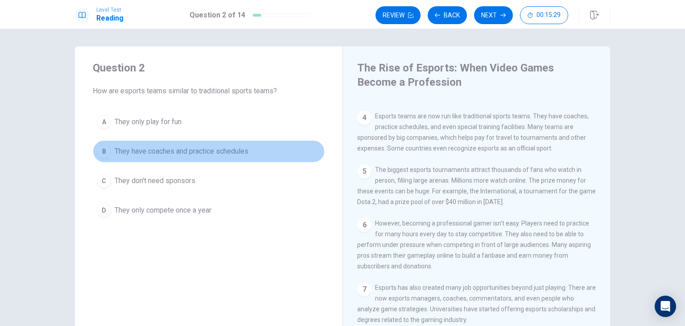
click at [179, 154] on span "They have coaches and practice schedules" at bounding box center [182, 151] width 134 height 11
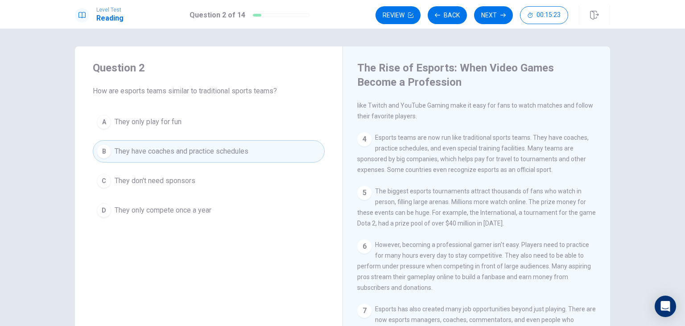
scroll to position [139, 0]
click at [494, 11] on button "Next" at bounding box center [493, 15] width 39 height 18
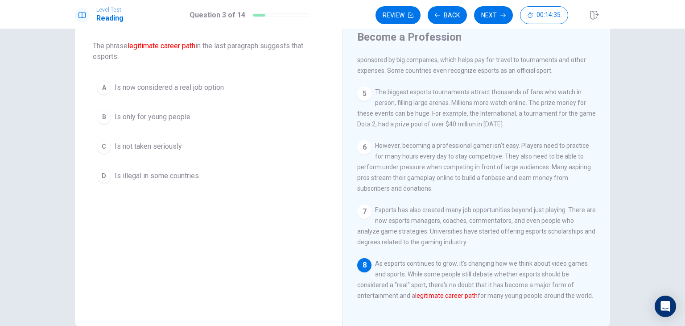
scroll to position [46, 0]
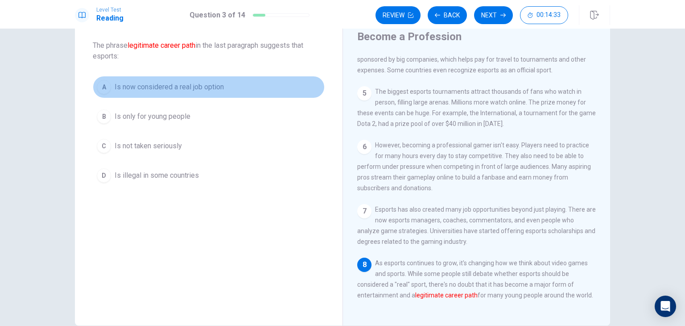
click at [123, 89] on span "Is now considered a real job option" at bounding box center [169, 87] width 109 height 11
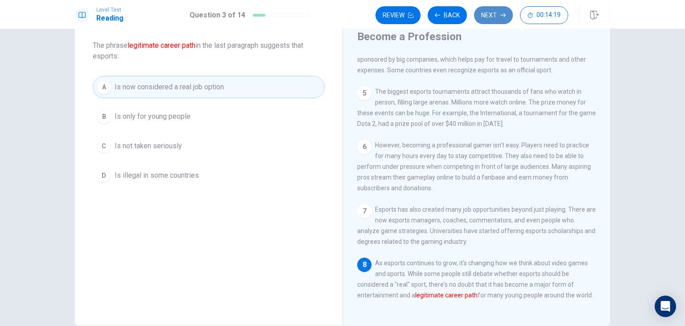
click at [498, 19] on button "Next" at bounding box center [493, 15] width 39 height 18
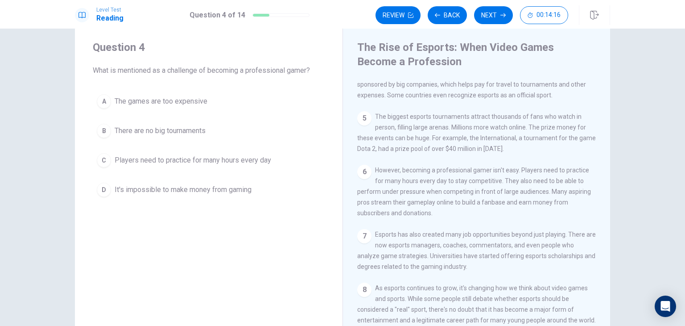
scroll to position [21, 0]
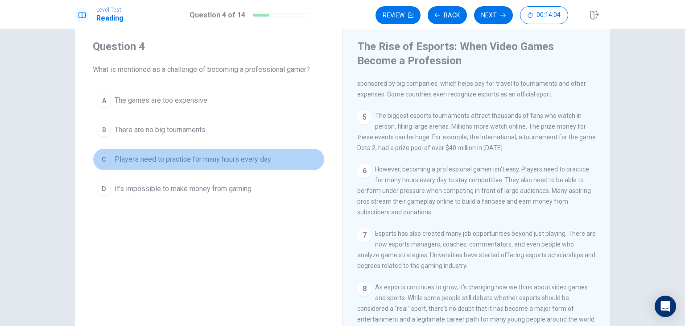
click at [204, 162] on span "Players need to practice for many hours every day" at bounding box center [193, 159] width 157 height 11
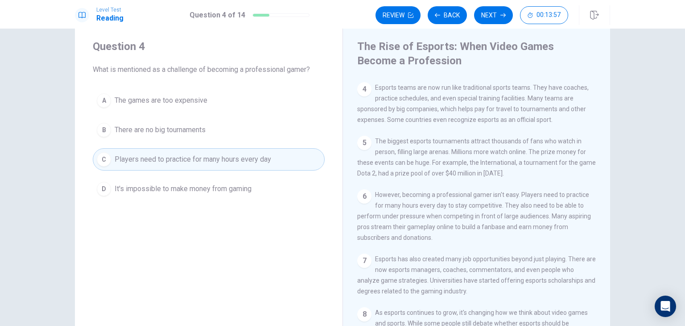
scroll to position [168, 0]
click at [486, 15] on button "Next" at bounding box center [493, 15] width 39 height 18
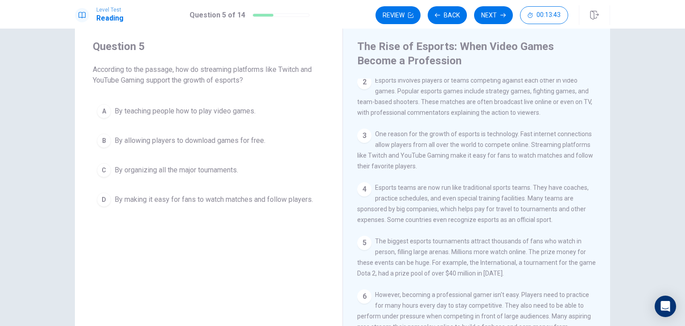
scroll to position [68, 0]
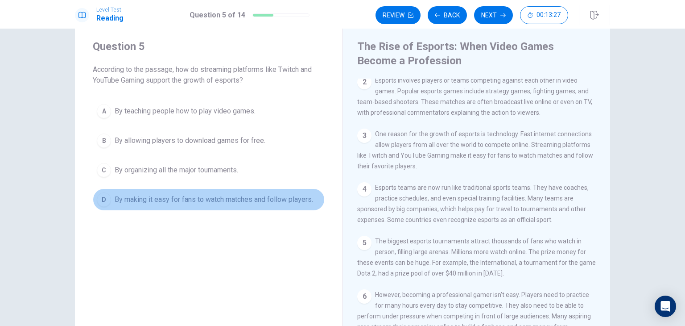
click at [223, 203] on span "By making it easy for fans to watch matches and follow players." at bounding box center [214, 199] width 199 height 11
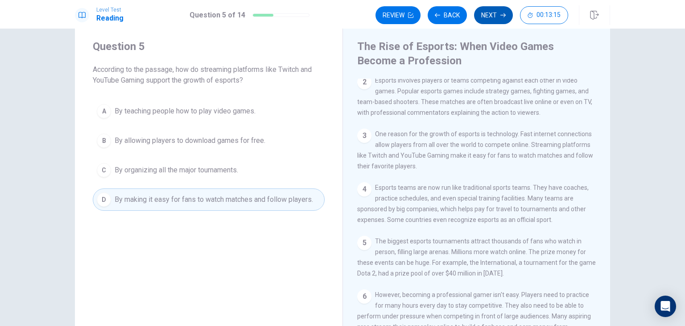
click at [489, 17] on button "Next" at bounding box center [493, 15] width 39 height 18
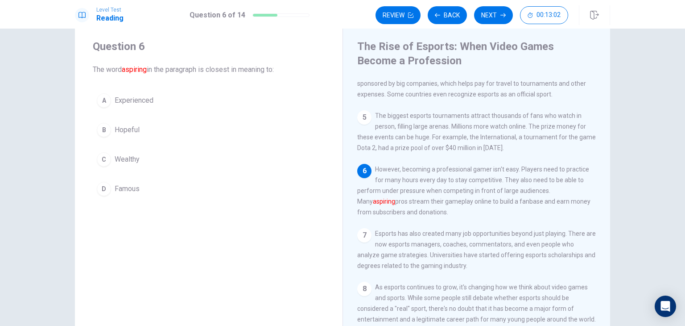
scroll to position [205, 0]
click at [117, 133] on span "Hopeful" at bounding box center [127, 129] width 25 height 11
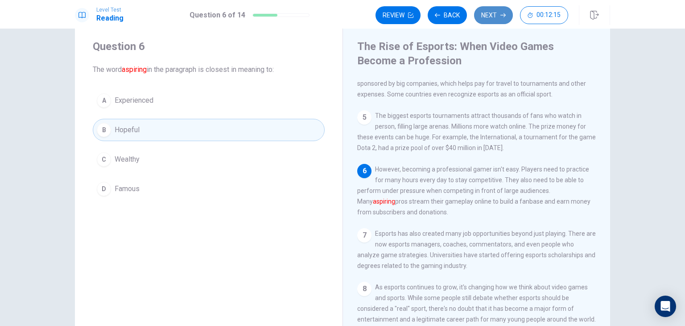
click at [495, 21] on button "Next" at bounding box center [493, 15] width 39 height 18
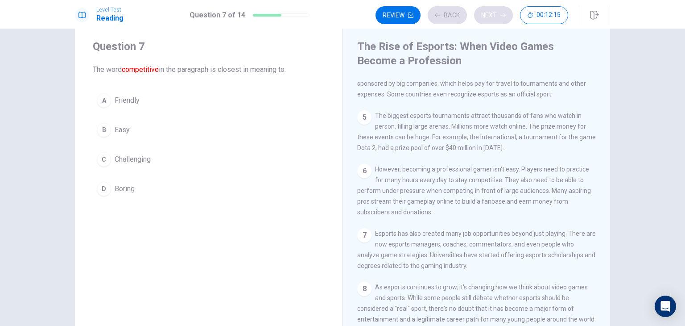
scroll to position [0, 0]
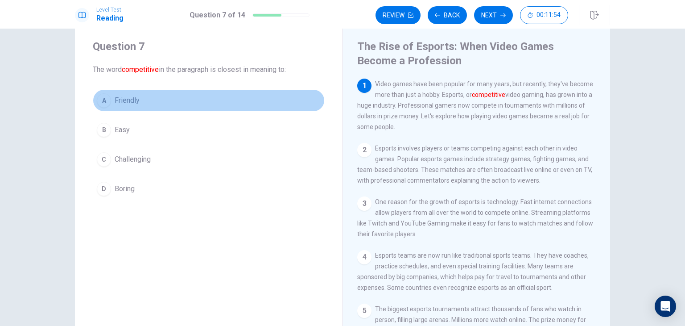
click at [123, 96] on span "Friendly" at bounding box center [127, 100] width 25 height 11
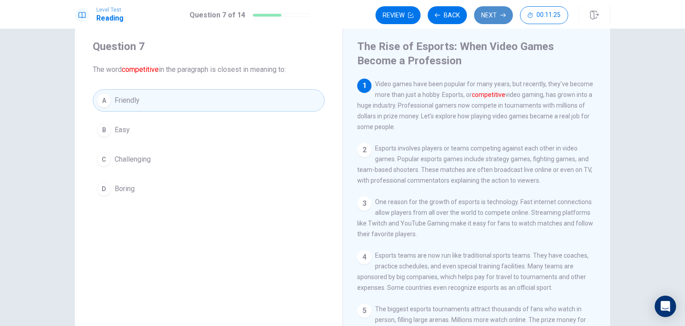
click at [489, 14] on button "Next" at bounding box center [493, 15] width 39 height 18
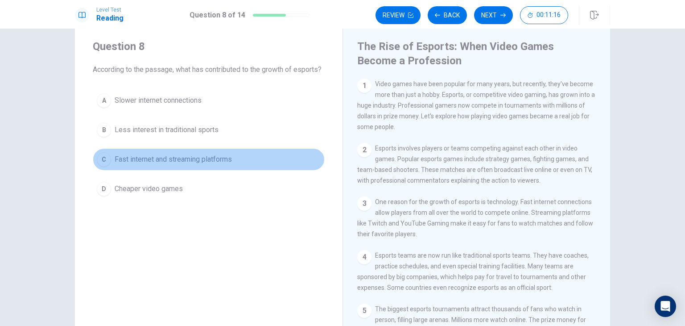
click at [179, 165] on span "Fast internet and streaming platforms" at bounding box center [173, 159] width 117 height 11
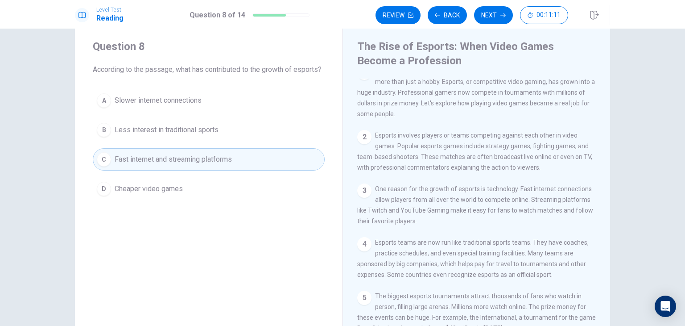
scroll to position [14, 0]
click at [499, 13] on button "Next" at bounding box center [493, 15] width 39 height 18
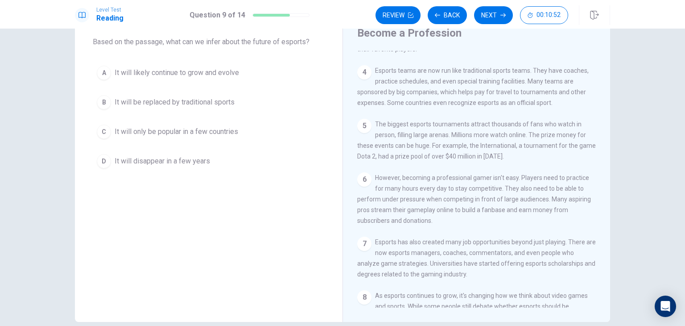
scroll to position [205, 0]
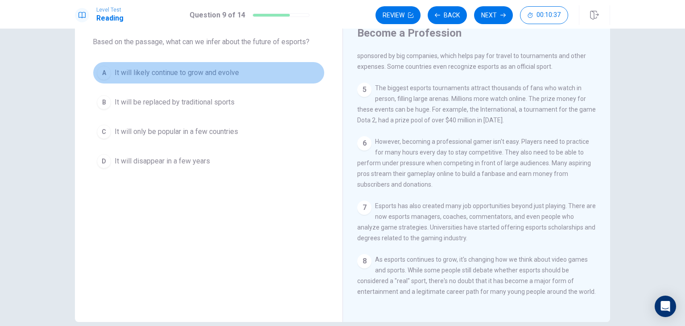
click at [209, 66] on button "A It will likely continue to grow and evolve" at bounding box center [209, 73] width 232 height 22
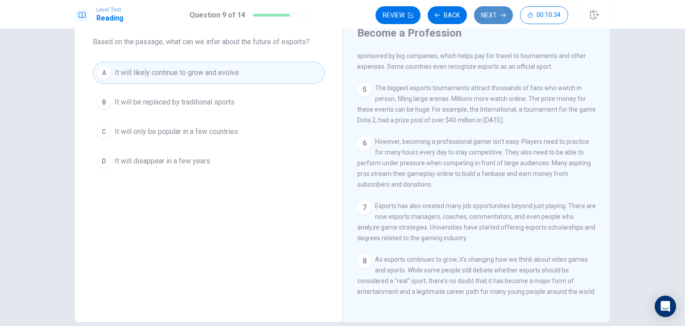
click at [489, 12] on button "Next" at bounding box center [493, 15] width 39 height 18
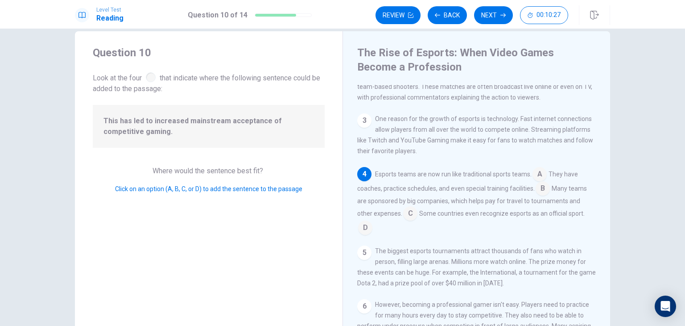
scroll to position [89, 0]
click at [535, 178] on input at bounding box center [540, 175] width 14 height 14
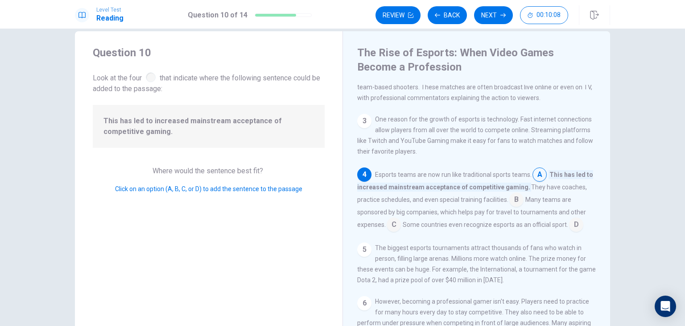
click at [535, 178] on input at bounding box center [540, 175] width 14 height 14
click at [515, 202] on input at bounding box center [517, 200] width 14 height 14
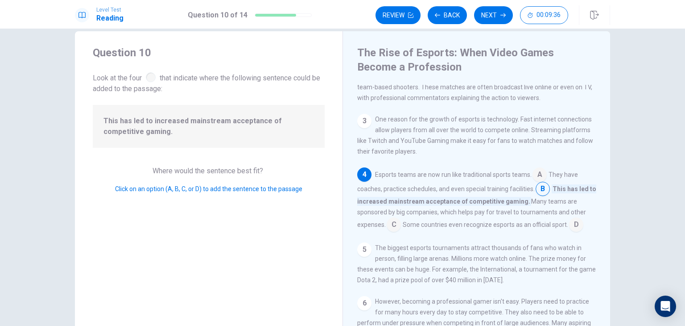
click at [389, 225] on input at bounding box center [394, 225] width 14 height 14
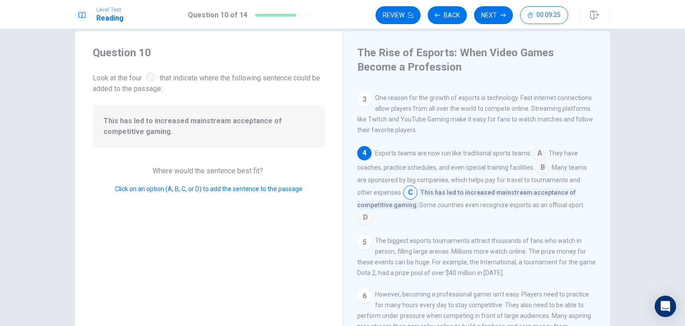
scroll to position [110, 0]
click at [435, 12] on button "Back" at bounding box center [447, 15] width 39 height 18
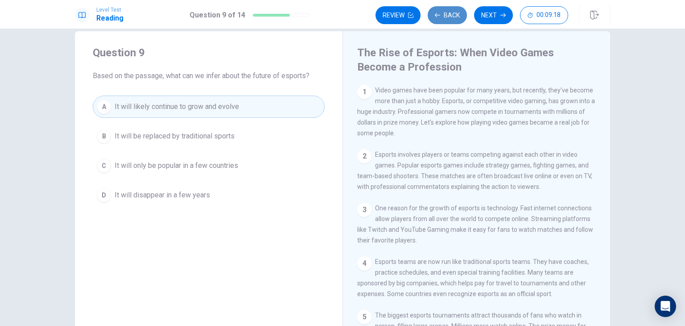
click at [435, 12] on button "Back" at bounding box center [447, 15] width 39 height 18
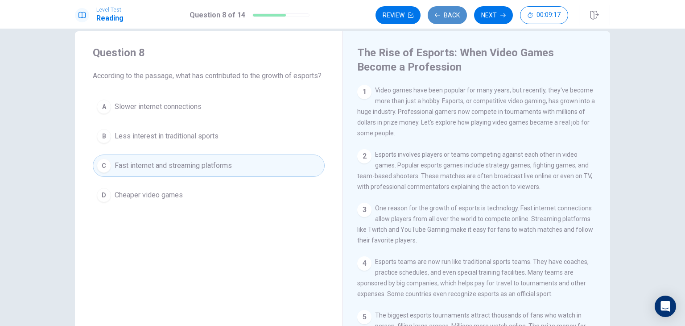
click at [435, 12] on button "Back" at bounding box center [447, 15] width 39 height 18
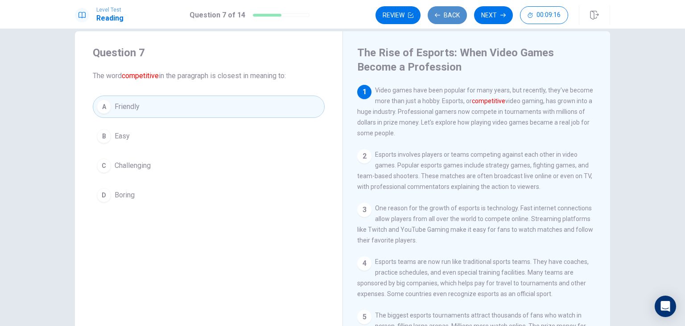
click at [435, 12] on button "Back" at bounding box center [447, 15] width 39 height 18
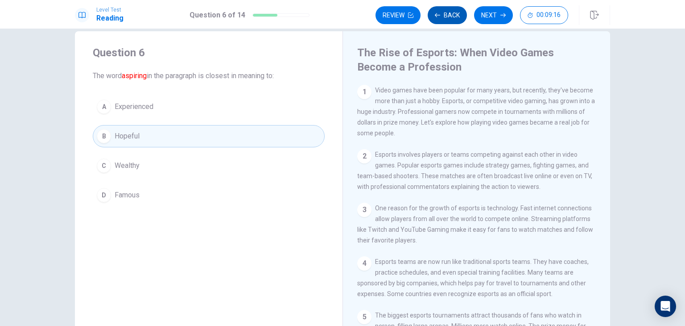
scroll to position [174, 0]
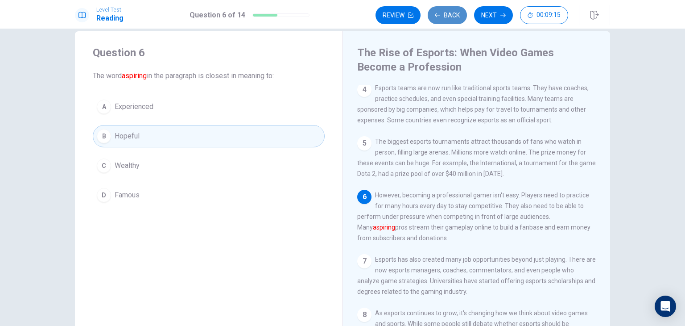
click at [435, 12] on button "Back" at bounding box center [447, 15] width 39 height 18
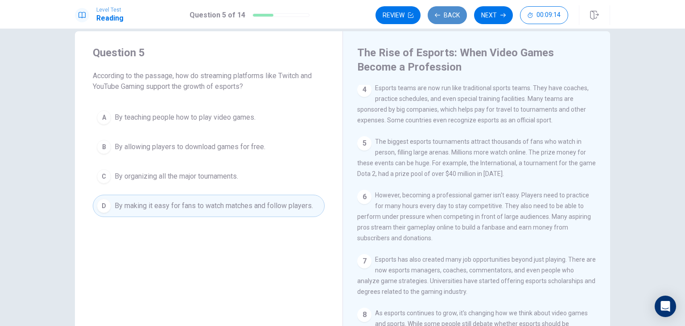
click at [435, 12] on button "Back" at bounding box center [447, 15] width 39 height 18
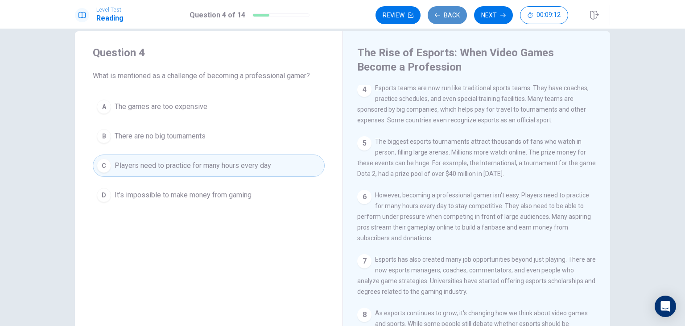
click at [435, 12] on button "Back" at bounding box center [447, 15] width 39 height 18
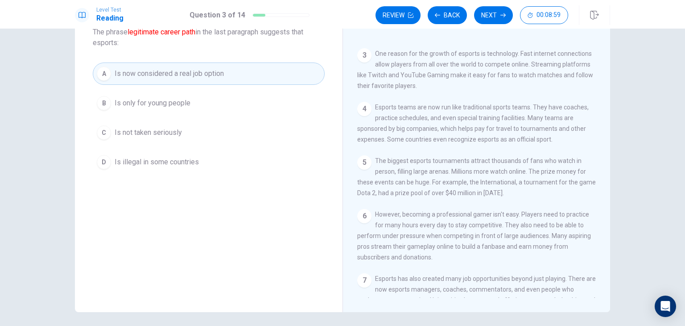
scroll to position [109, 0]
click at [485, 20] on button "Next" at bounding box center [493, 15] width 39 height 18
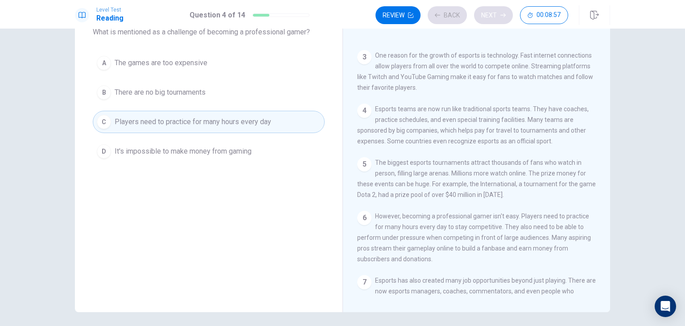
click at [485, 20] on div "Review Back Next 00:08:57" at bounding box center [472, 15] width 193 height 18
click at [485, 20] on button "Next" at bounding box center [493, 15] width 39 height 18
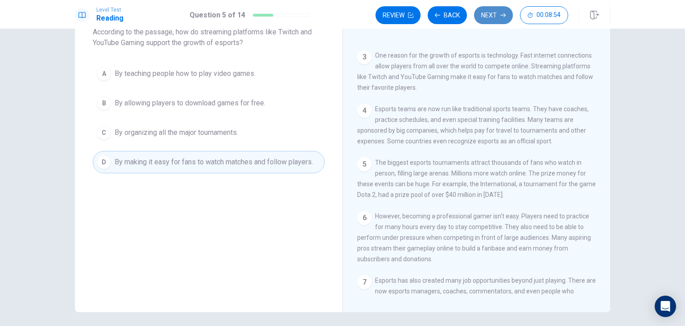
click at [485, 20] on button "Next" at bounding box center [493, 15] width 39 height 18
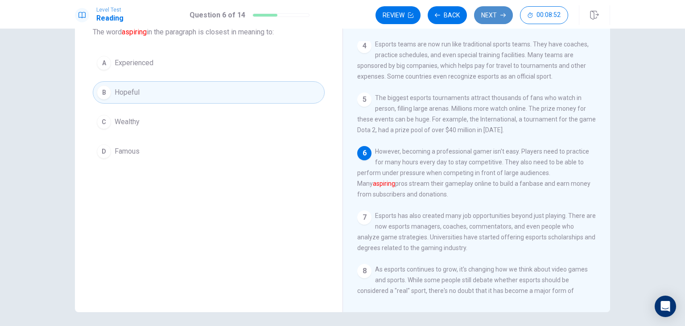
click at [485, 20] on button "Next" at bounding box center [493, 15] width 39 height 18
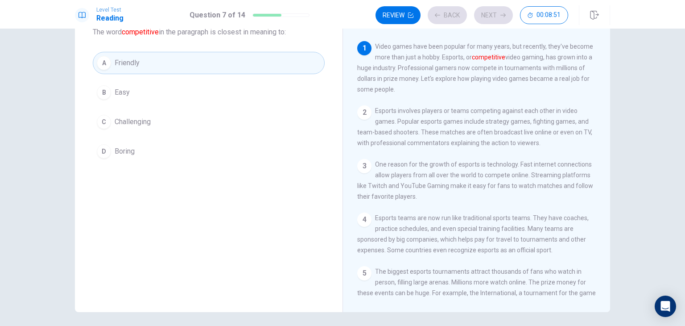
scroll to position [13, 0]
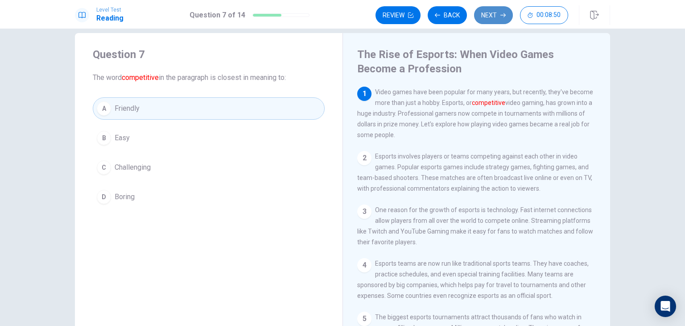
click at [499, 14] on button "Next" at bounding box center [493, 15] width 39 height 18
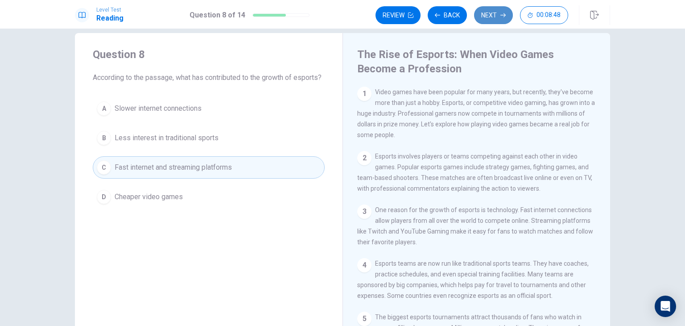
click at [496, 16] on button "Next" at bounding box center [493, 15] width 39 height 18
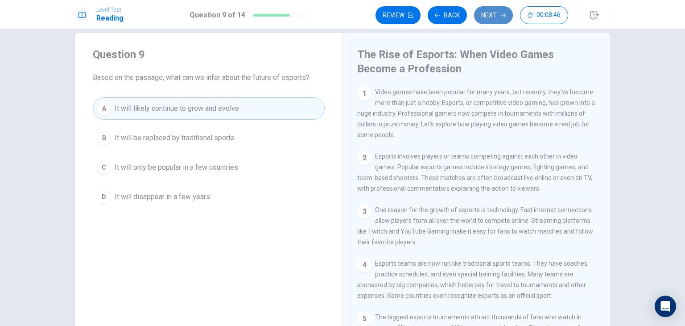
click at [496, 16] on button "Next" at bounding box center [493, 15] width 39 height 18
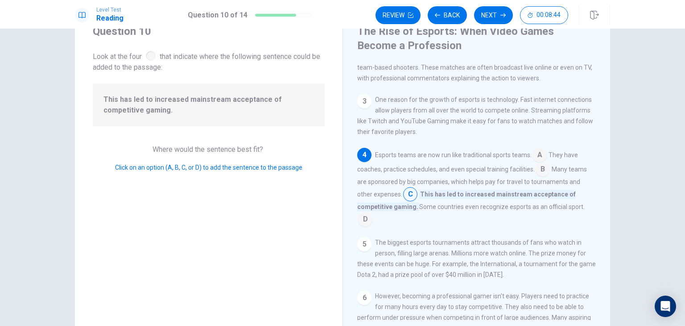
scroll to position [37, 0]
click at [361, 222] on input at bounding box center [365, 219] width 14 height 14
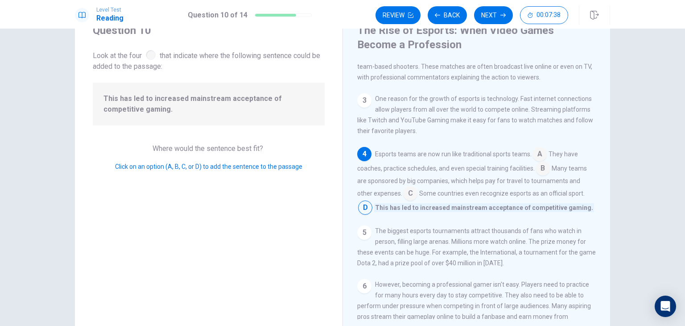
click at [409, 197] on input at bounding box center [410, 194] width 14 height 14
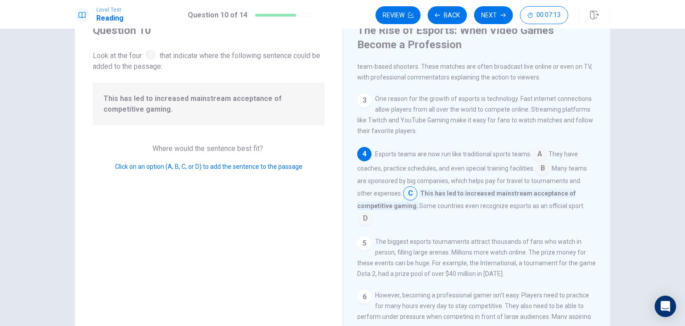
click at [358, 224] on input at bounding box center [365, 219] width 14 height 14
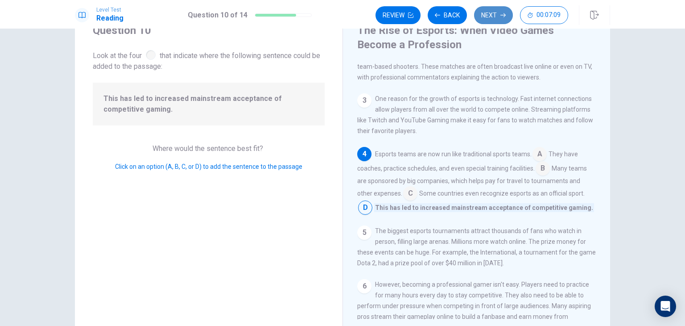
click at [496, 17] on button "Next" at bounding box center [493, 15] width 39 height 18
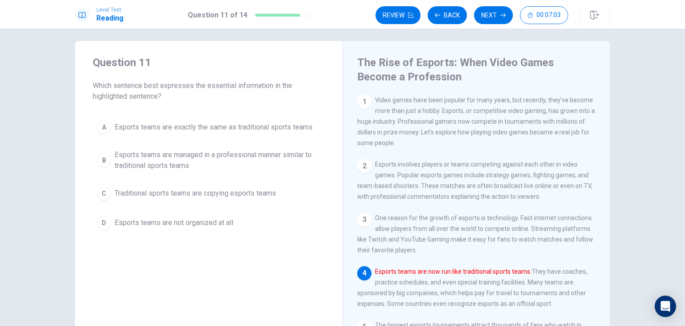
scroll to position [29, 0]
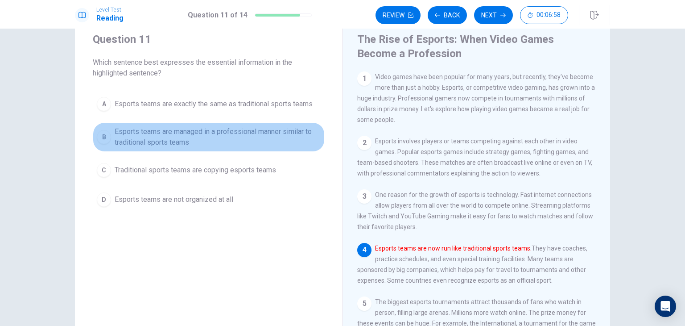
click at [159, 136] on span "Esports teams are managed in a professional manner similar to traditional sport…" at bounding box center [218, 136] width 206 height 21
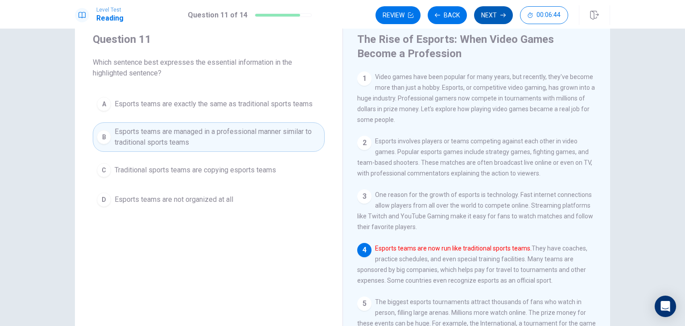
click at [485, 20] on button "Next" at bounding box center [493, 15] width 39 height 18
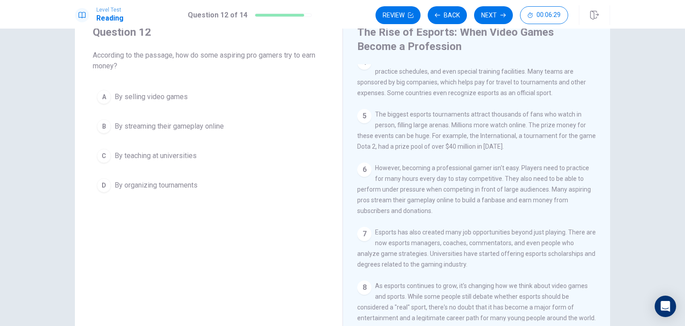
scroll to position [181, 0]
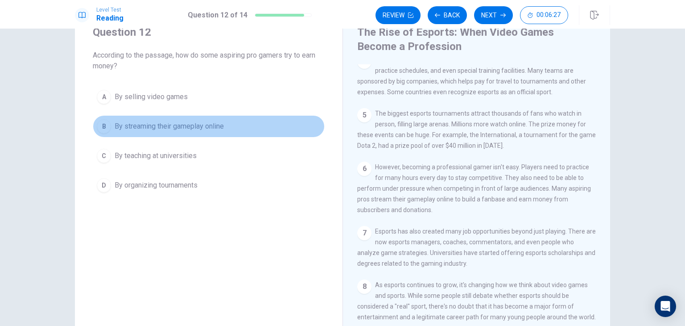
click at [205, 123] on span "By streaming their gameplay online" at bounding box center [169, 126] width 109 height 11
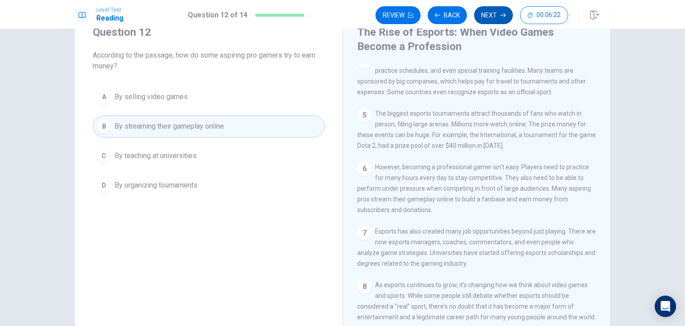
click at [486, 16] on button "Next" at bounding box center [493, 15] width 39 height 18
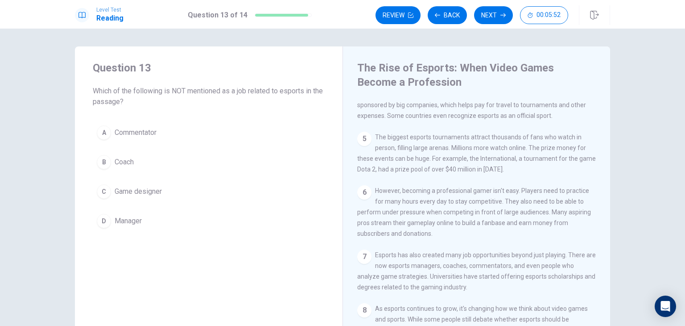
scroll to position [205, 0]
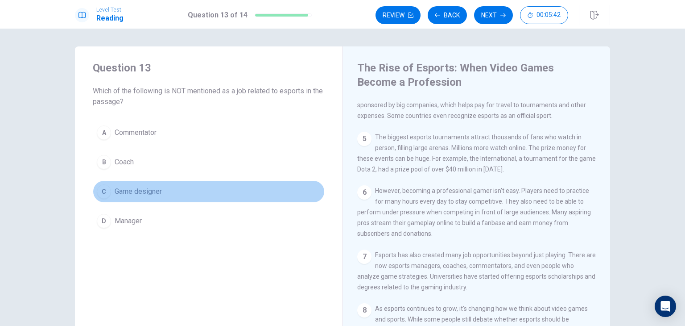
click at [132, 195] on span "Game designer" at bounding box center [138, 191] width 47 height 11
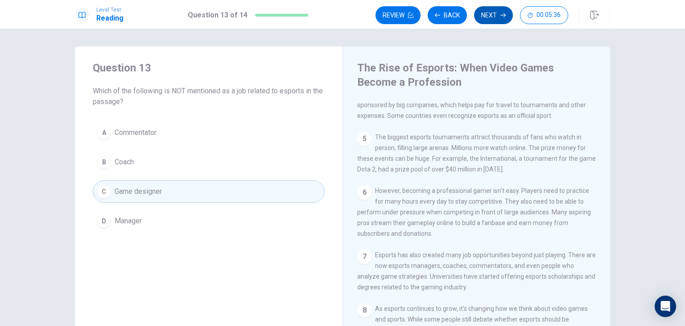
click at [481, 21] on button "Next" at bounding box center [493, 15] width 39 height 18
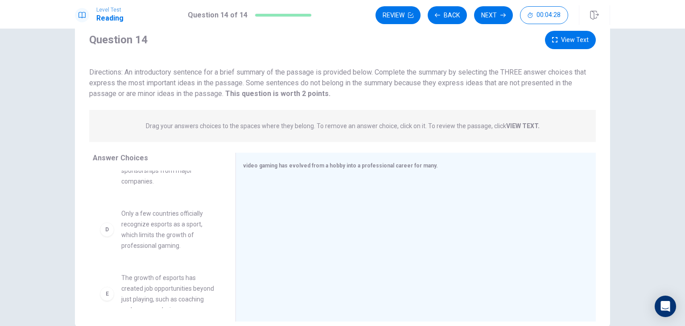
scroll to position [170, 0]
click at [442, 22] on button "Back" at bounding box center [447, 15] width 39 height 18
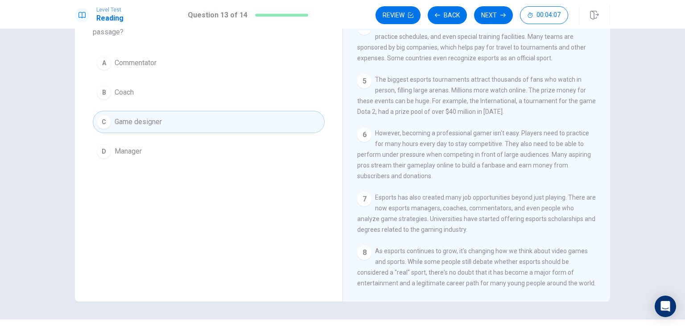
scroll to position [205, 0]
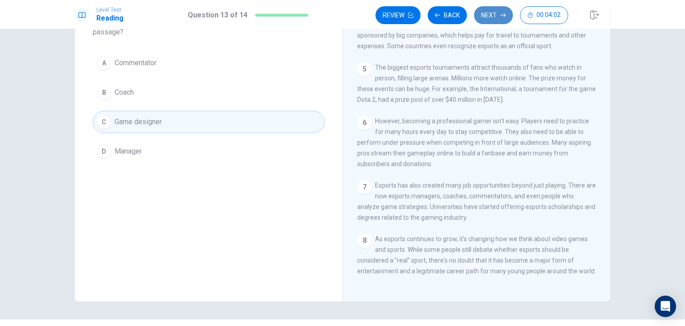
click at [485, 14] on button "Next" at bounding box center [493, 15] width 39 height 18
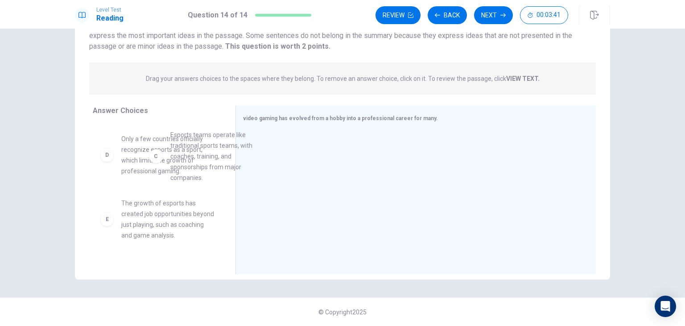
scroll to position [124, 0]
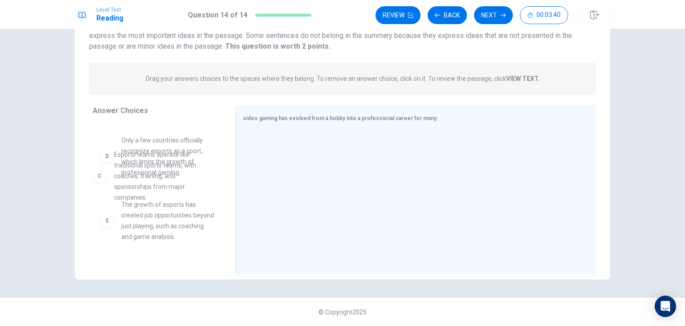
drag, startPoint x: 153, startPoint y: 166, endPoint x: 153, endPoint y: 181, distance: 14.3
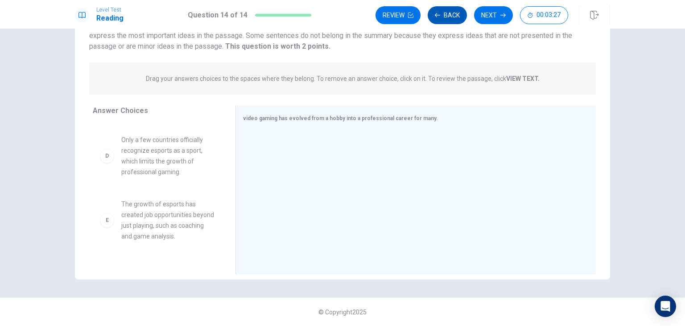
click at [445, 18] on button "Back" at bounding box center [447, 15] width 39 height 18
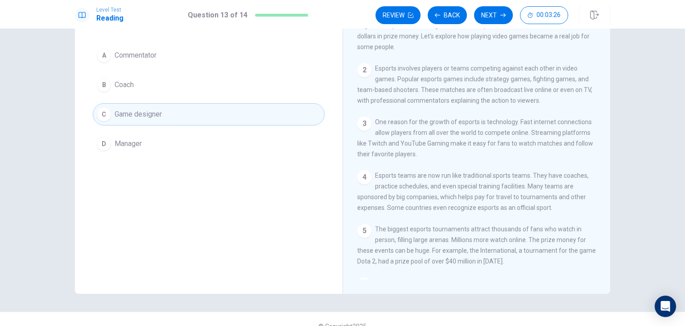
scroll to position [25, 0]
click at [483, 13] on button "Next" at bounding box center [493, 15] width 39 height 18
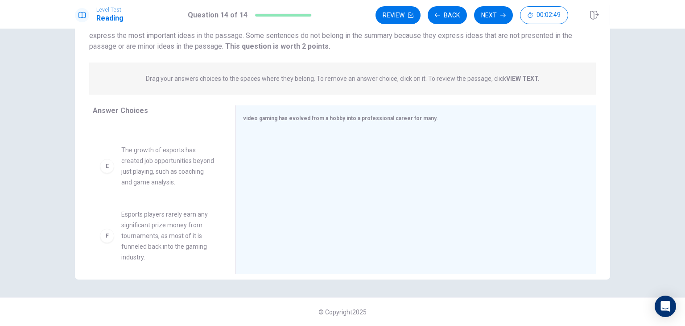
scroll to position [253, 0]
click at [452, 19] on button "Back" at bounding box center [447, 15] width 39 height 18
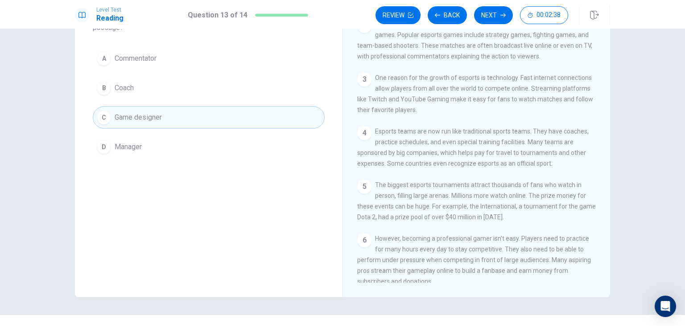
scroll to position [108, 0]
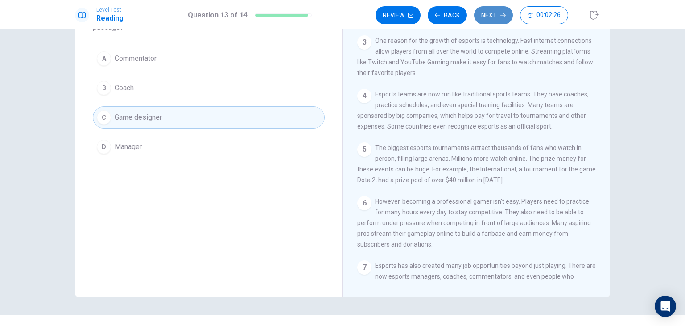
click at [494, 12] on button "Next" at bounding box center [493, 15] width 39 height 18
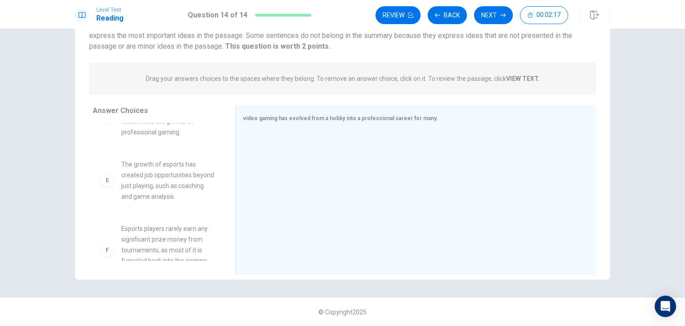
scroll to position [239, 0]
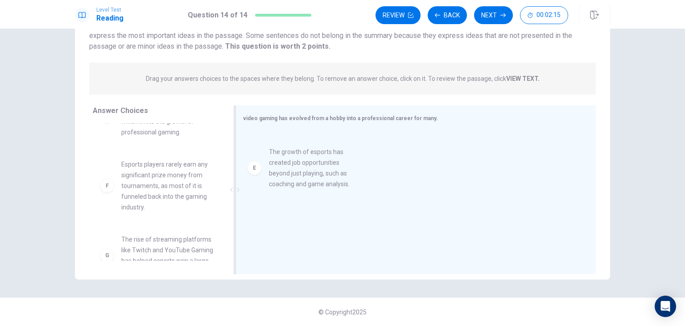
drag, startPoint x: 166, startPoint y: 195, endPoint x: 319, endPoint y: 172, distance: 153.8
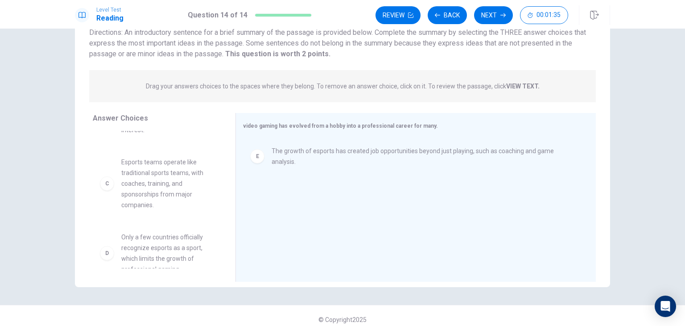
scroll to position [108, 0]
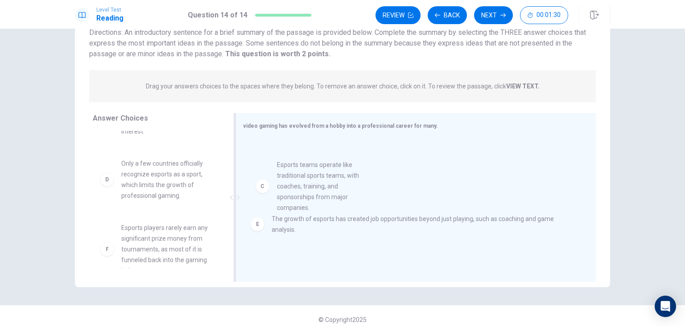
drag, startPoint x: 168, startPoint y: 200, endPoint x: 331, endPoint y: 191, distance: 163.1
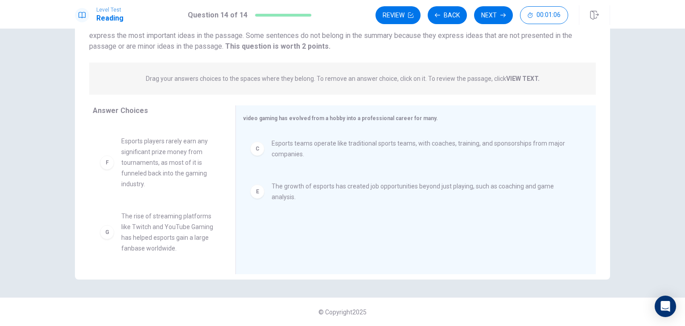
scroll to position [77, 0]
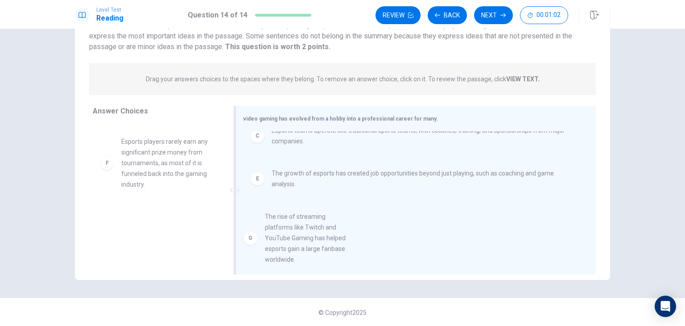
drag, startPoint x: 141, startPoint y: 222, endPoint x: 317, endPoint y: 225, distance: 176.3
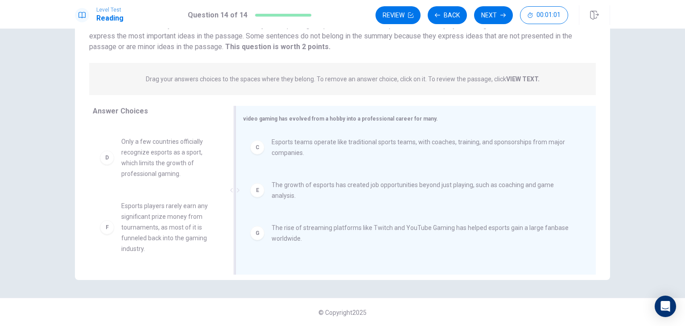
scroll to position [134, 0]
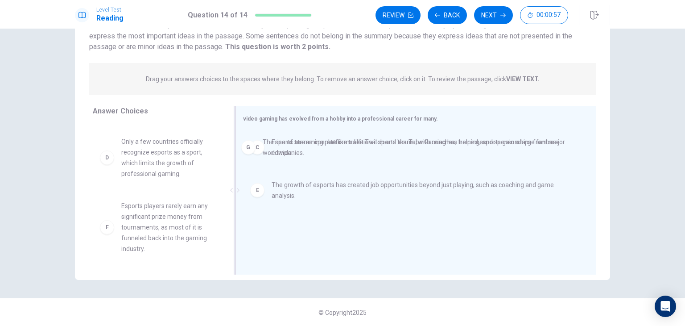
drag, startPoint x: 278, startPoint y: 234, endPoint x: 274, endPoint y: 141, distance: 93.4
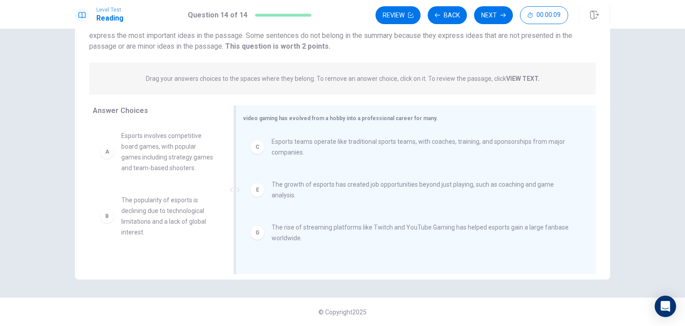
scroll to position [0, 0]
click at [487, 20] on button "Next" at bounding box center [493, 15] width 39 height 18
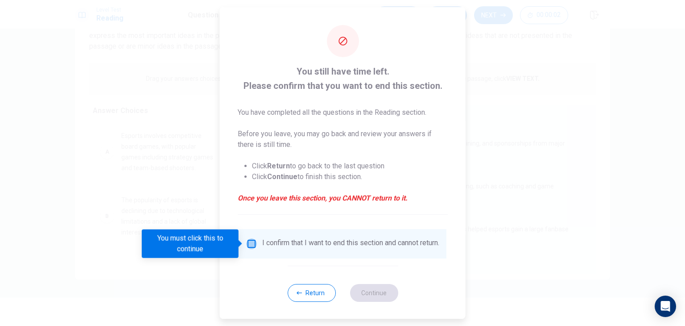
click at [252, 243] on input "You must click this to continue" at bounding box center [251, 243] width 11 height 11
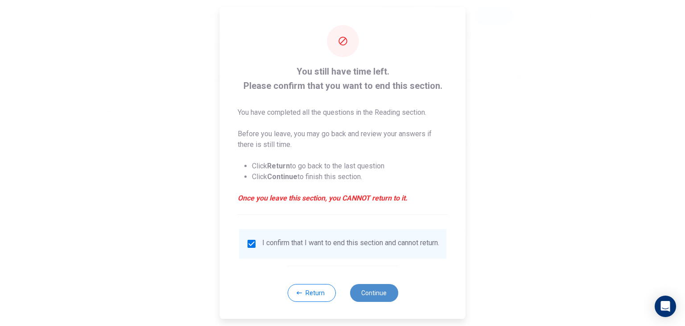
click at [373, 301] on button "Continue" at bounding box center [374, 293] width 48 height 18
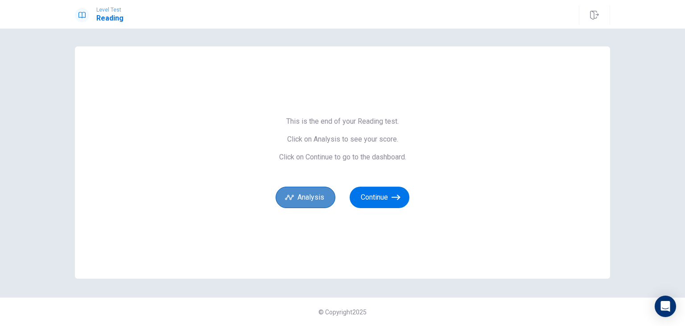
click at [310, 204] on button "Analysis" at bounding box center [306, 197] width 60 height 21
